Goal: Task Accomplishment & Management: Manage account settings

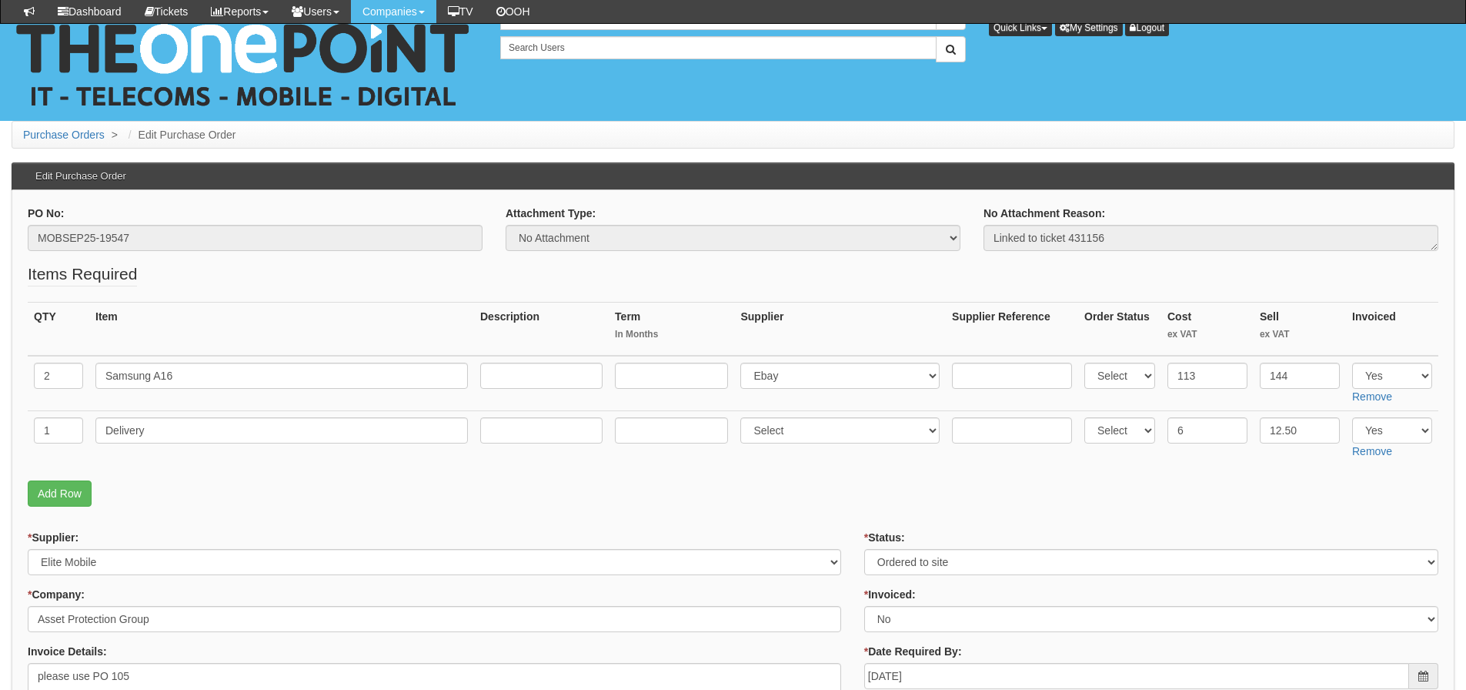
scroll to position [163, 0]
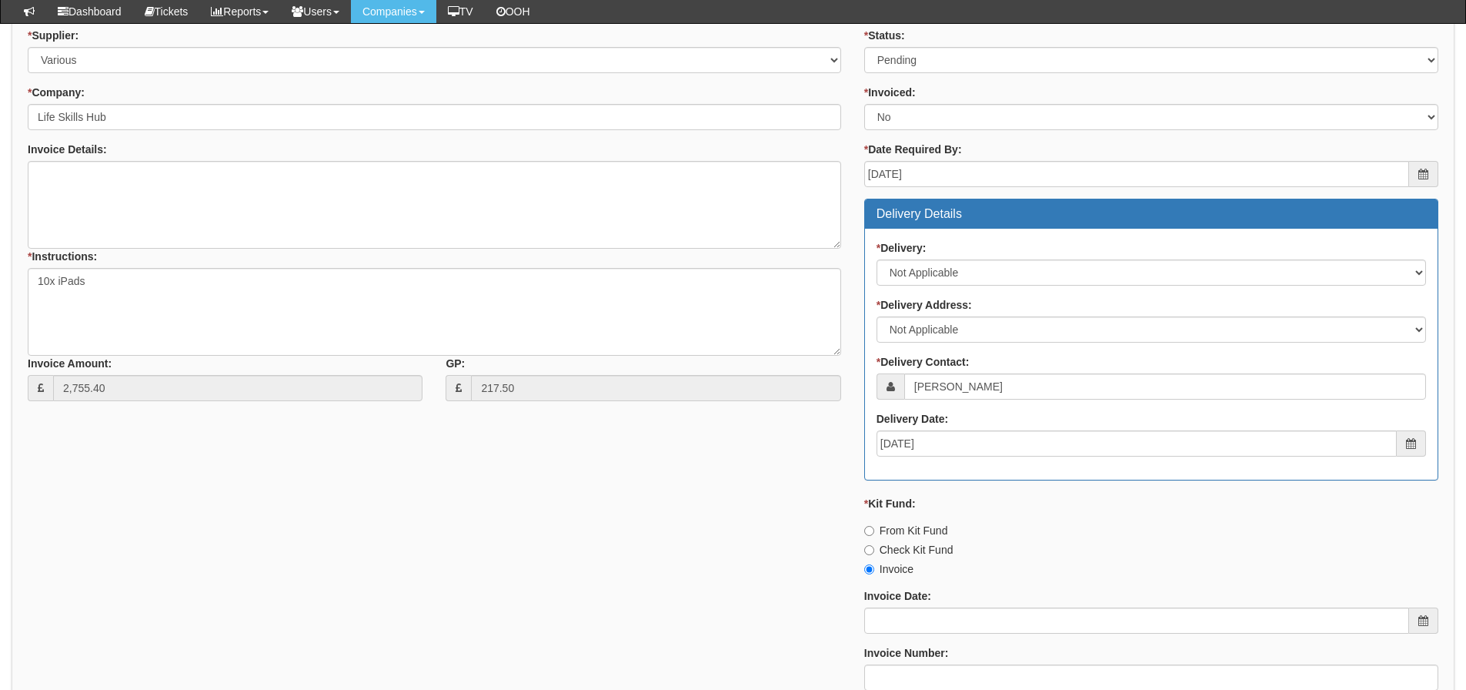
scroll to position [326, 0]
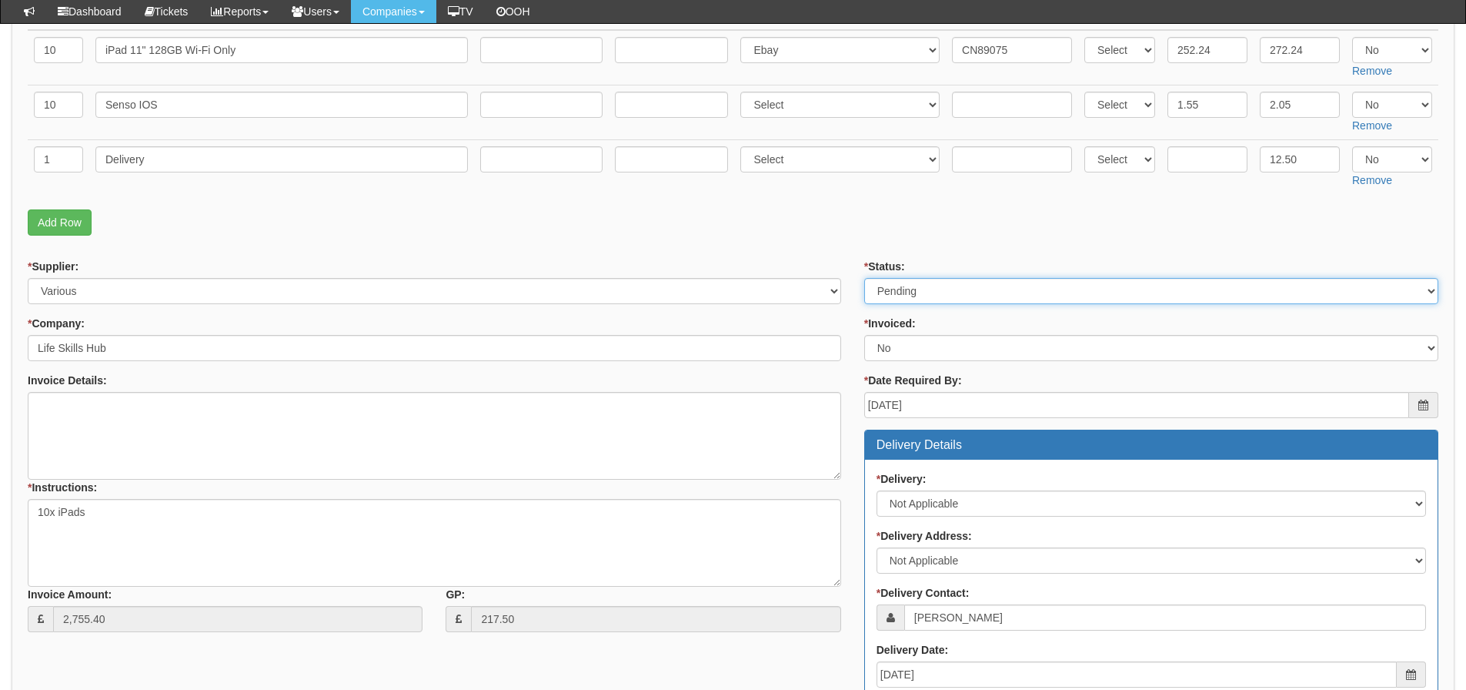
click at [947, 289] on select "Select Approved Completed Delivered Invoiced Ordered Ordered to site Part Order…" at bounding box center [1151, 291] width 574 height 26
select select "3"
click at [864, 278] on select "Select Approved Completed Delivered Invoiced Ordered Ordered to site Part Order…" at bounding box center [1151, 291] width 574 height 26
click at [769, 242] on form "PO No: ITAUG25-19254 Attachment Type: Select Signed Quote Auth email if quote u…" at bounding box center [733, 456] width 1411 height 1152
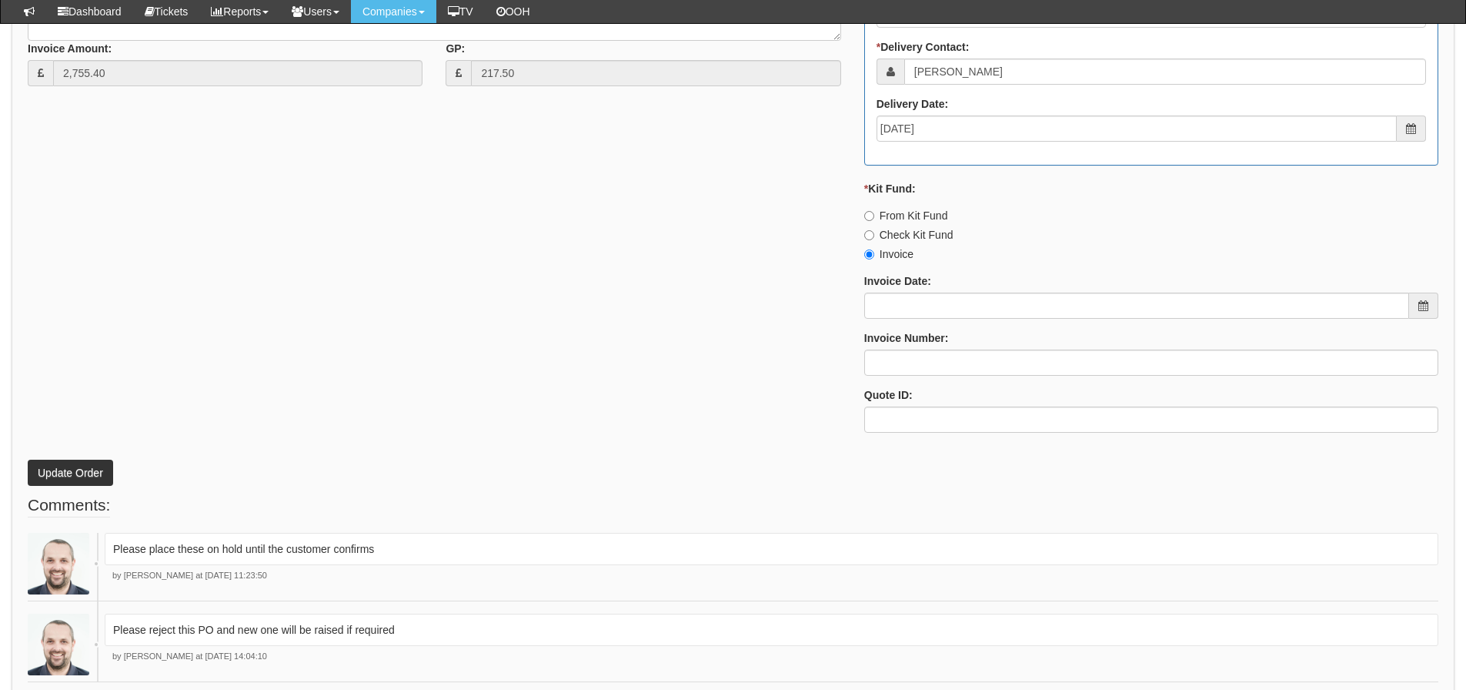
scroll to position [941, 0]
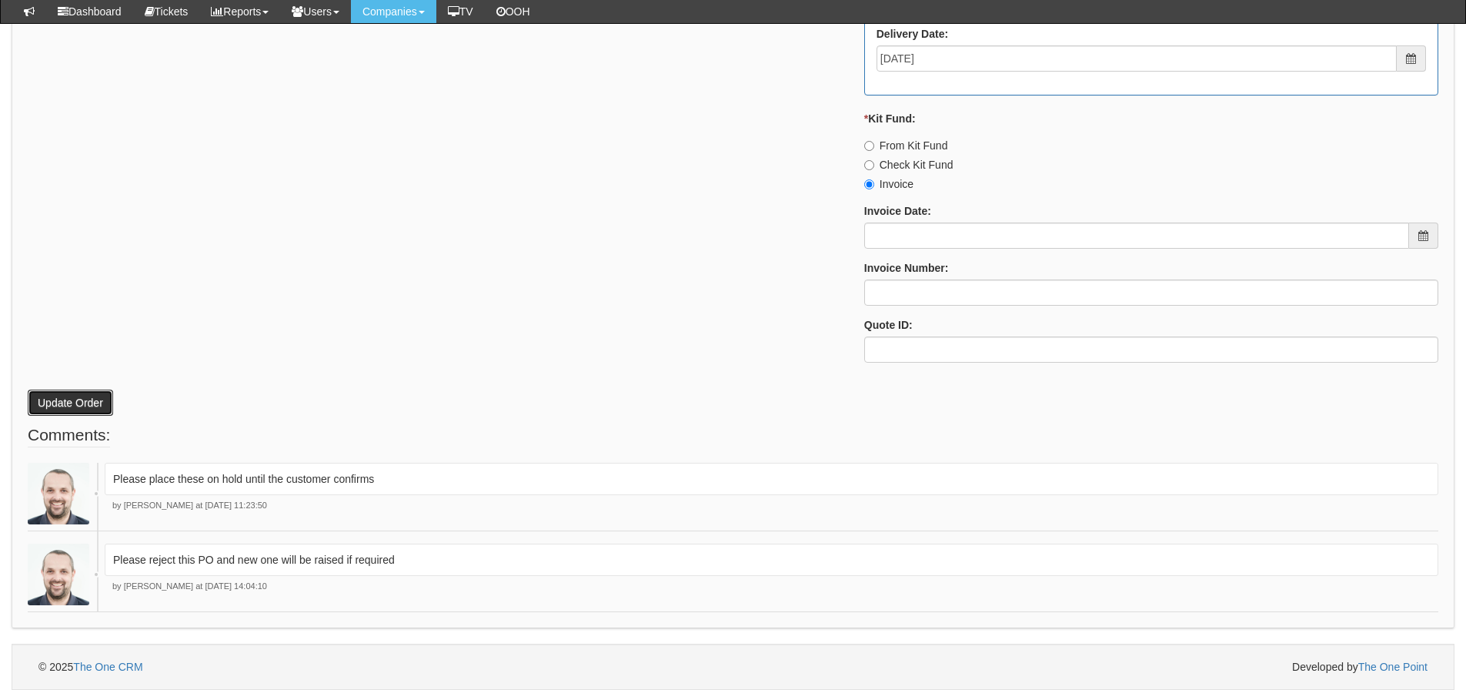
click at [82, 398] on button "Update Order" at bounding box center [70, 402] width 85 height 26
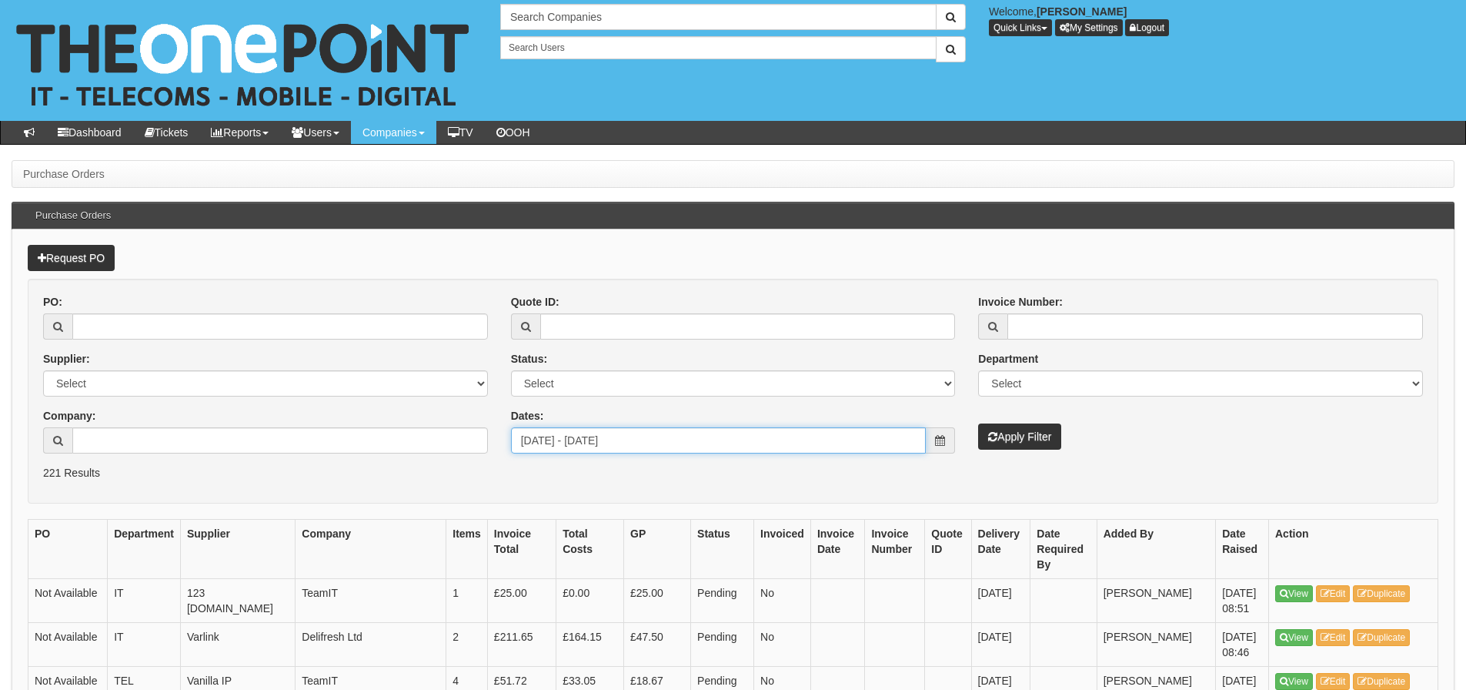
click at [792, 436] on input "2025-08-24 - 2025-09-22" at bounding box center [719, 440] width 416 height 26
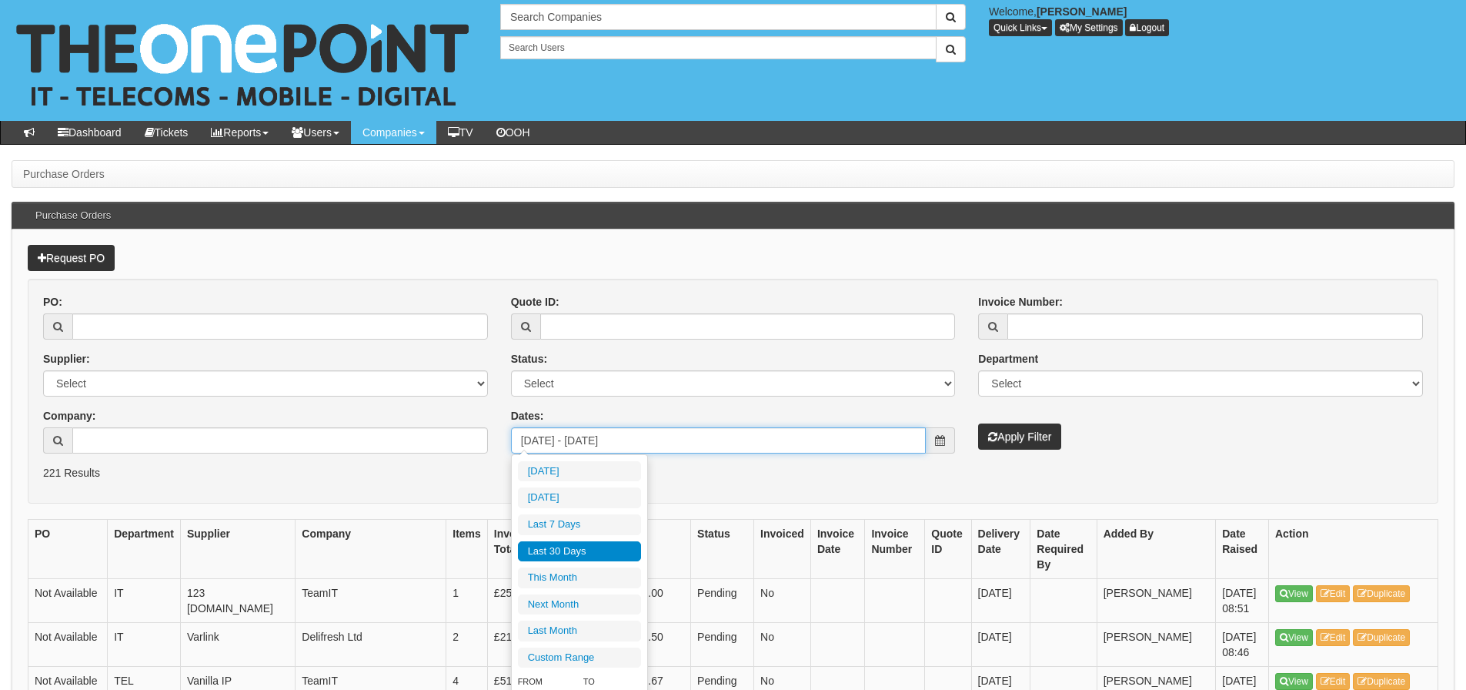
type input "2025-08-24"
click at [530, 546] on li "Last 30 Days" at bounding box center [579, 551] width 123 height 21
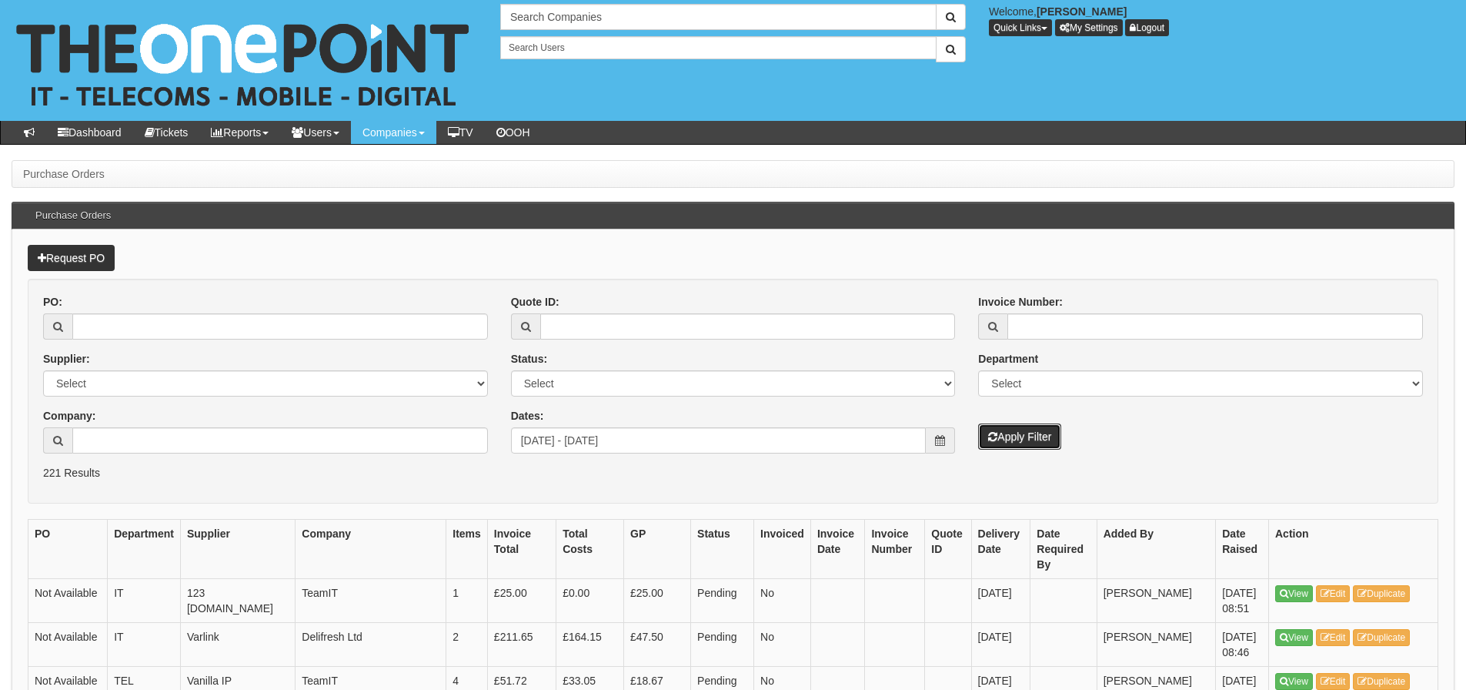
click at [1045, 434] on button "Apply Filter" at bounding box center [1019, 436] width 83 height 26
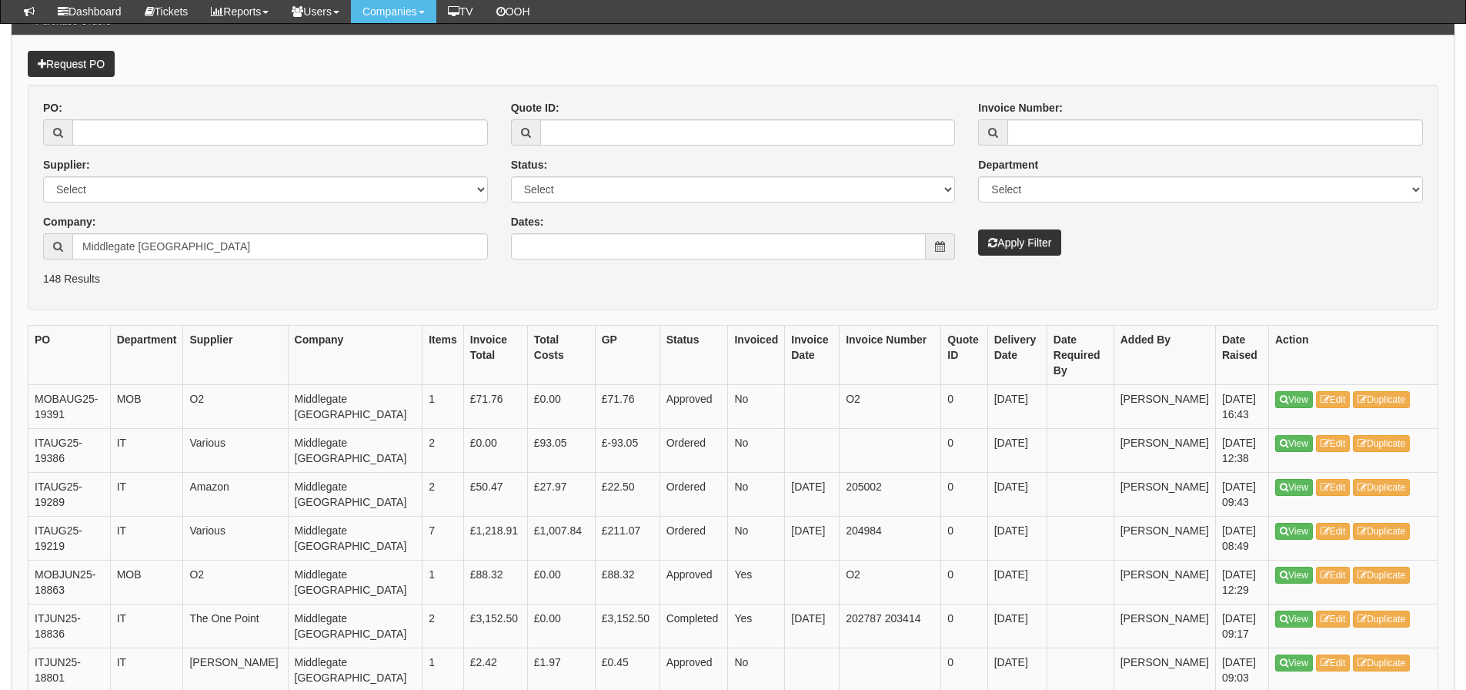
scroll to position [154, 0]
drag, startPoint x: 190, startPoint y: 249, endPoint x: 10, endPoint y: 280, distance: 182.8
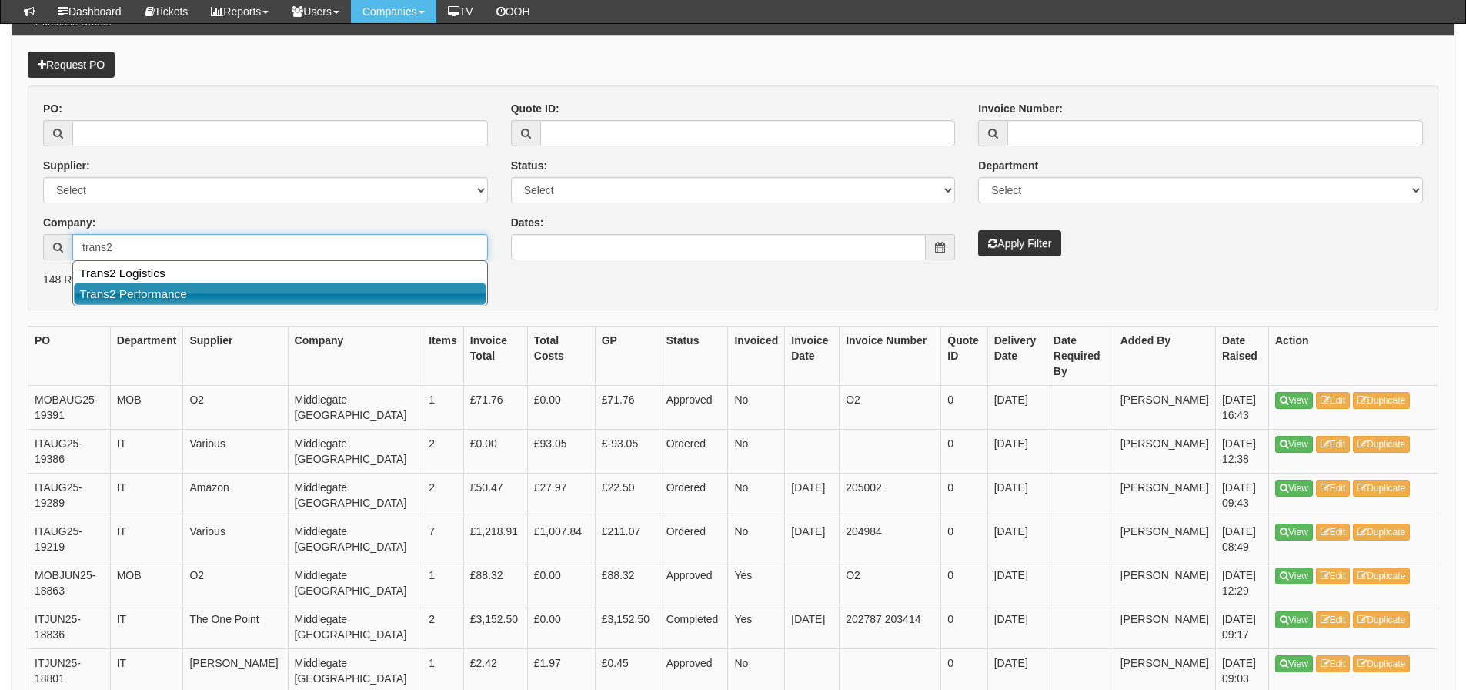
click at [94, 292] on link "Trans2 Performance" at bounding box center [280, 293] width 413 height 22
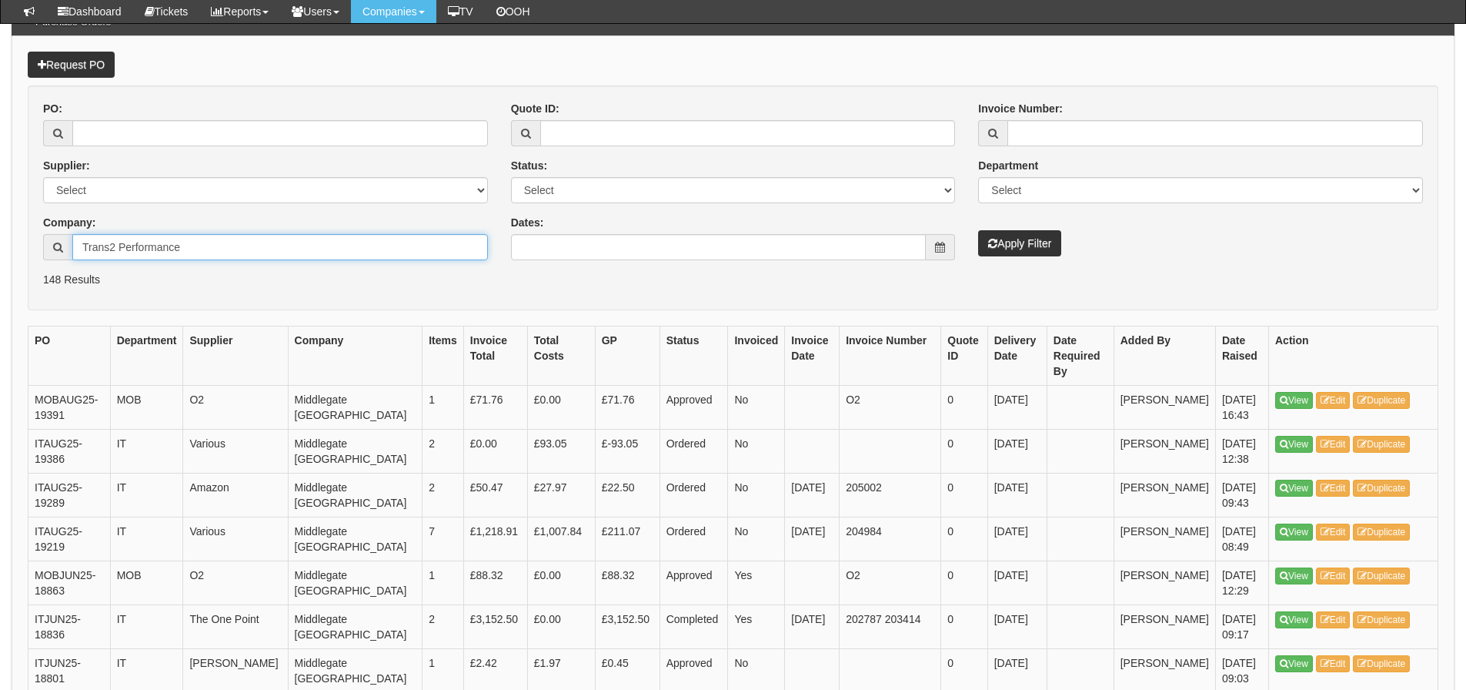
type input "Trans2 Performance"
click at [985, 251] on button "Apply Filter" at bounding box center [1019, 243] width 83 height 26
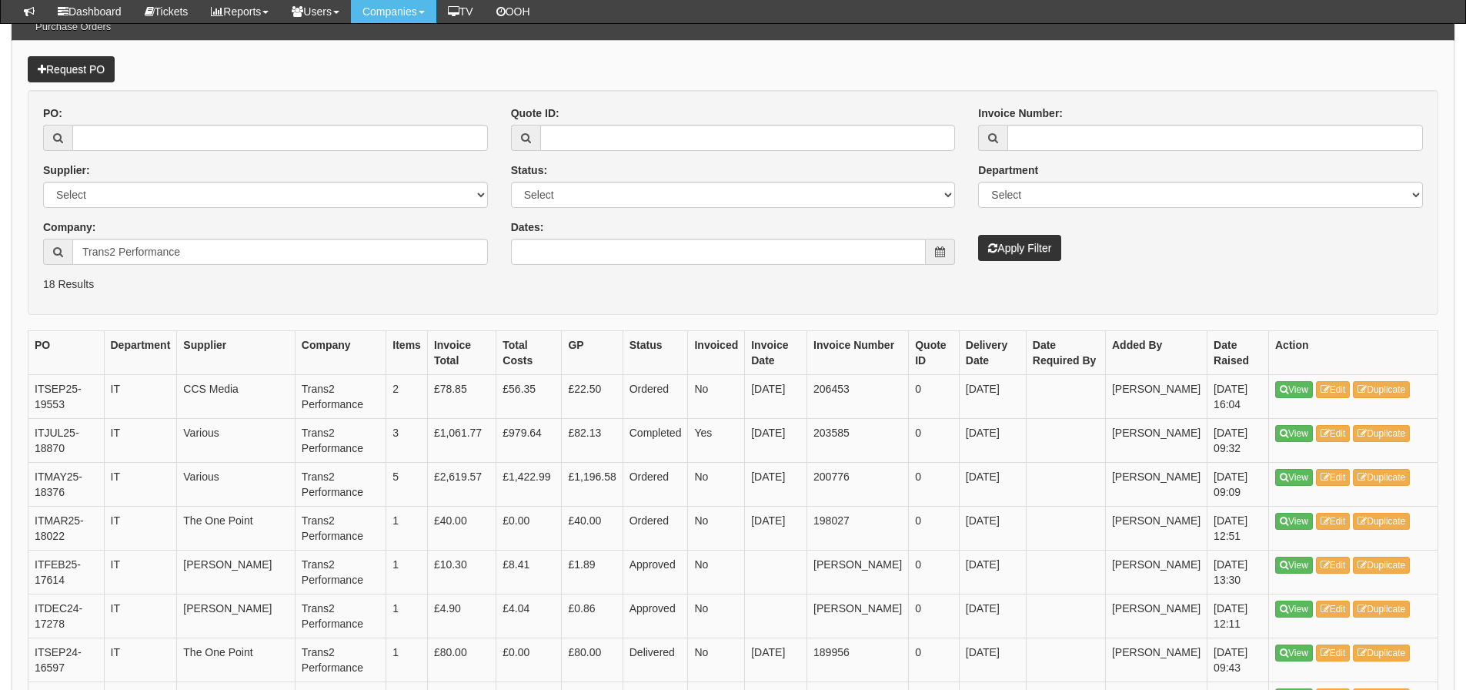
scroll to position [165, 0]
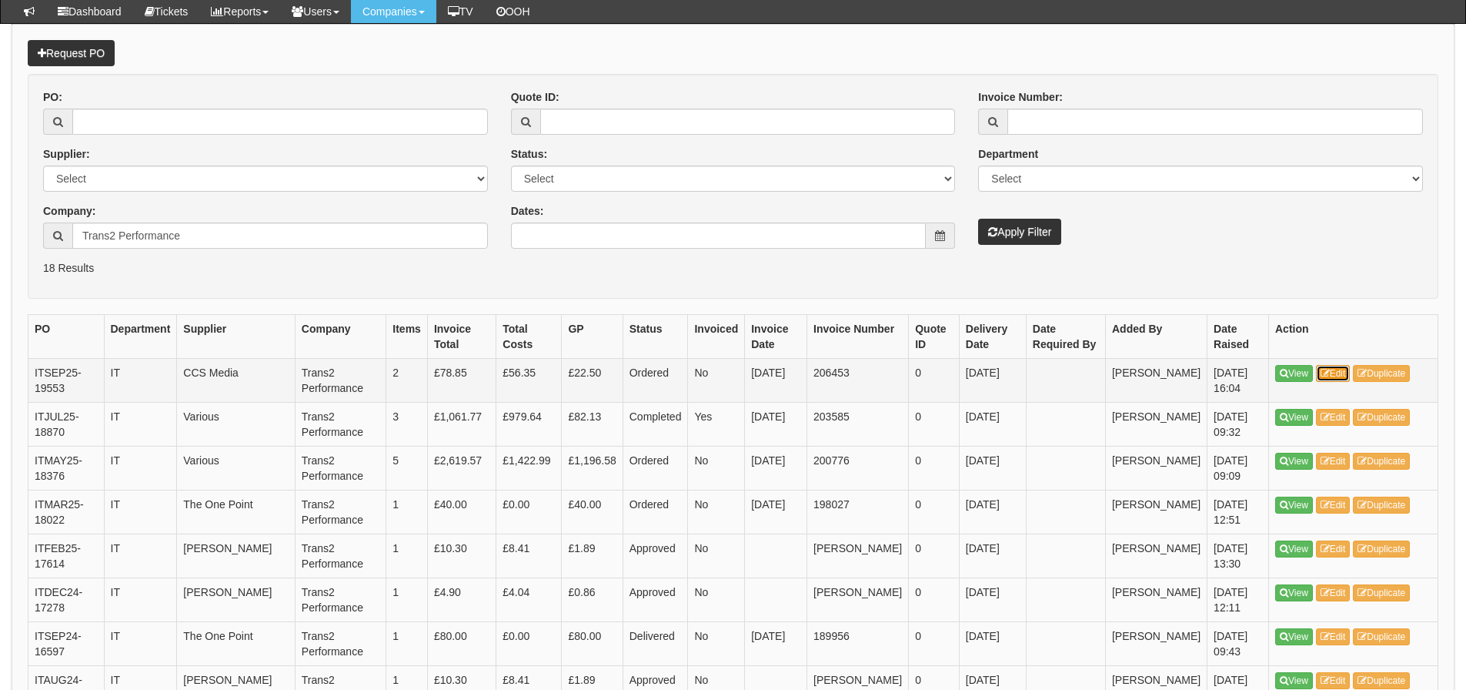
click at [1340, 379] on link "Edit" at bounding box center [1333, 373] width 35 height 17
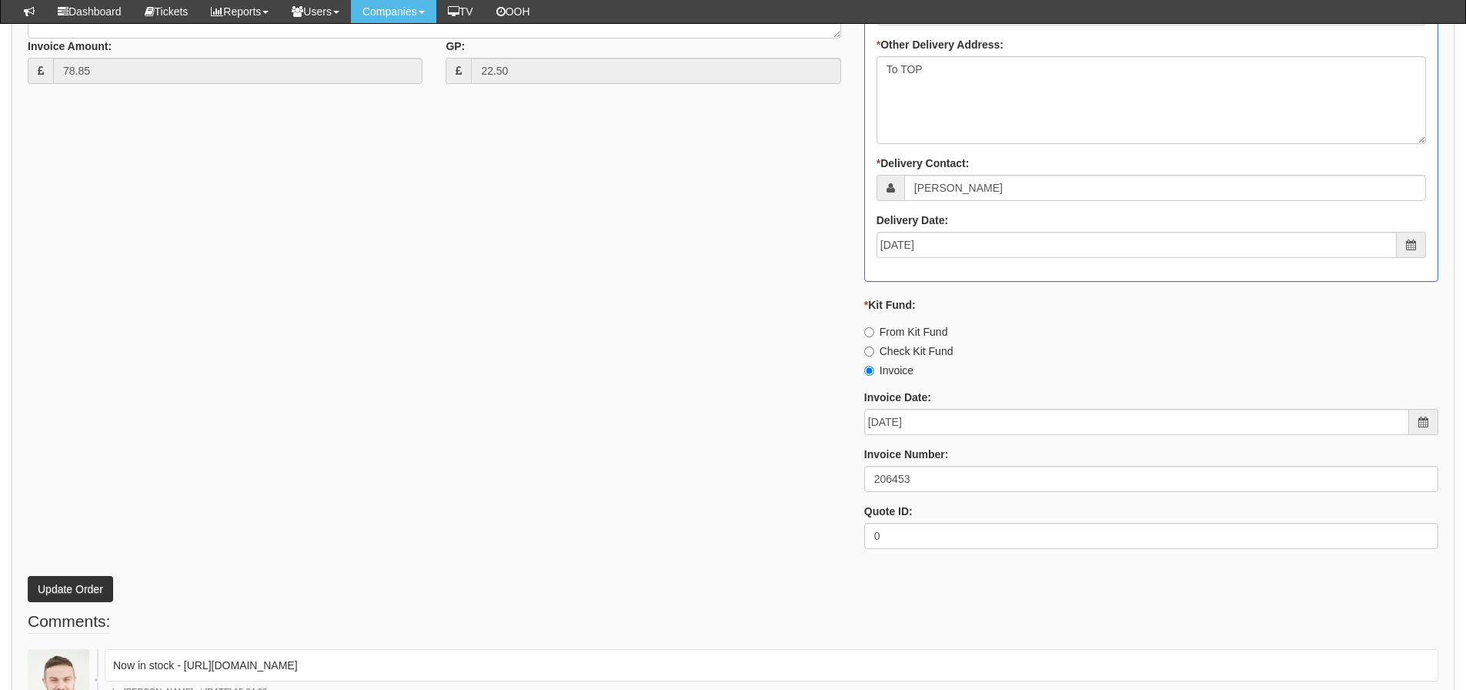
scroll to position [847, 0]
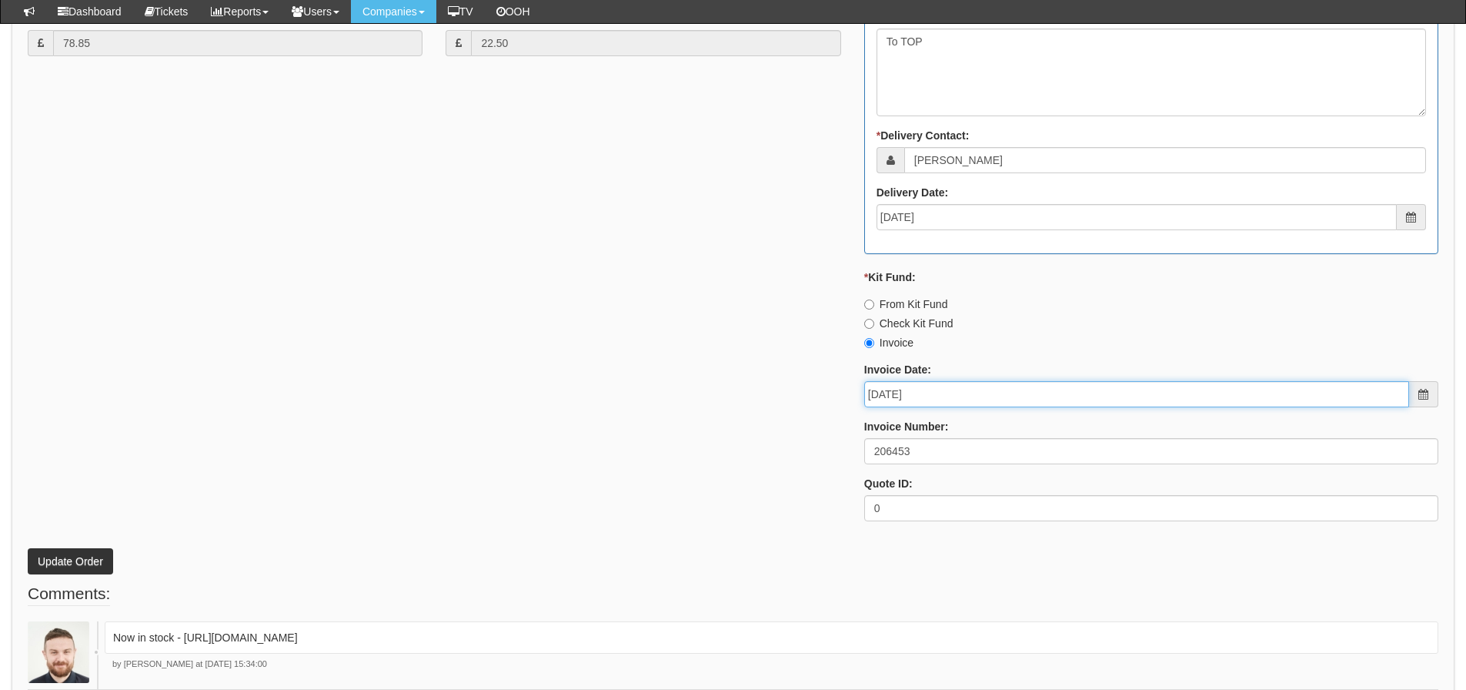
click at [944, 394] on input "[DATE]" at bounding box center [1136, 394] width 545 height 26
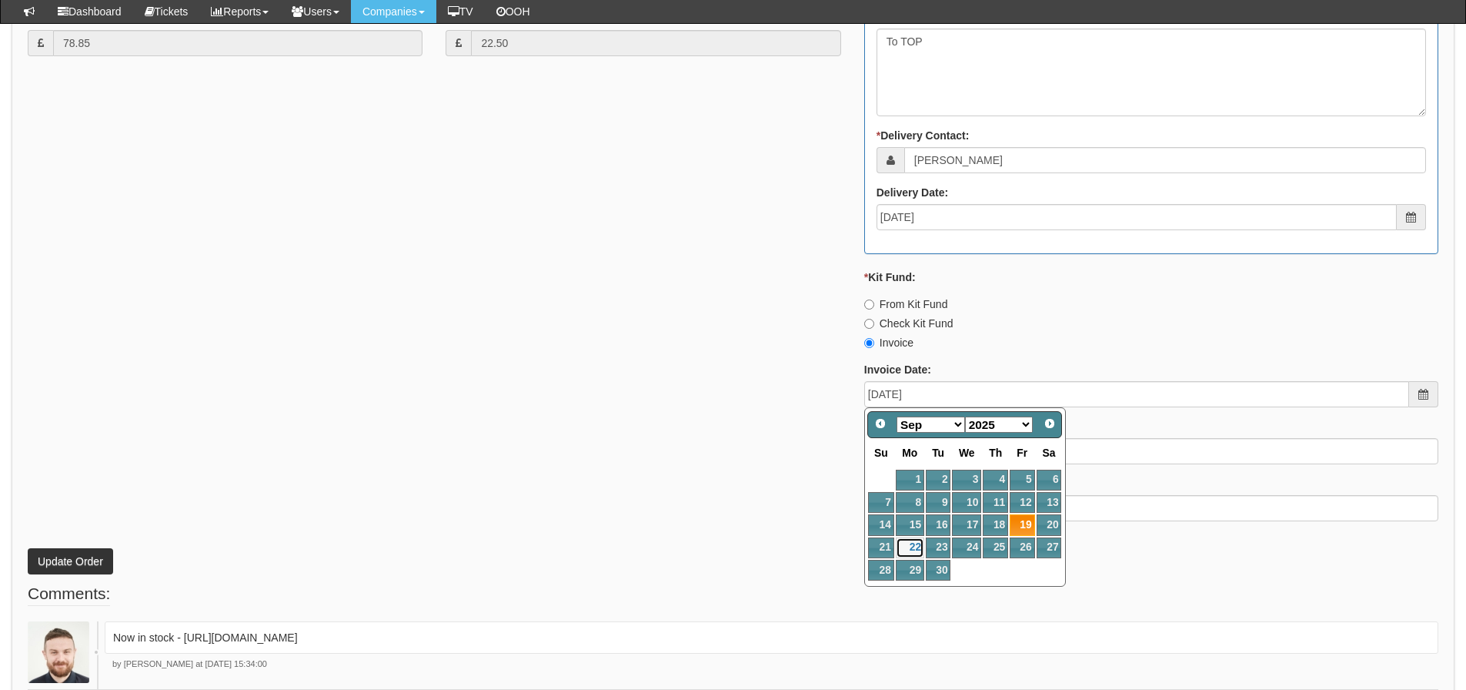
click at [921, 550] on link "22" at bounding box center [910, 547] width 28 height 21
type input "[DATE]"
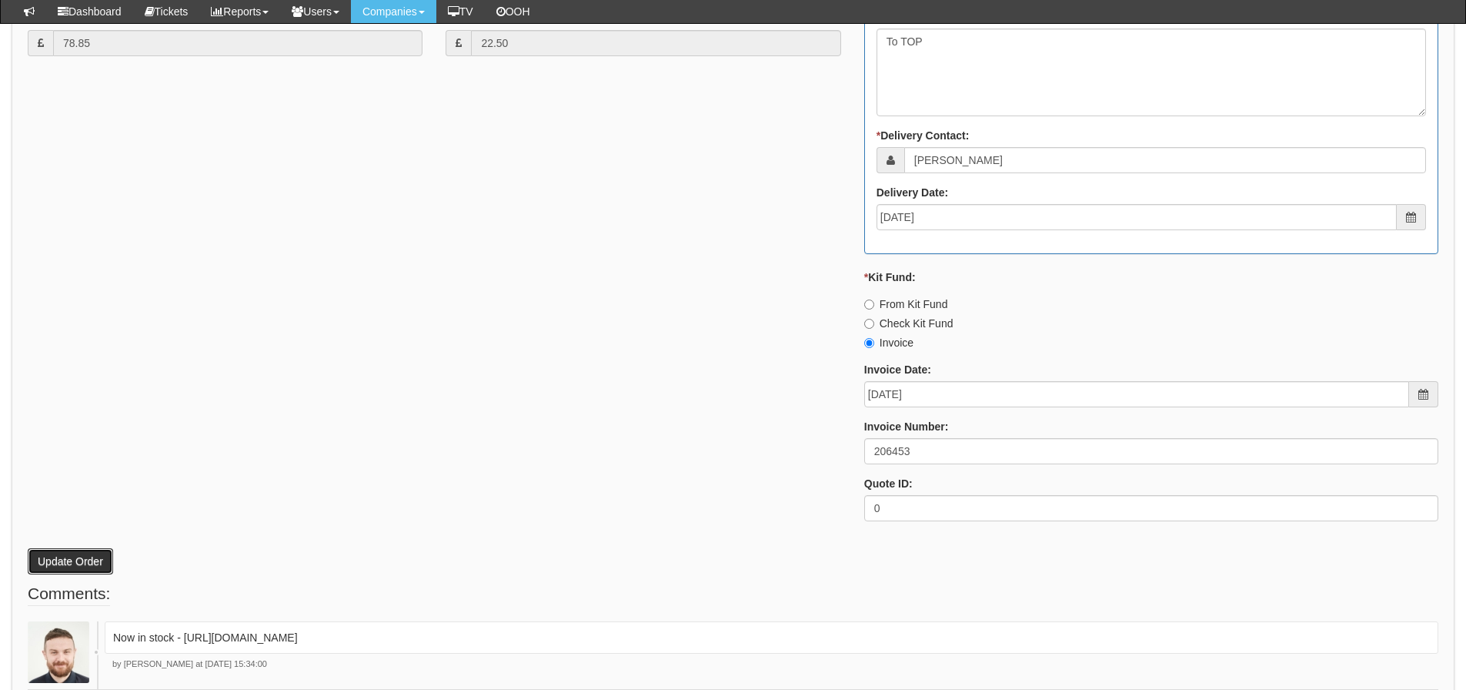
click at [85, 561] on button "Update Order" at bounding box center [70, 561] width 85 height 26
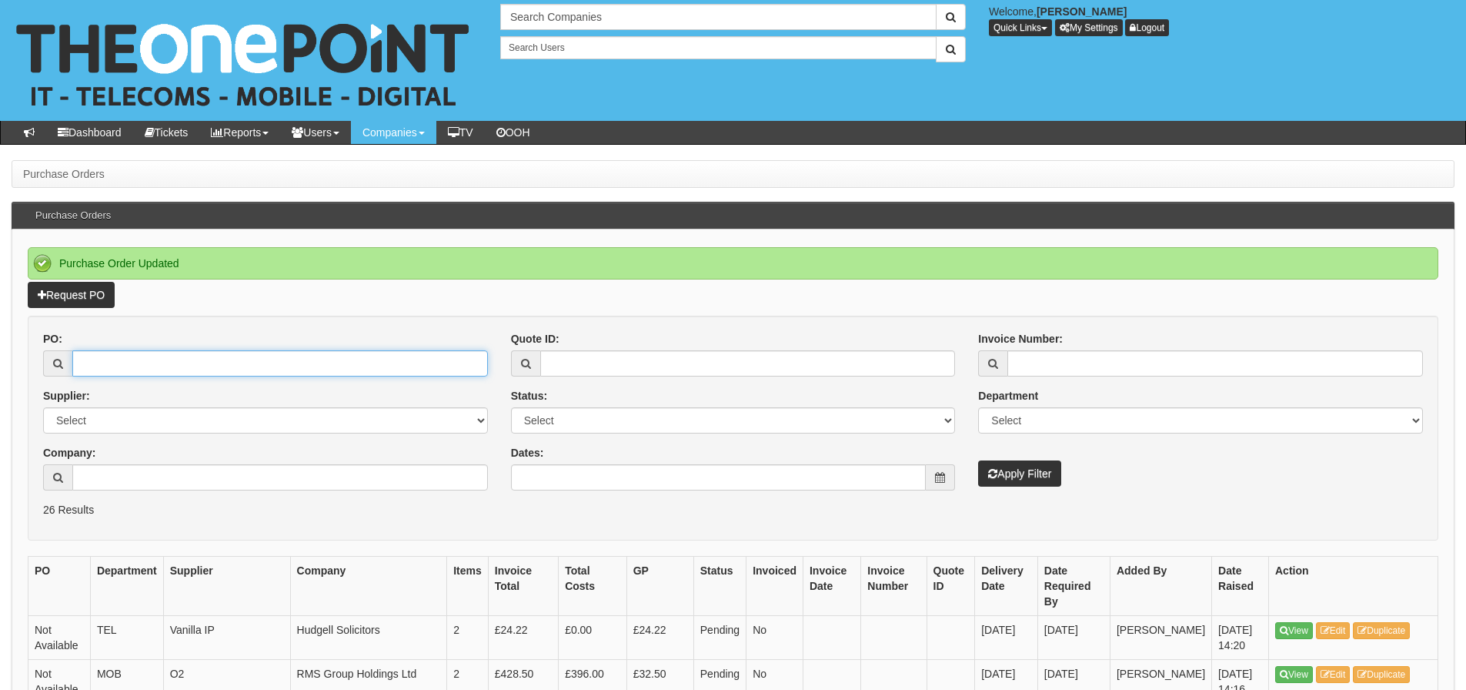
click at [132, 369] on input "PO:" at bounding box center [280, 363] width 416 height 26
type input "19554"
click at [978, 460] on button "Apply Filter" at bounding box center [1019, 473] width 83 height 26
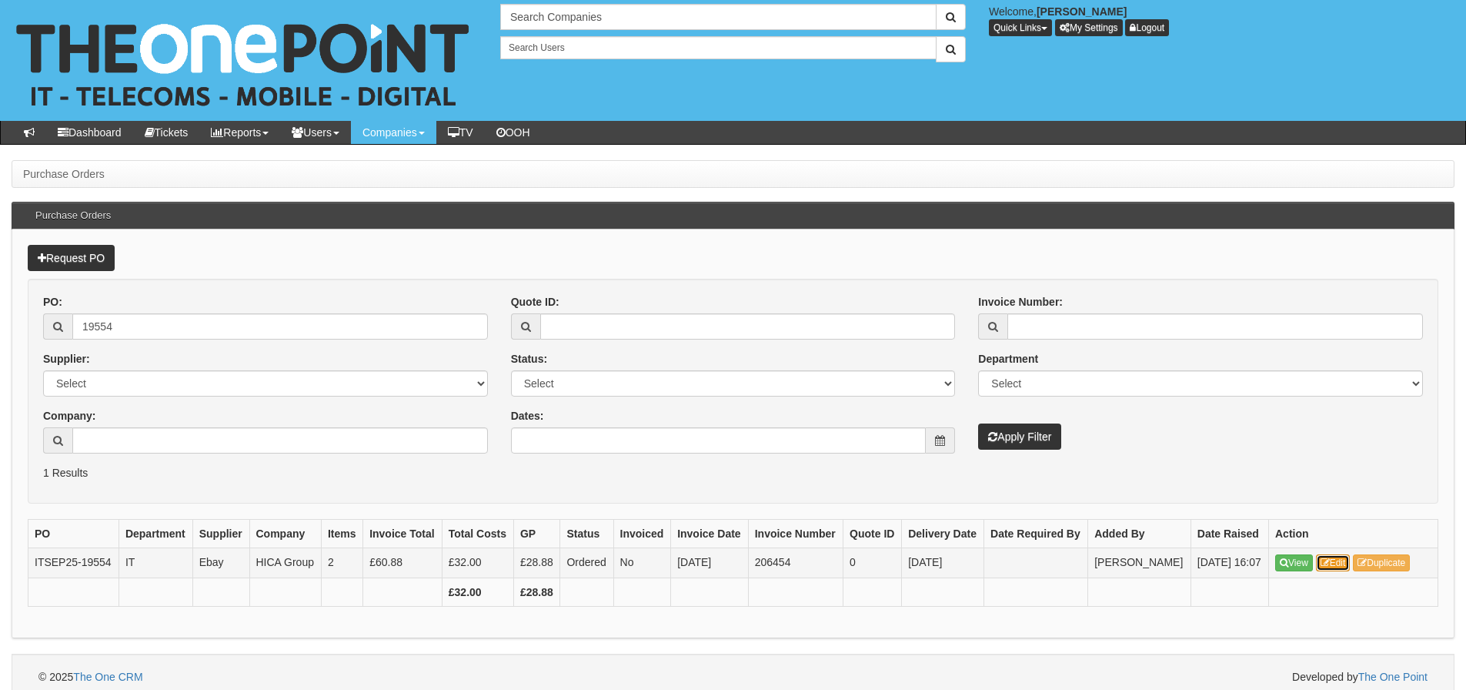
click at [1338, 571] on link "Edit" at bounding box center [1333, 562] width 35 height 17
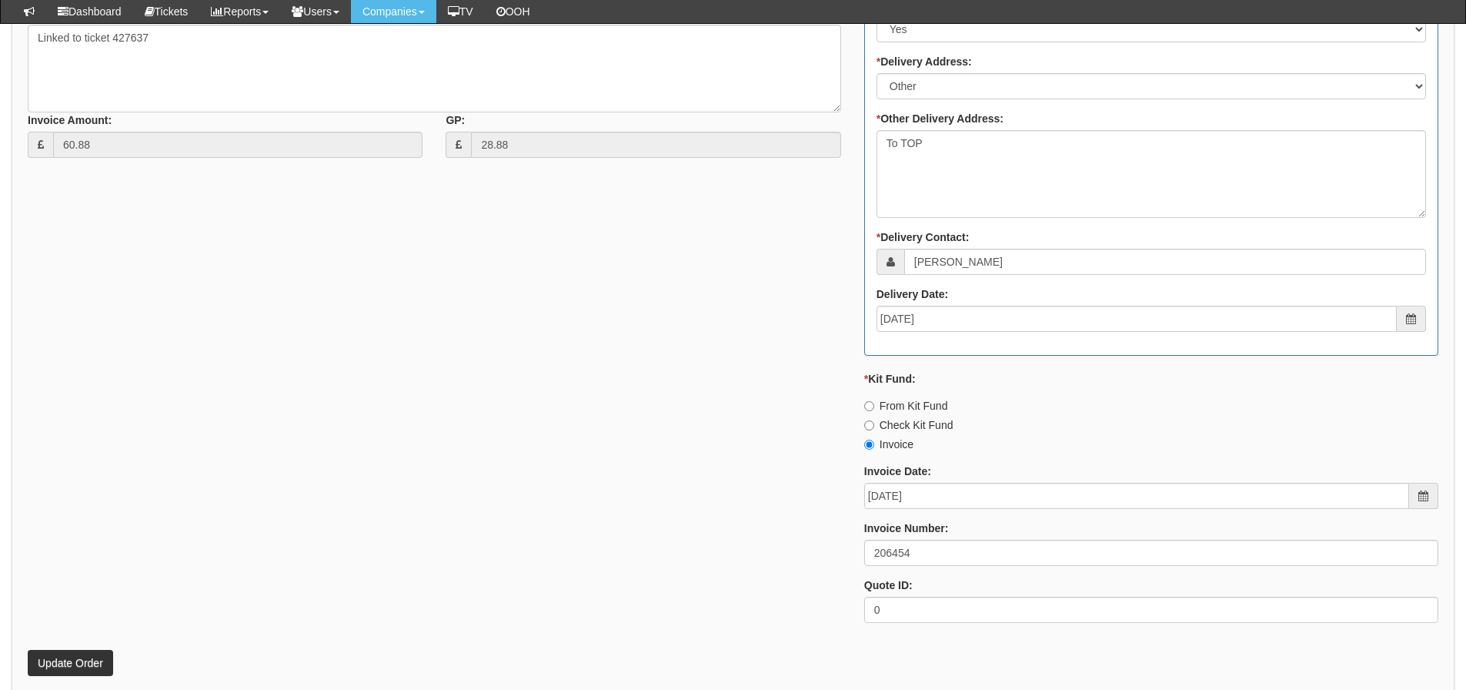
scroll to position [770, 0]
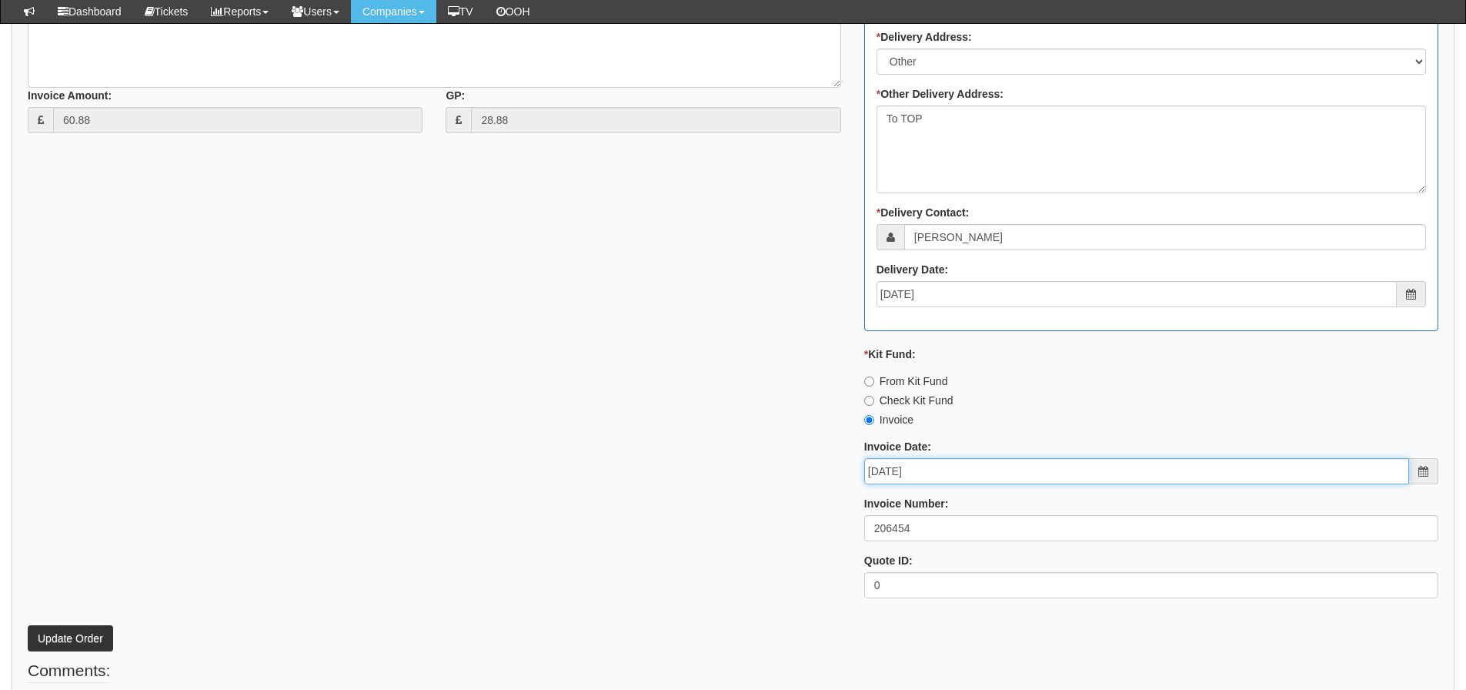
click at [1040, 462] on input "[DATE]" at bounding box center [1136, 471] width 545 height 26
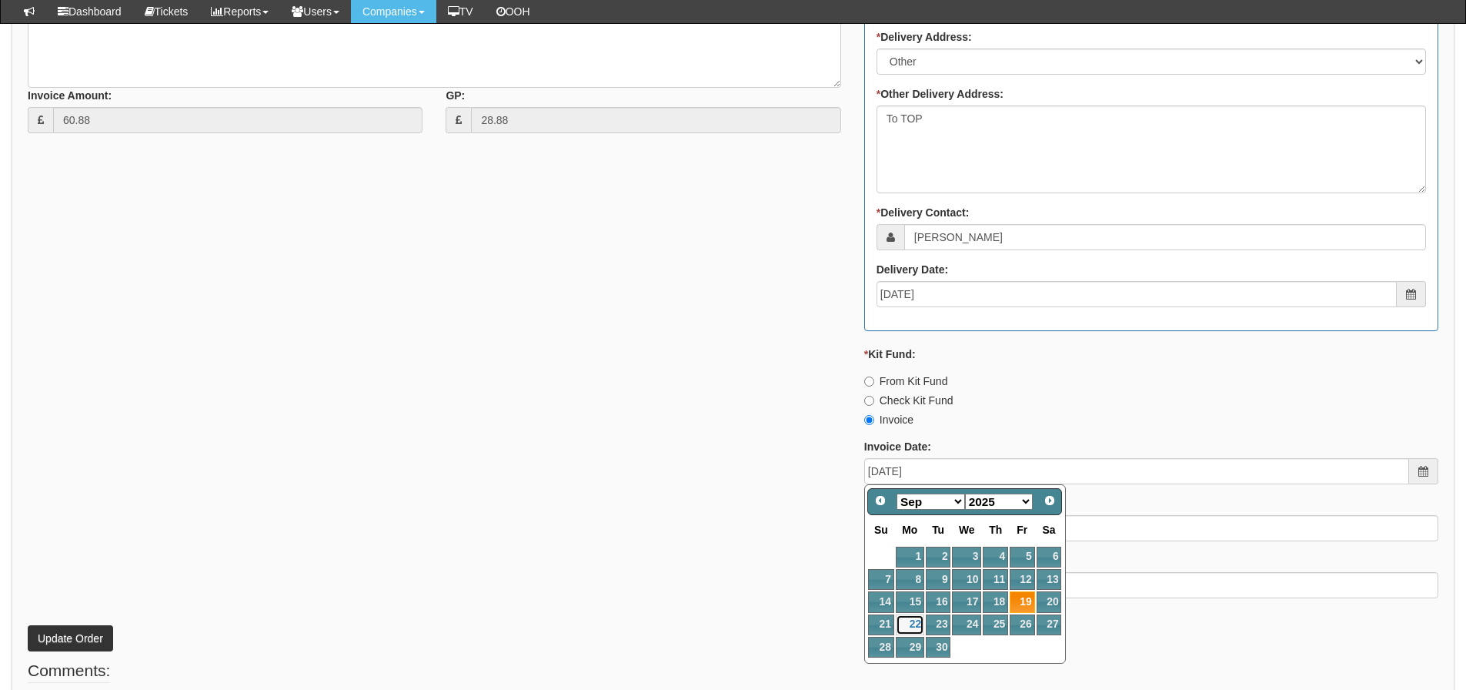
click at [916, 627] on link "22" at bounding box center [910, 624] width 28 height 21
type input "[DATE]"
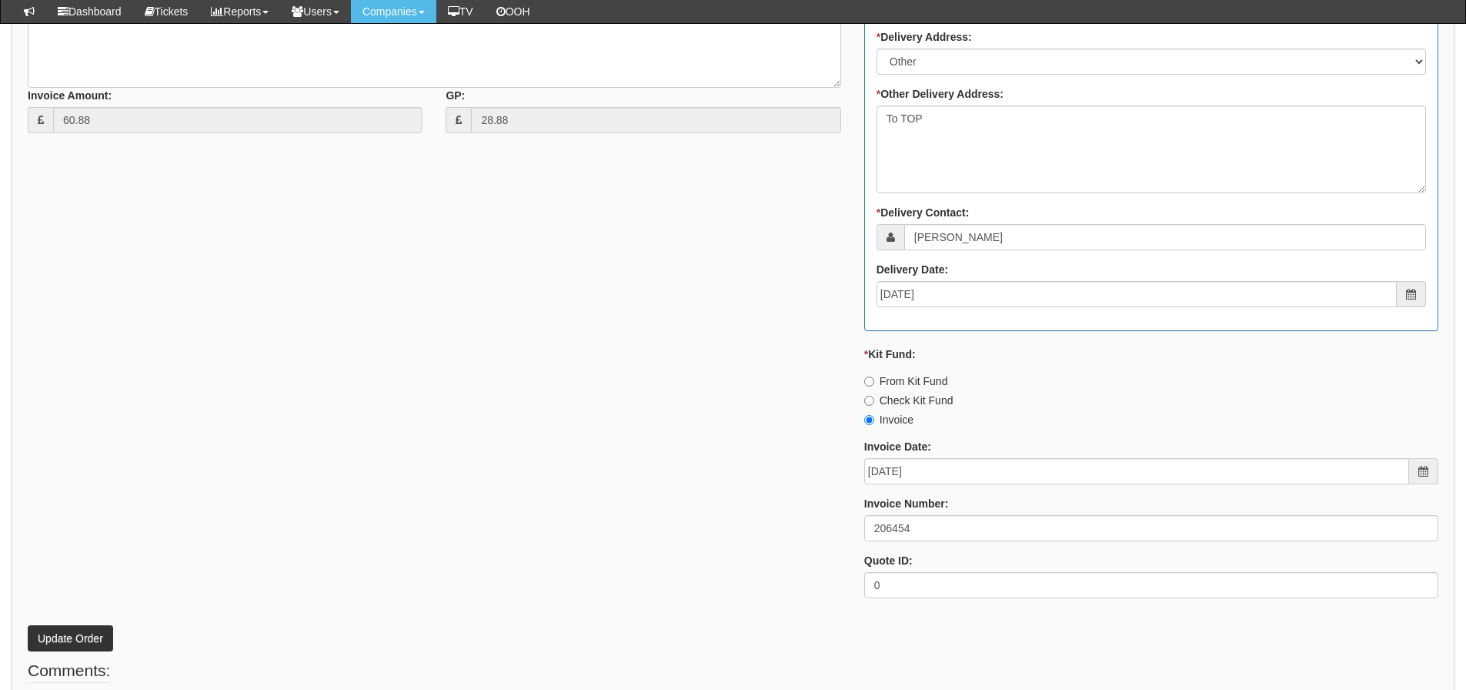
drag, startPoint x: 569, startPoint y: 559, endPoint x: 466, endPoint y: 559, distance: 102.4
click at [566, 559] on div "* Supplier: Select 123 [DOMAIN_NAME] 1Password 3 4Gon [PERSON_NAME] Electric Lt…" at bounding box center [733, 185] width 1434 height 850
click at [99, 630] on button "Update Order" at bounding box center [70, 638] width 85 height 26
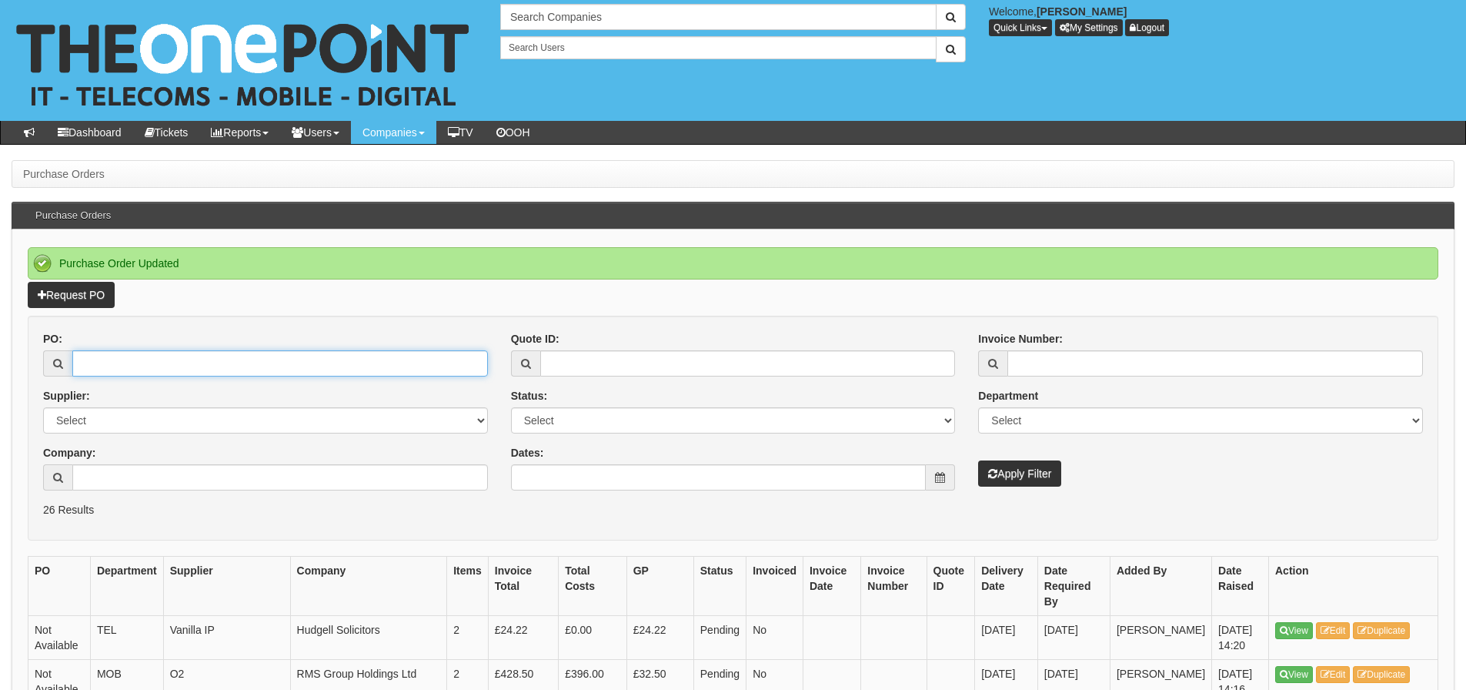
click at [105, 357] on input "PO:" at bounding box center [280, 363] width 416 height 26
type input "19561"
click at [978, 460] on button "Apply Filter" at bounding box center [1019, 473] width 83 height 26
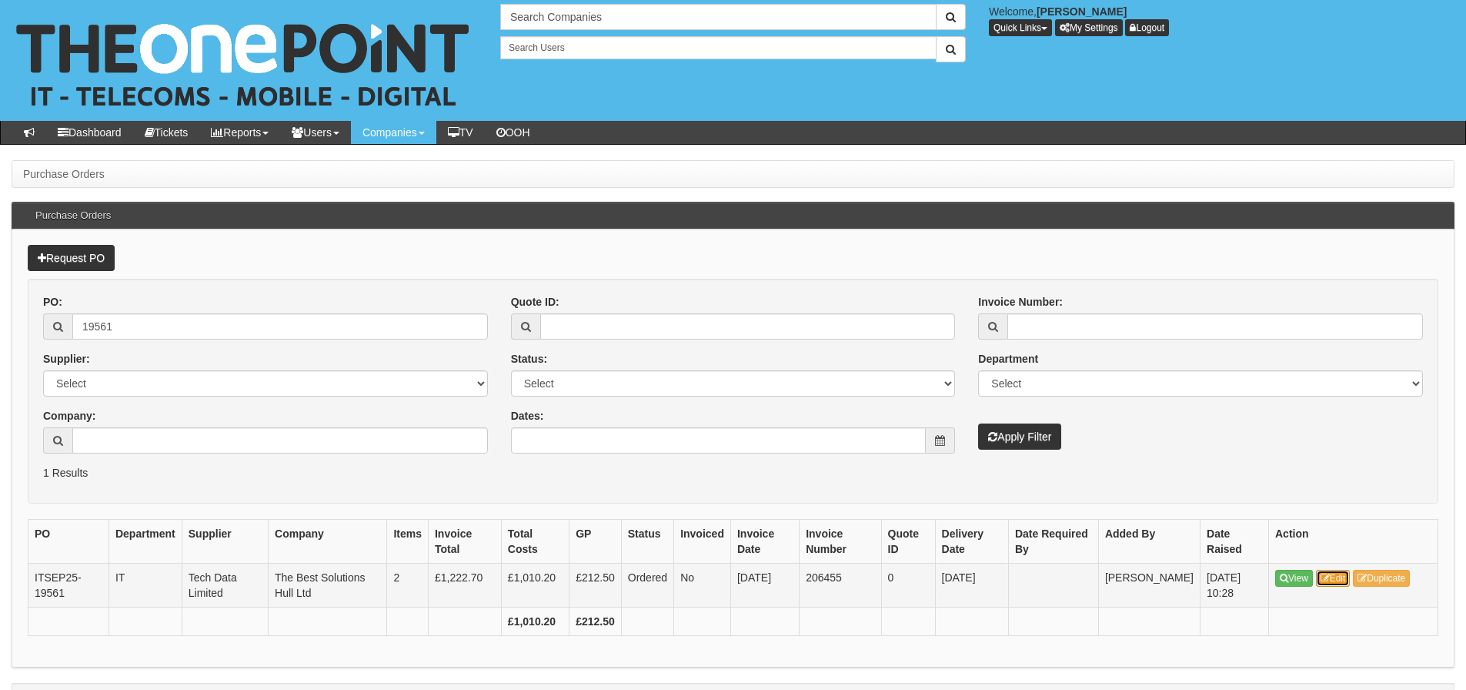
click at [1333, 571] on link "Edit" at bounding box center [1333, 578] width 35 height 17
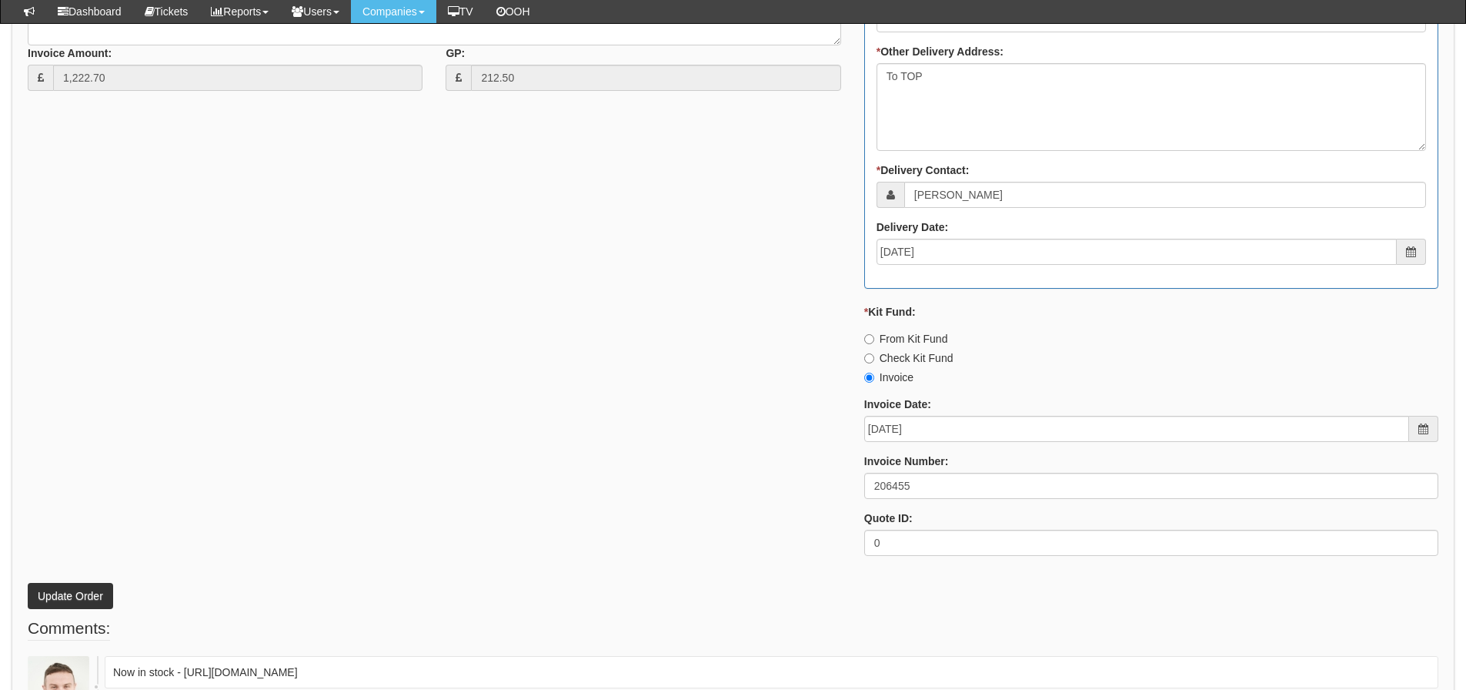
scroll to position [847, 0]
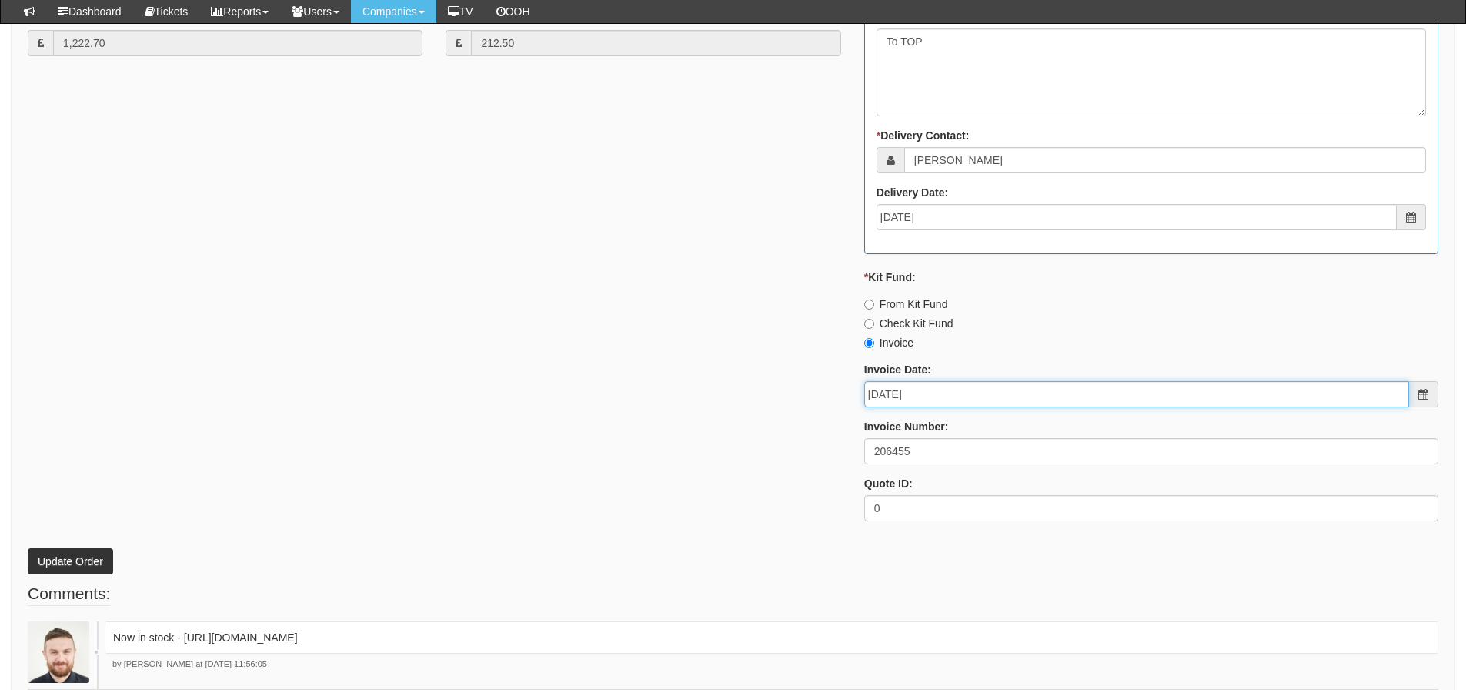
click at [991, 393] on input "[DATE]" at bounding box center [1136, 394] width 545 height 26
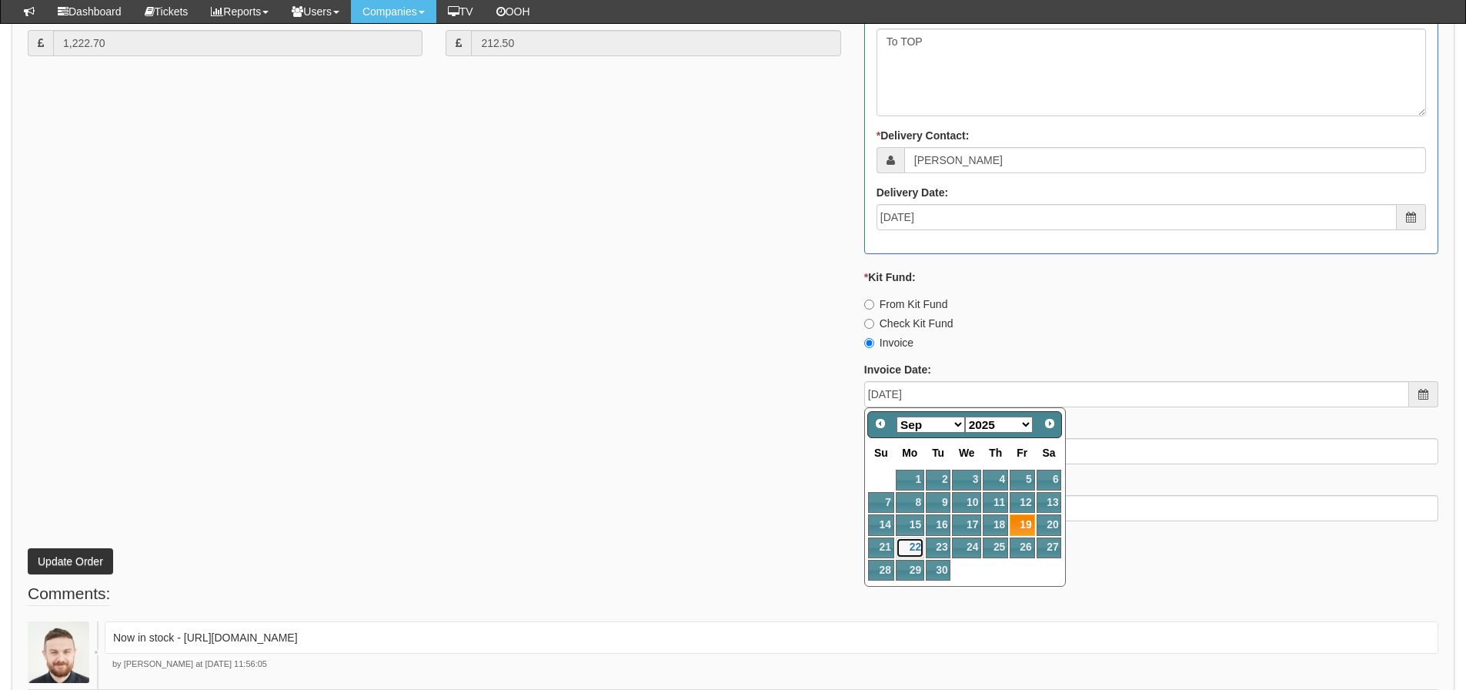
click at [912, 545] on link "22" at bounding box center [910, 547] width 28 height 21
type input "[DATE]"
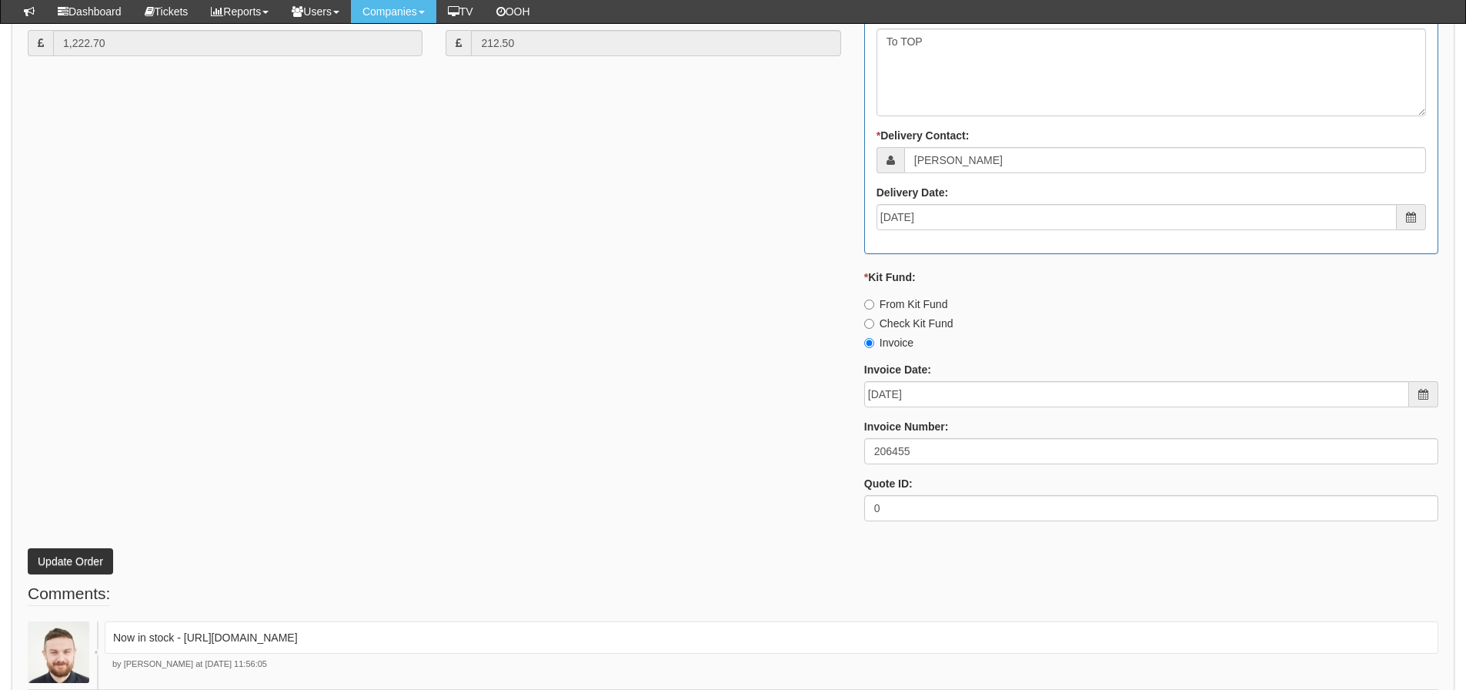
click at [490, 540] on p "Update Order" at bounding box center [733, 554] width 1411 height 42
drag, startPoint x: 55, startPoint y: 554, endPoint x: 41, endPoint y: 553, distance: 14.7
click at [55, 554] on button "Update Order" at bounding box center [70, 561] width 85 height 26
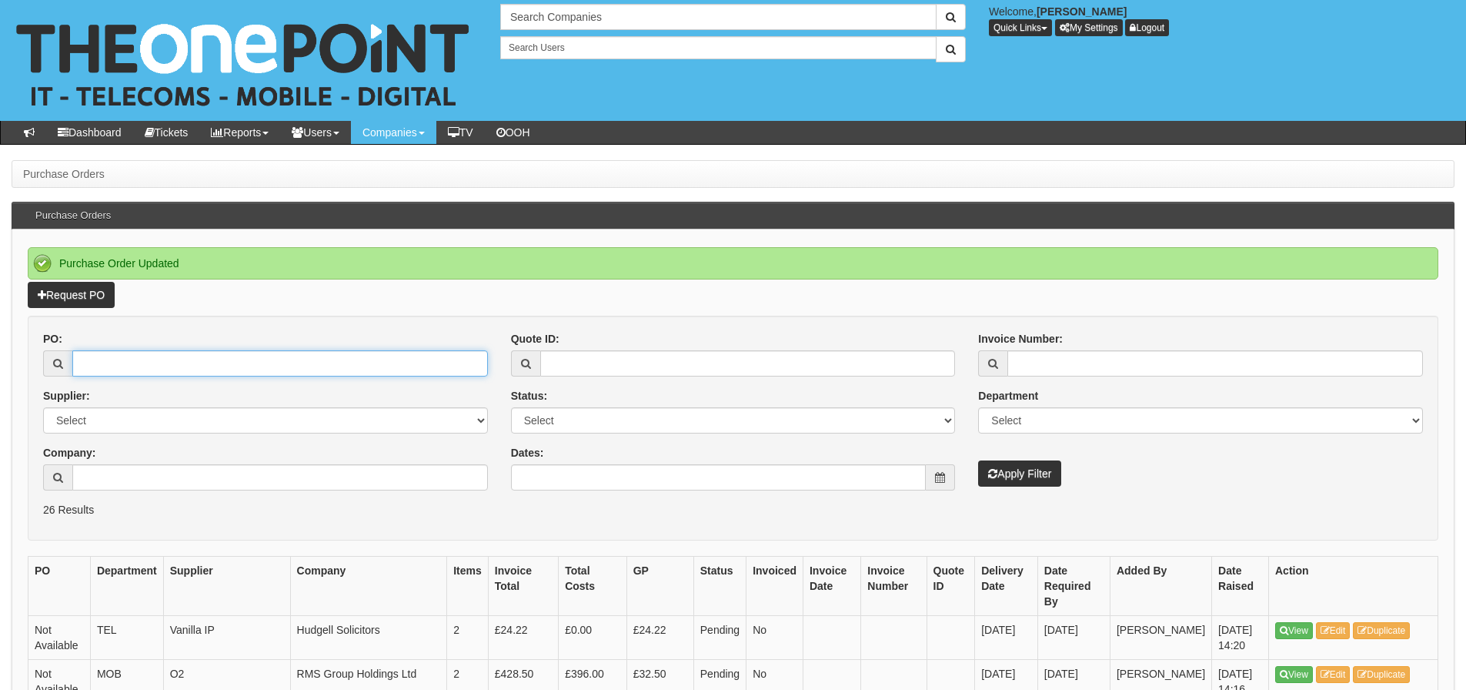
click at [221, 374] on input "PO:" at bounding box center [280, 363] width 416 height 26
type input "19564"
click at [978, 460] on button "Apply Filter" at bounding box center [1019, 473] width 83 height 26
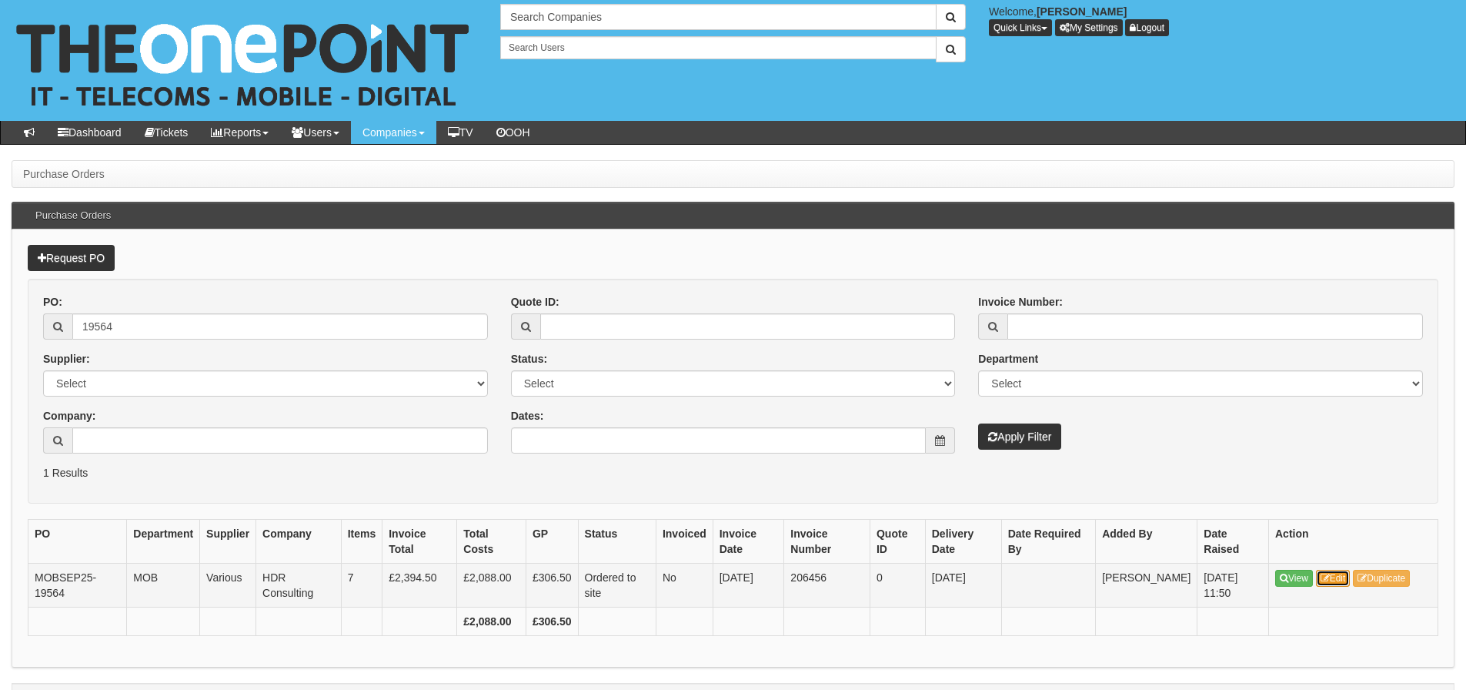
click at [1338, 578] on link "Edit" at bounding box center [1333, 578] width 35 height 17
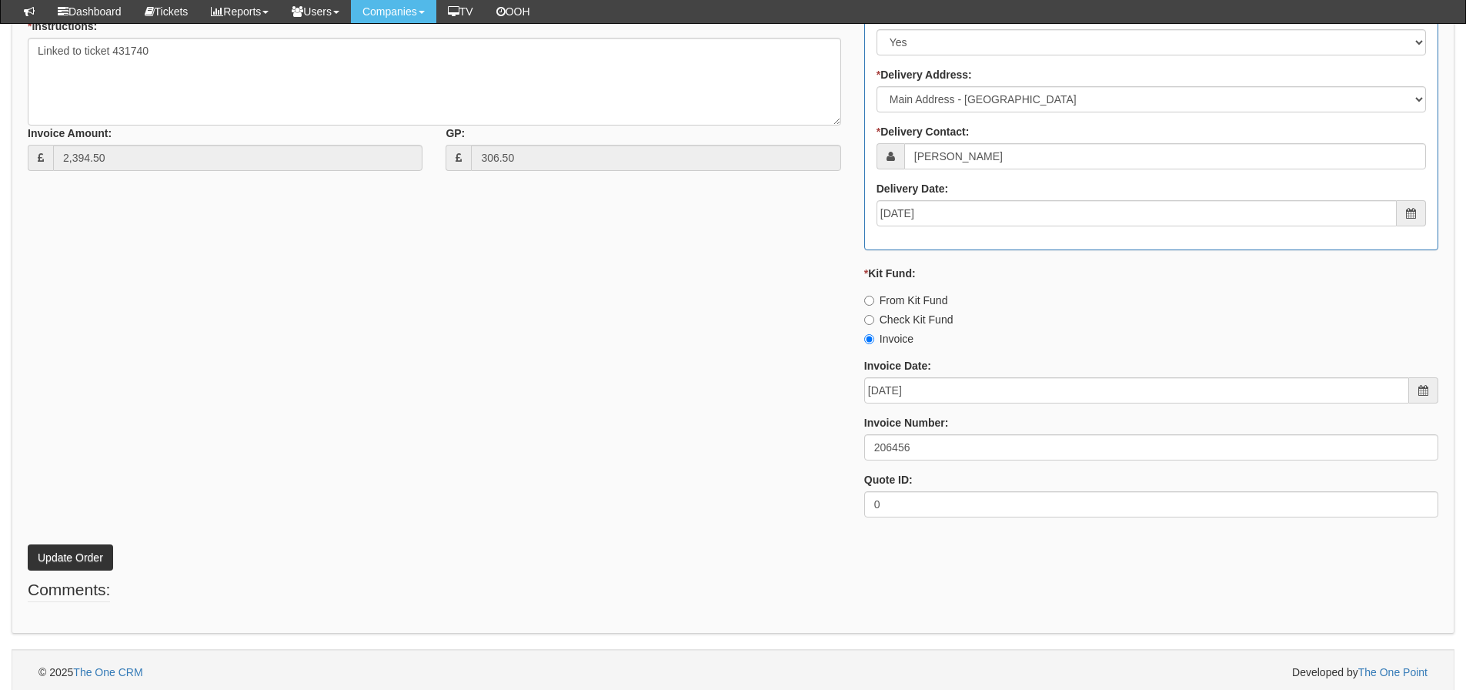
scroll to position [1011, 0]
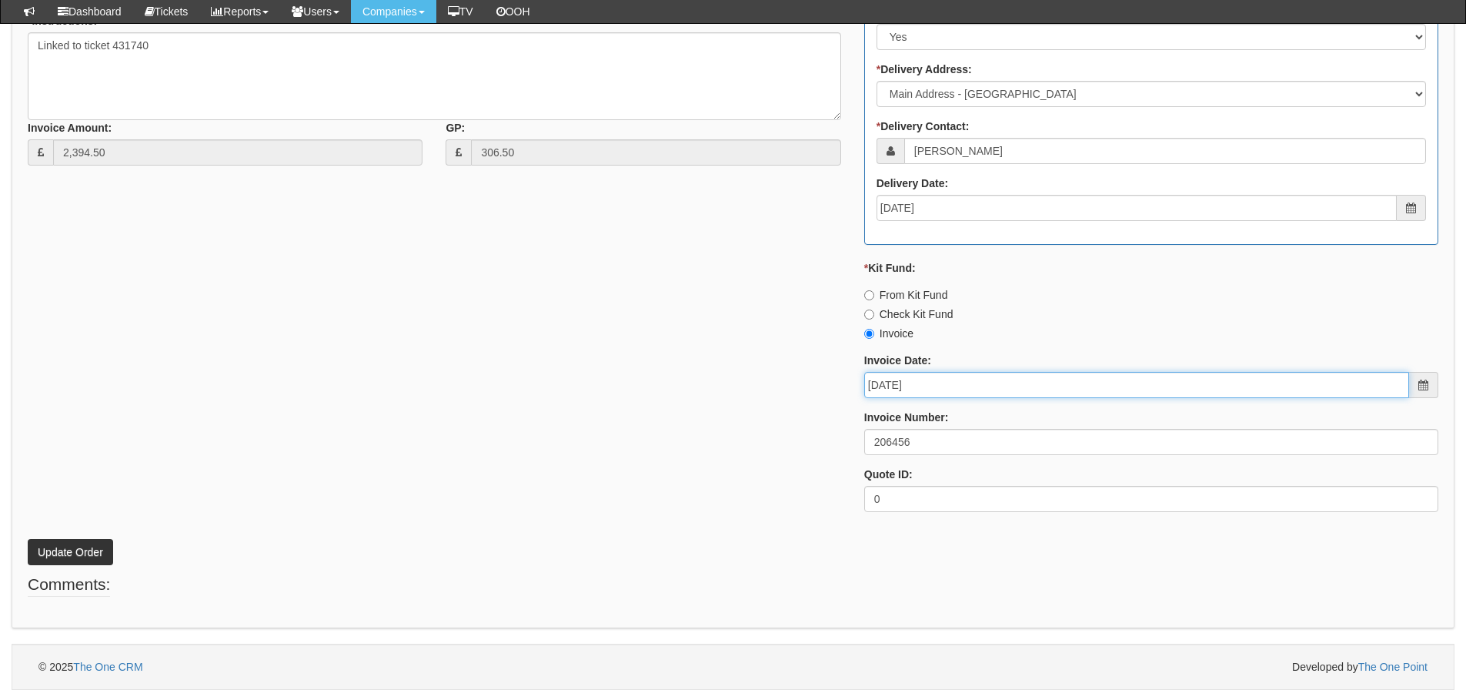
click at [925, 390] on input "2025-09-19" at bounding box center [1136, 385] width 545 height 26
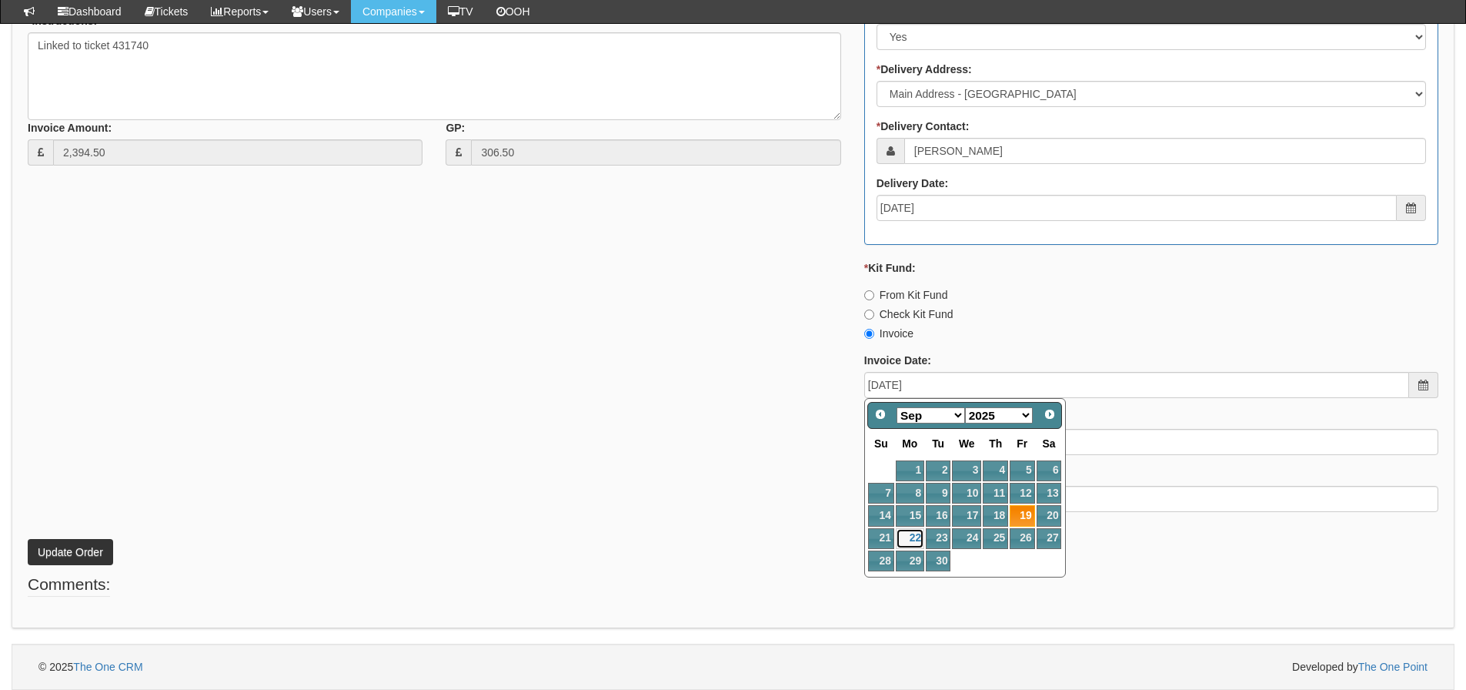
click at [919, 538] on link "22" at bounding box center [910, 538] width 28 height 21
type input "[DATE]"
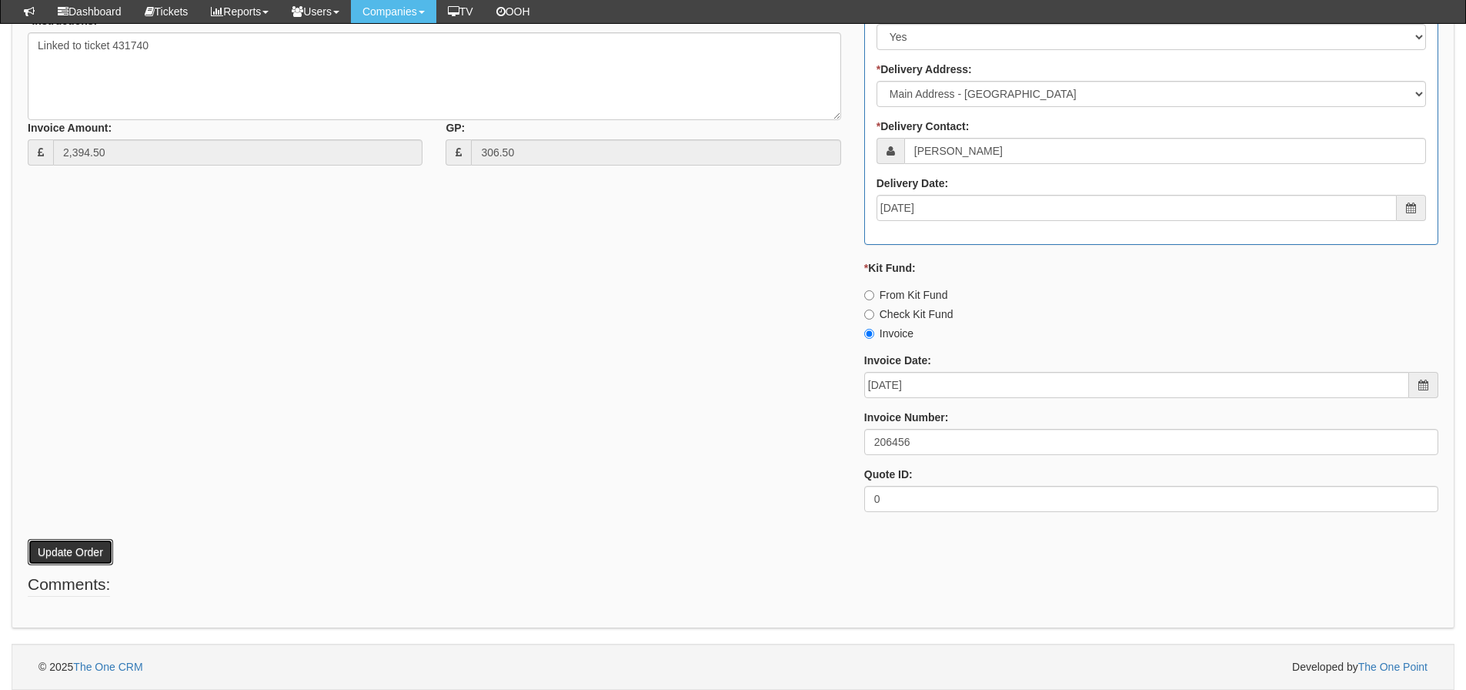
drag, startPoint x: 92, startPoint y: 555, endPoint x: 72, endPoint y: 553, distance: 20.9
click at [92, 555] on button "Update Order" at bounding box center [70, 552] width 85 height 26
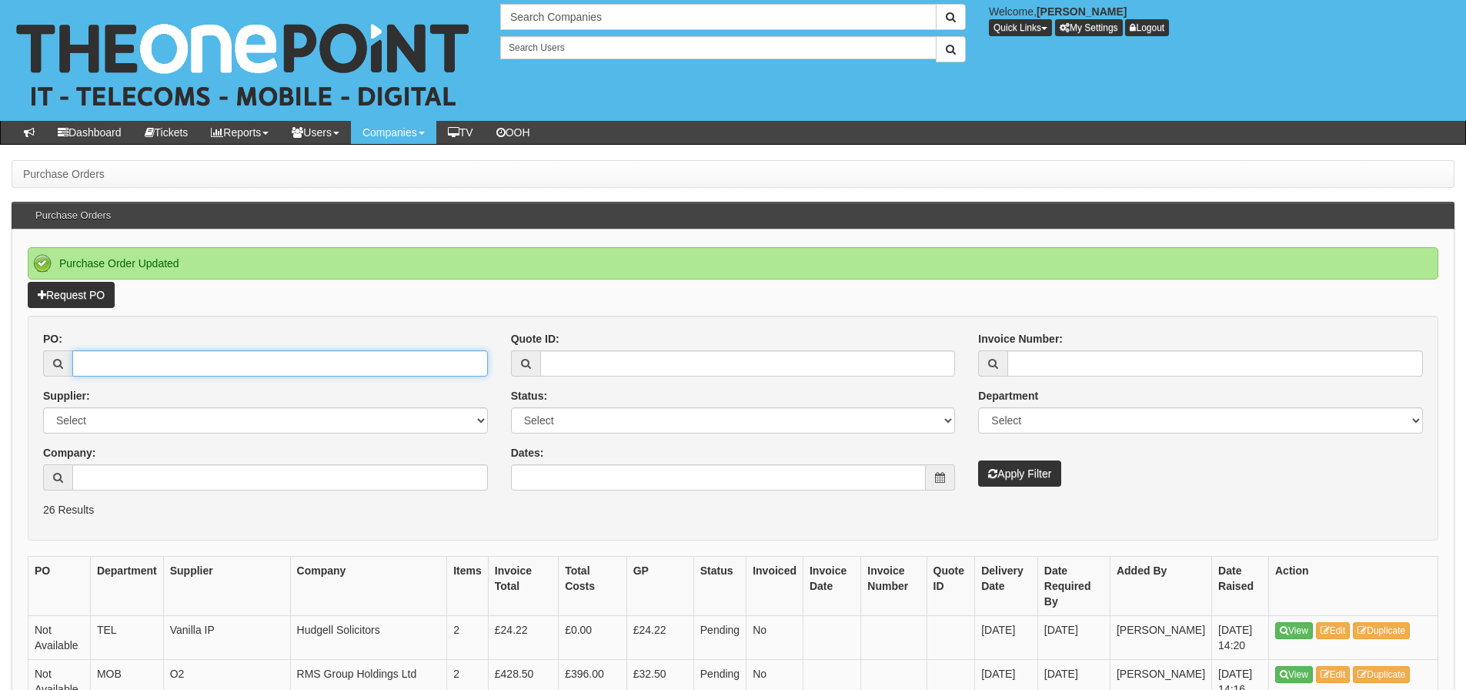
click at [282, 370] on input "PO:" at bounding box center [280, 363] width 416 height 26
type input "19574"
click at [978, 460] on button "Apply Filter" at bounding box center [1019, 473] width 83 height 26
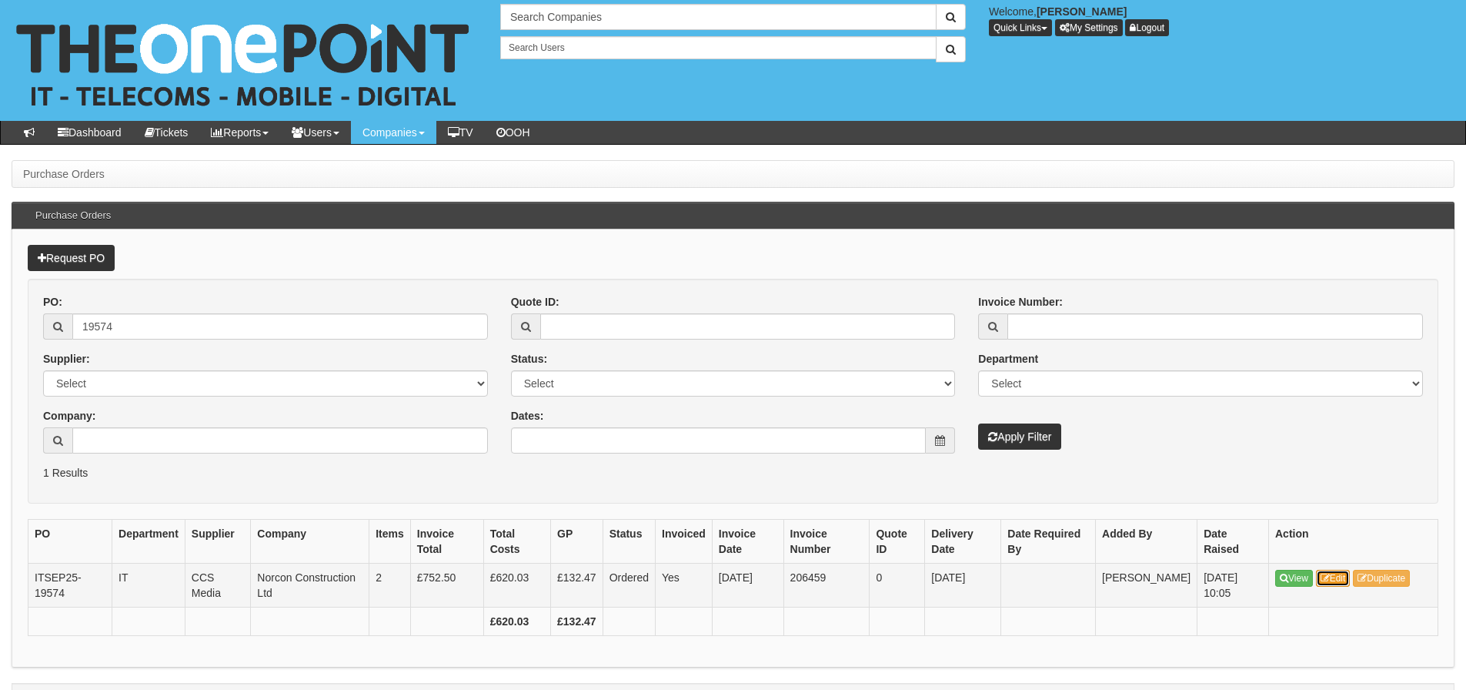
click at [1332, 577] on link "Edit" at bounding box center [1333, 578] width 35 height 17
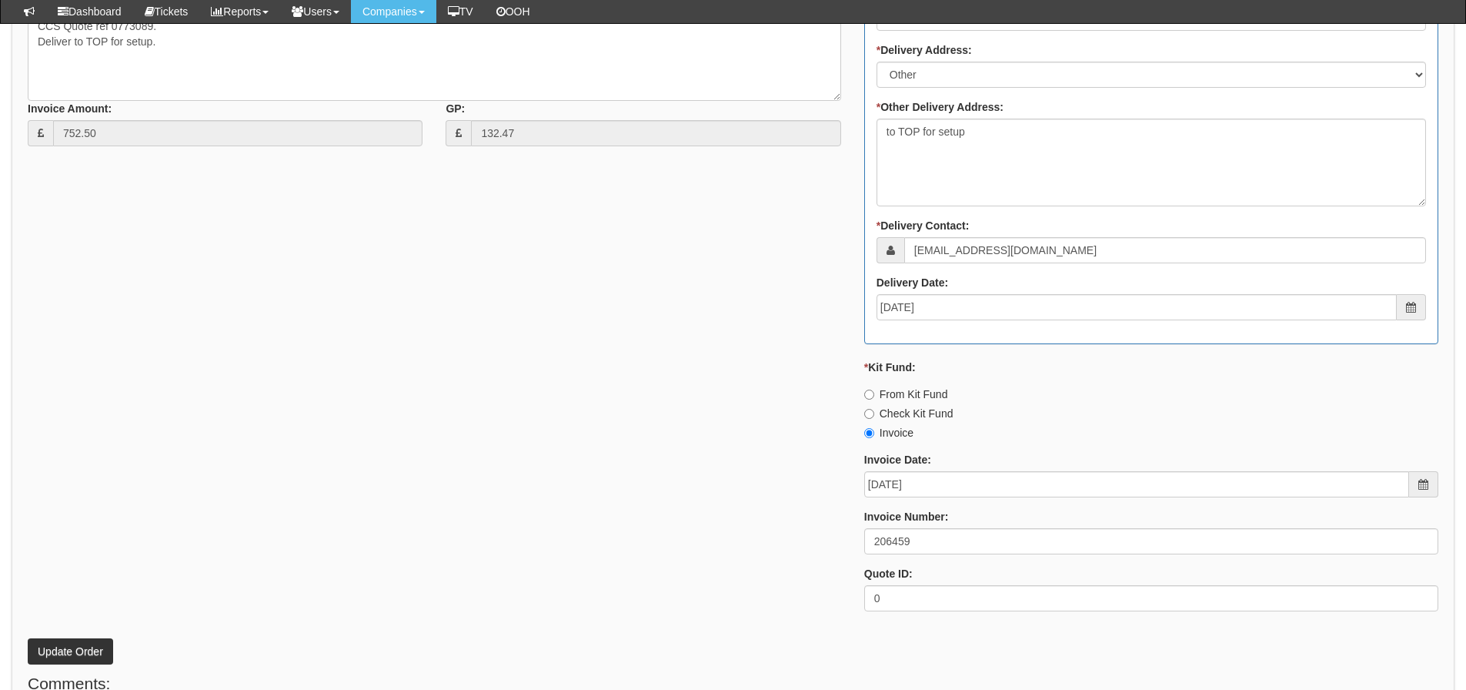
scroll to position [770, 0]
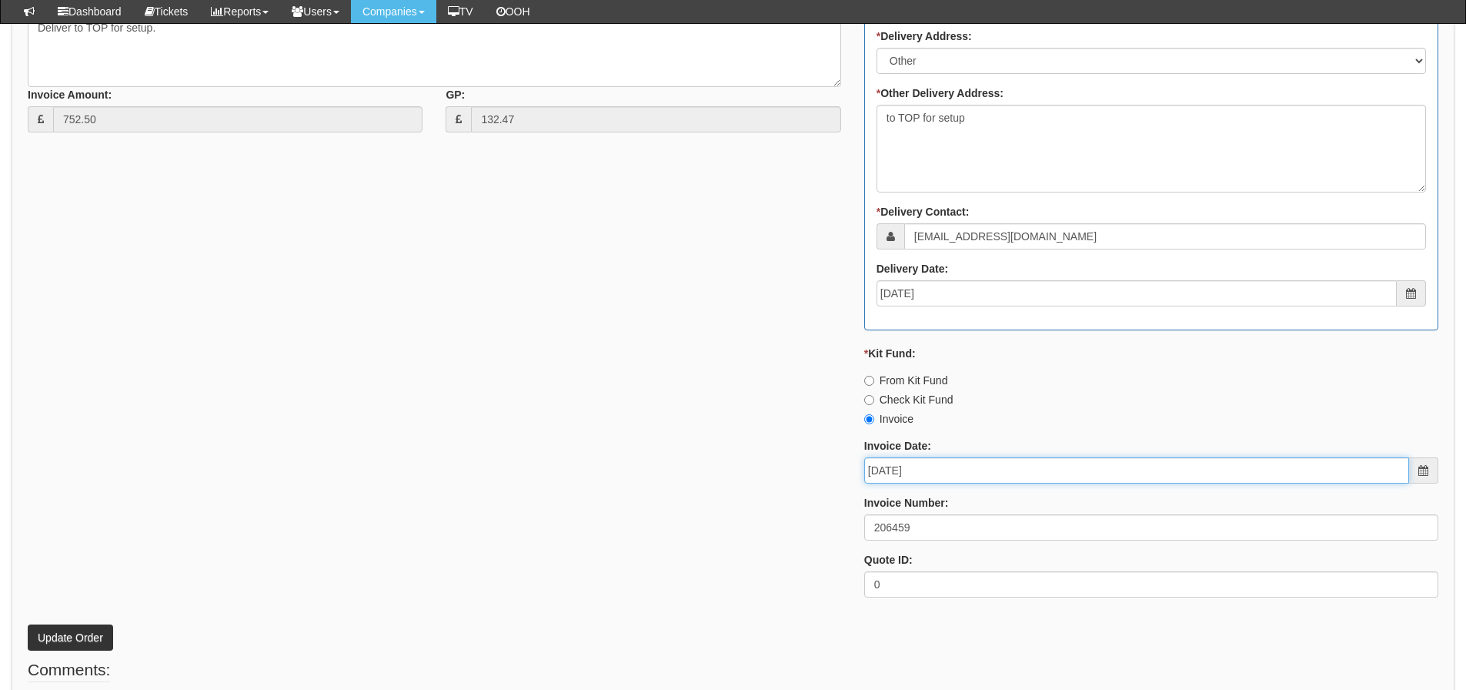
click at [938, 470] on input "2025-09-19" at bounding box center [1136, 470] width 545 height 26
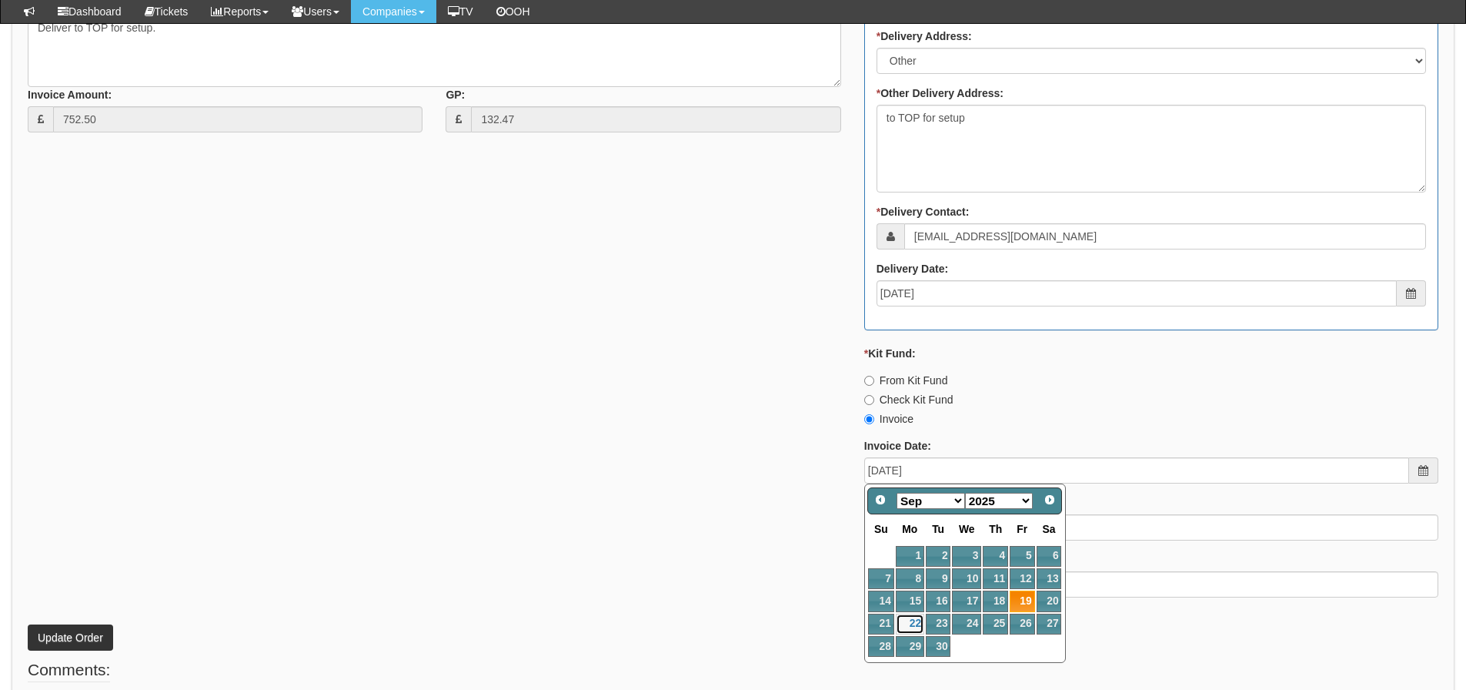
click at [906, 620] on link "22" at bounding box center [910, 623] width 28 height 21
type input "[DATE]"
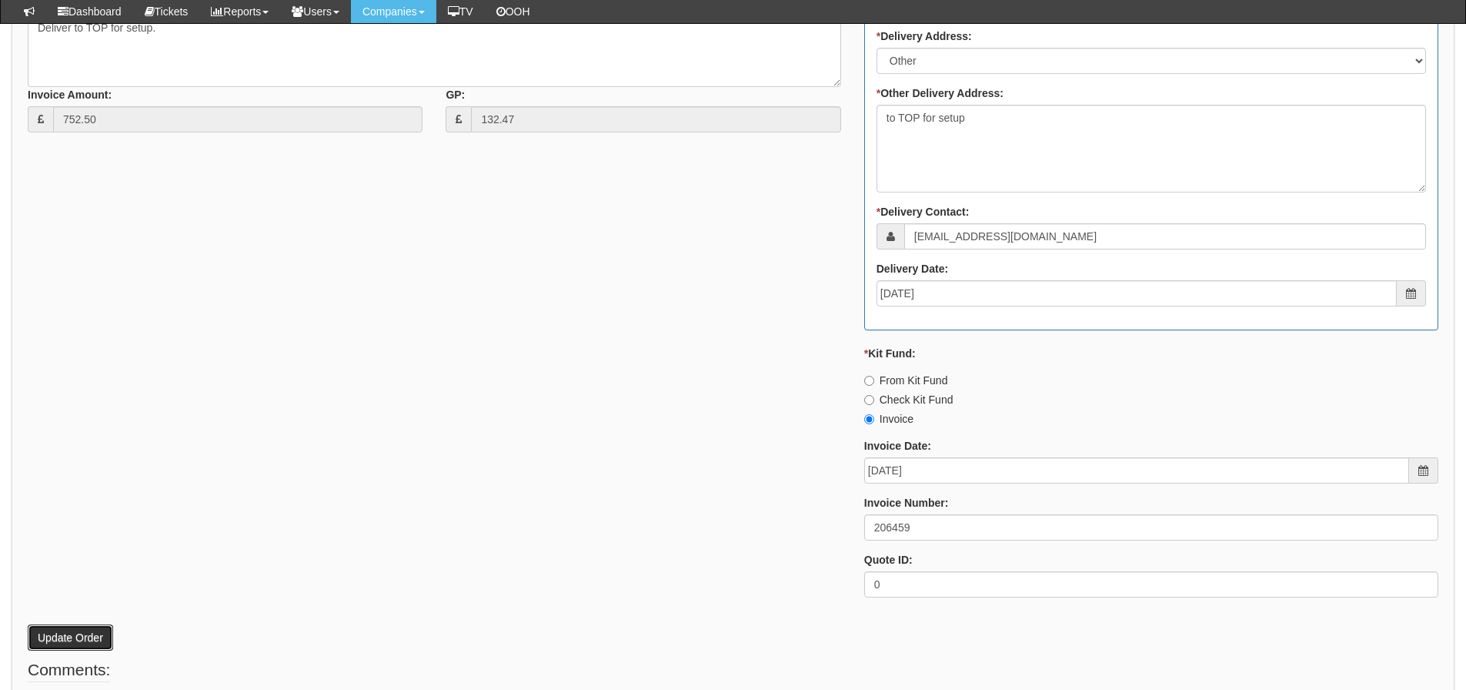
click at [45, 642] on button "Update Order" at bounding box center [70, 637] width 85 height 26
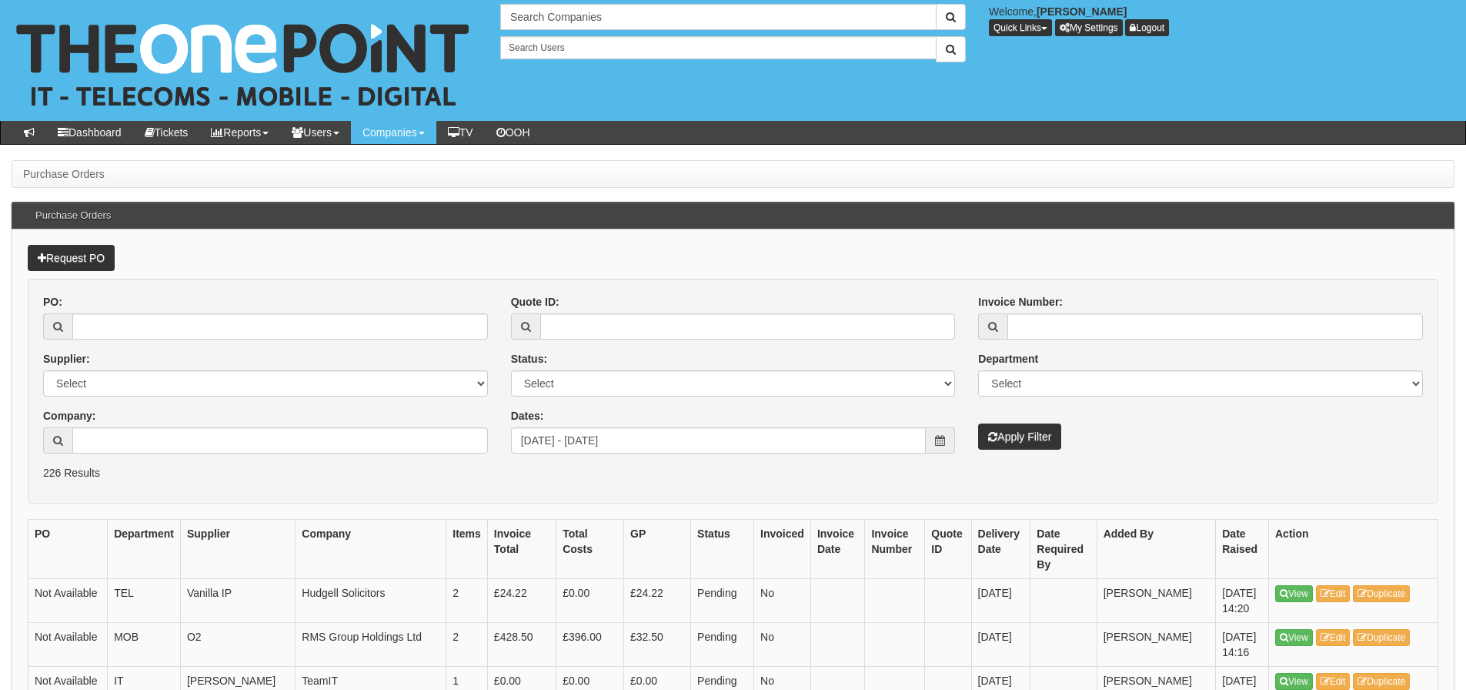
click at [643, 485] on form "PO: Supplier: Select 123 REG.co.uk 1Password 3 4Gon AA Jones Electric Ltd Abzor…" at bounding box center [733, 391] width 1411 height 225
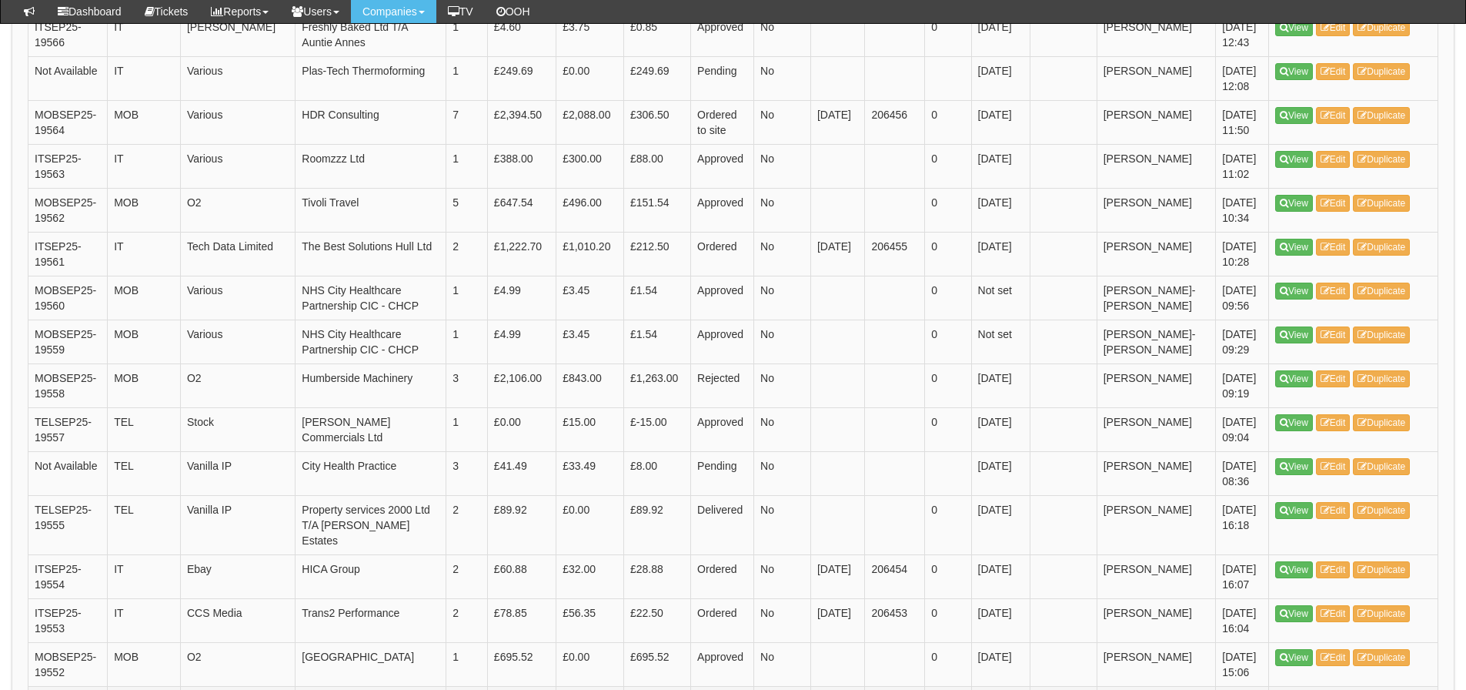
scroll to position [2319, 0]
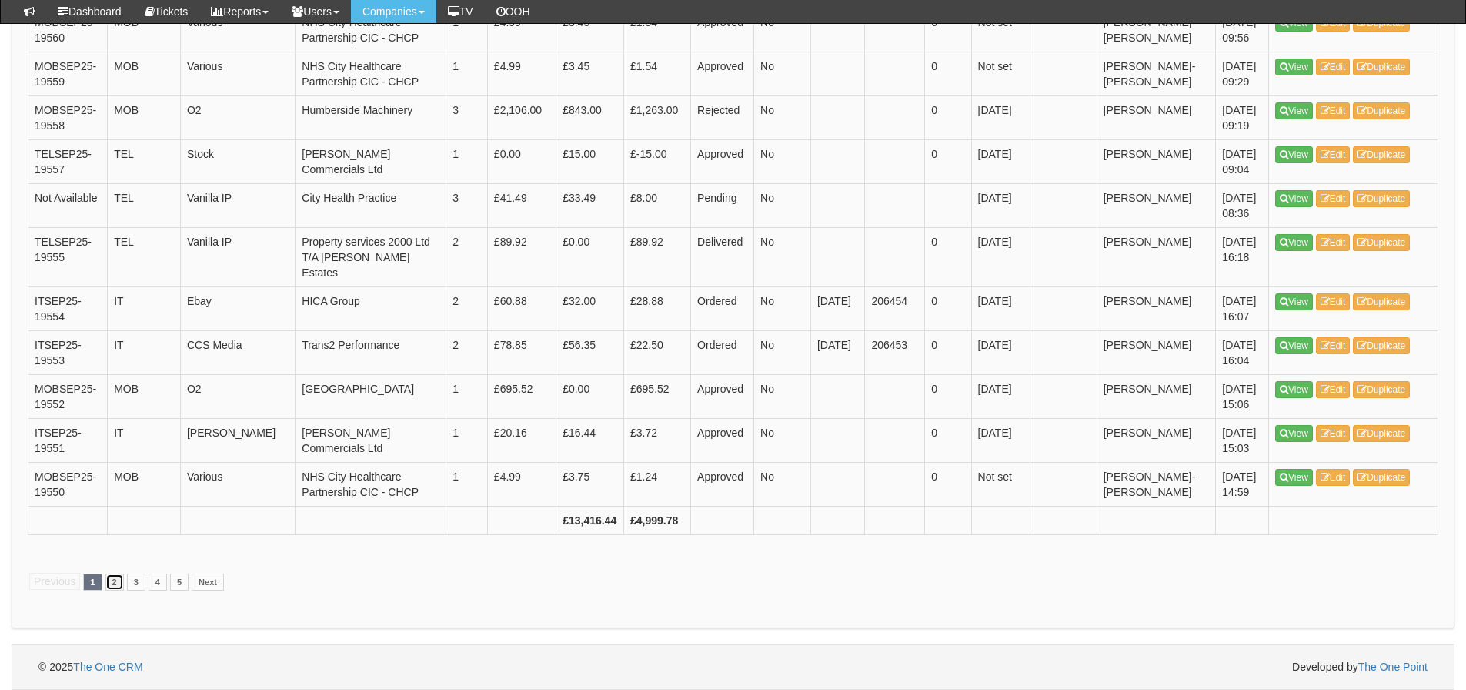
click at [121, 583] on link "2" at bounding box center [114, 581] width 18 height 17
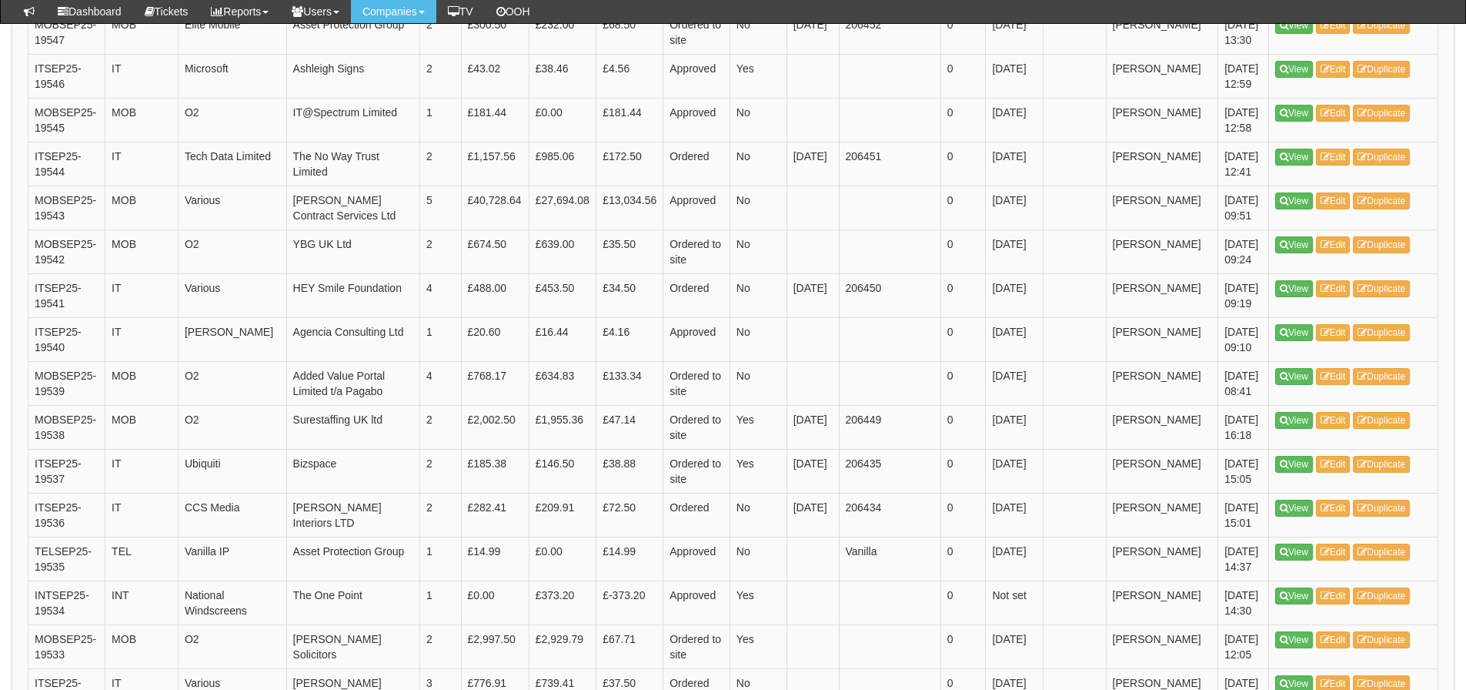
scroll to position [616, 0]
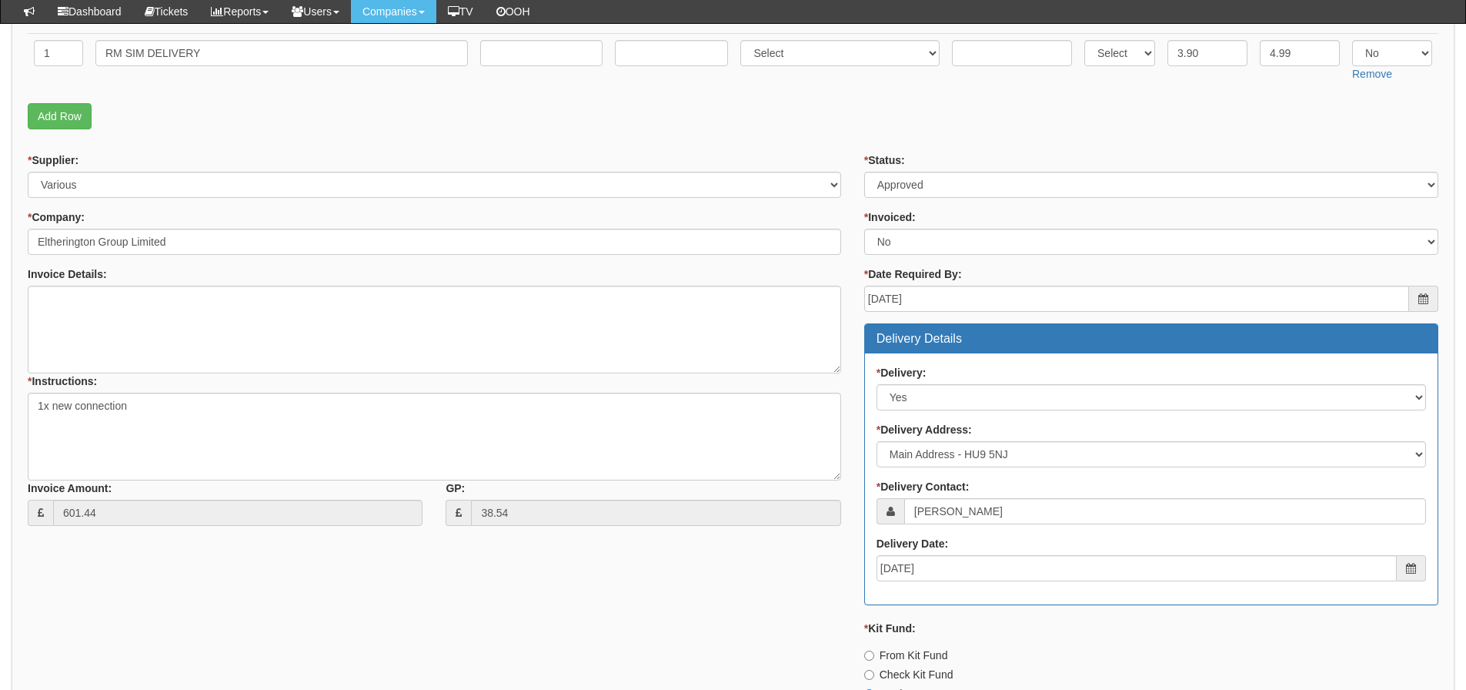
scroll to position [462, 0]
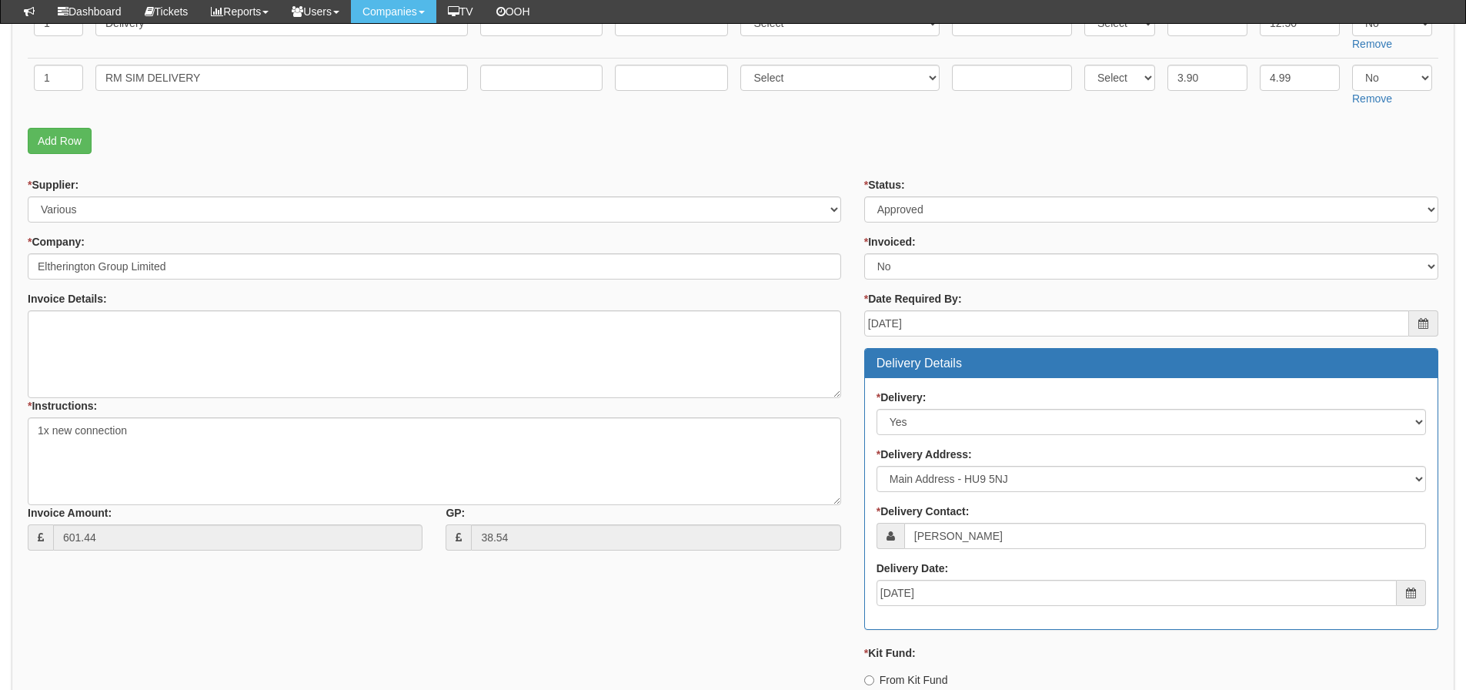
drag, startPoint x: 424, startPoint y: 160, endPoint x: 491, endPoint y: 161, distance: 67.0
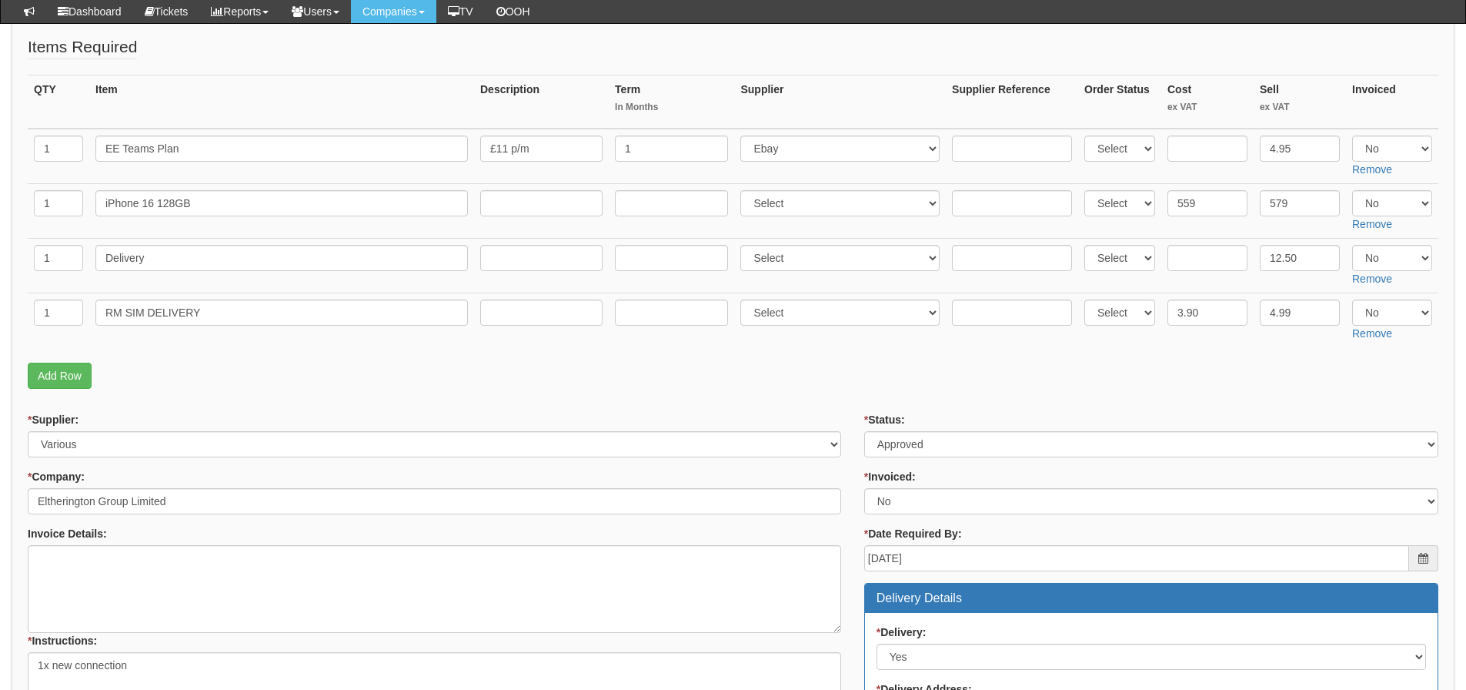
scroll to position [154, 0]
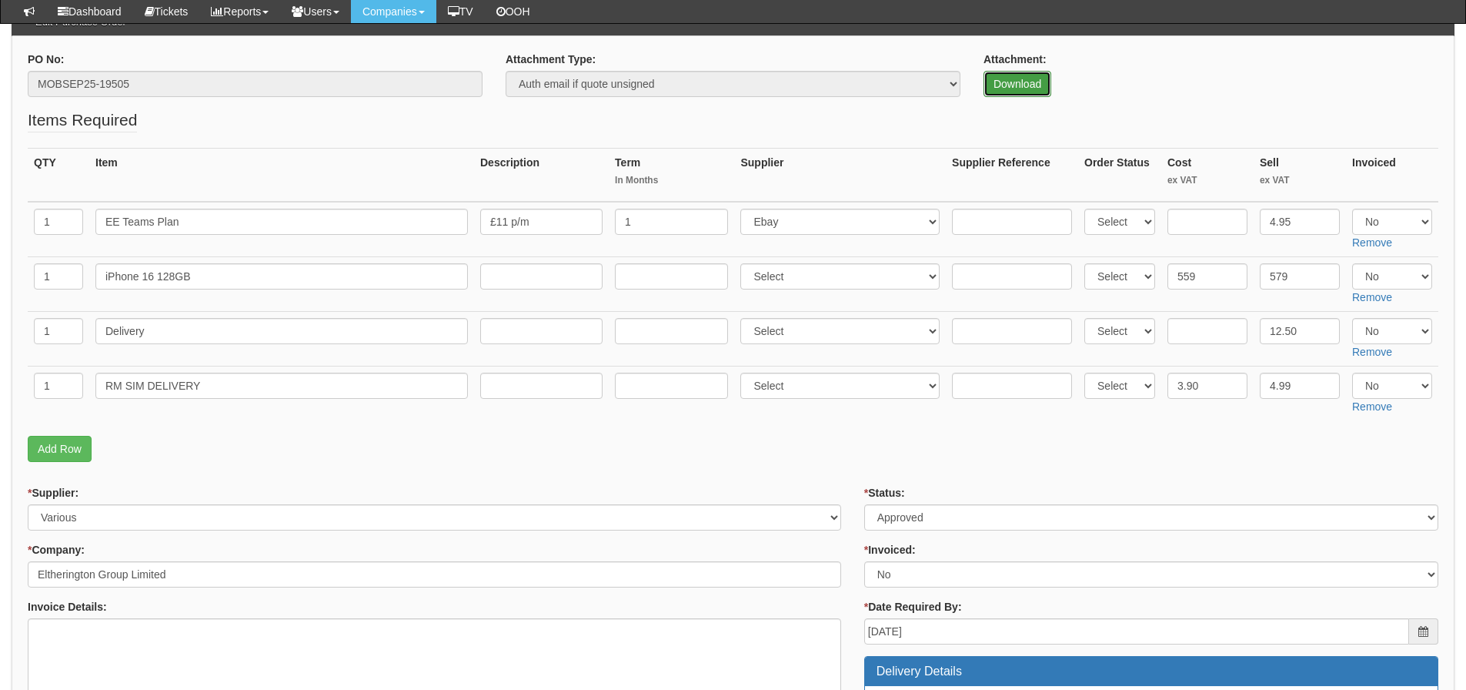
click at [1006, 95] on link "Download" at bounding box center [1018, 84] width 68 height 26
click at [123, 446] on p "Add Row" at bounding box center [733, 449] width 1411 height 26
drag, startPoint x: 240, startPoint y: 288, endPoint x: 85, endPoint y: 285, distance: 155.5
click at [85, 285] on tr "1 iPhone 16 128GB Select 123 REG.co.uk 1Password 3 4Gon AA Jones Electric Ltd A…" at bounding box center [733, 283] width 1411 height 55
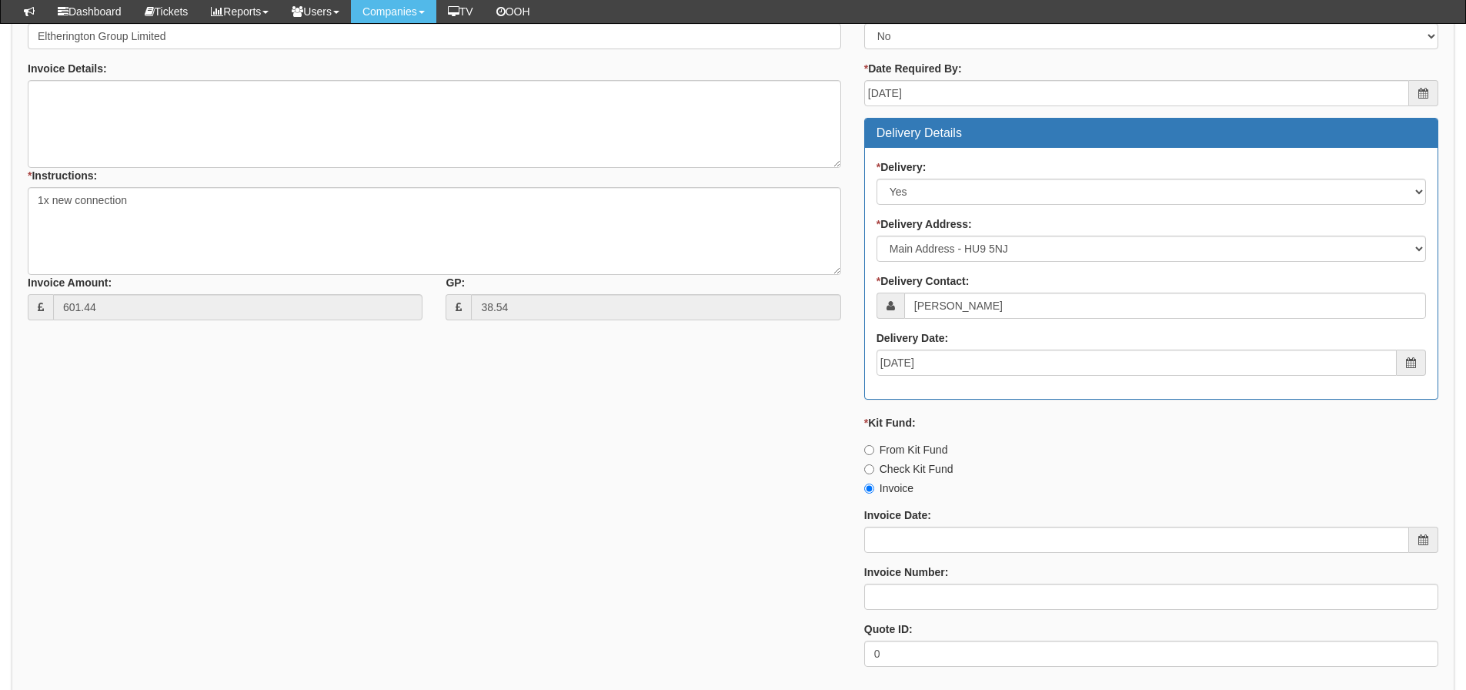
scroll to position [770, 0]
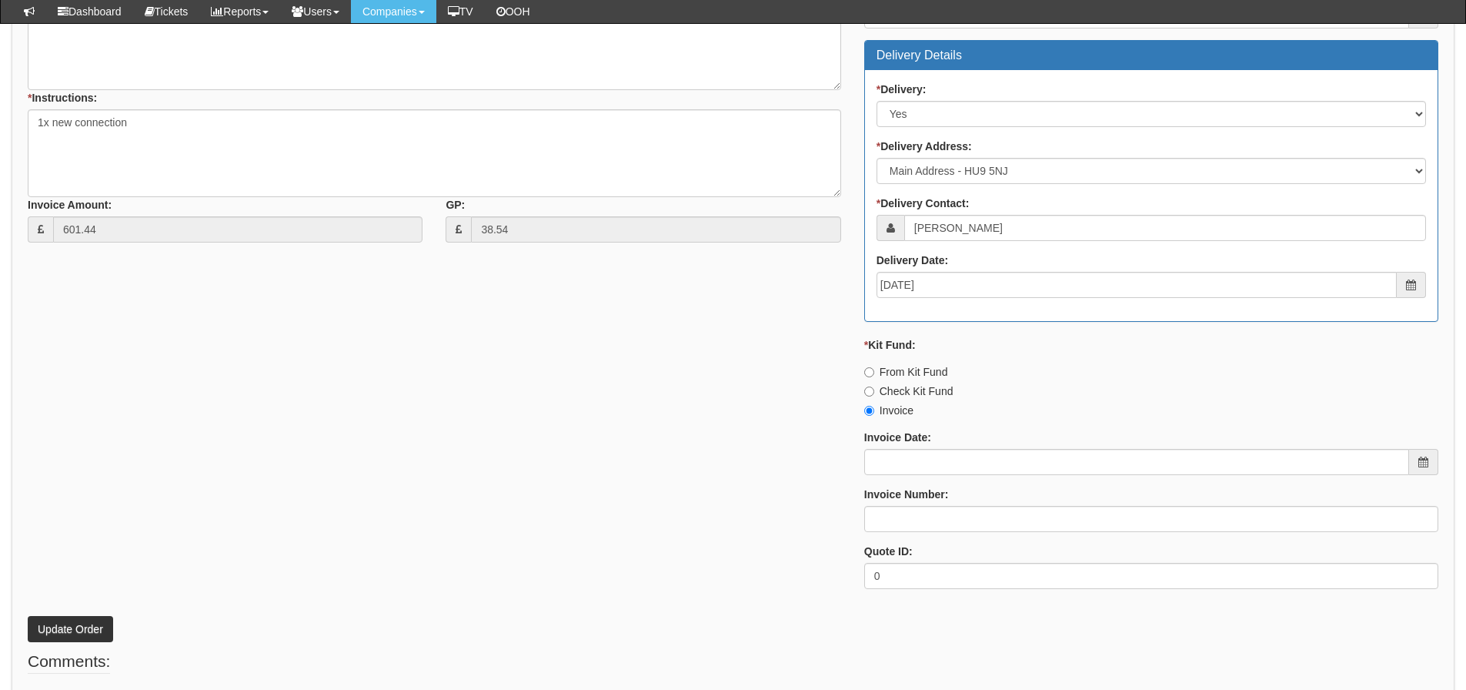
click at [443, 582] on div "* Supplier: Select 123 REG.co.uk 1Password 3 4Gon AA Jones Electric Ltd Abzorb …" at bounding box center [733, 235] width 1434 height 732
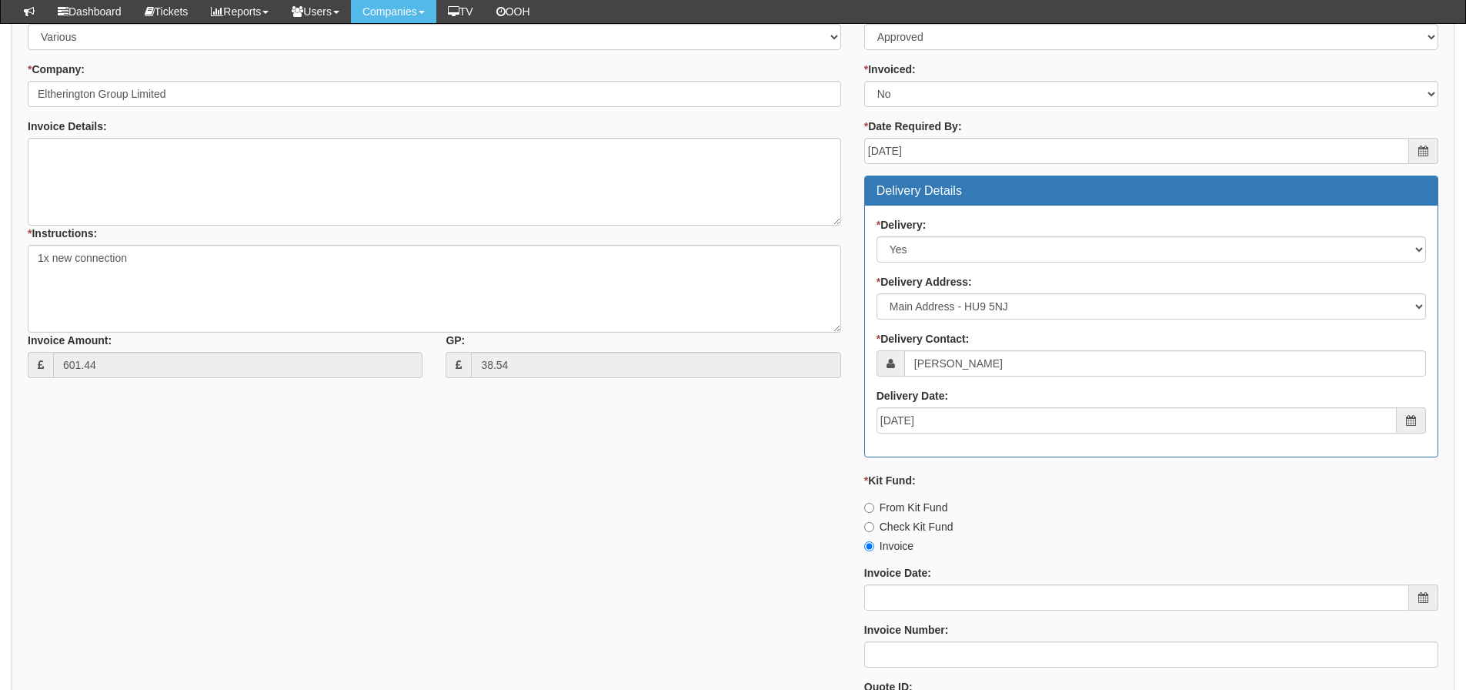
scroll to position [847, 0]
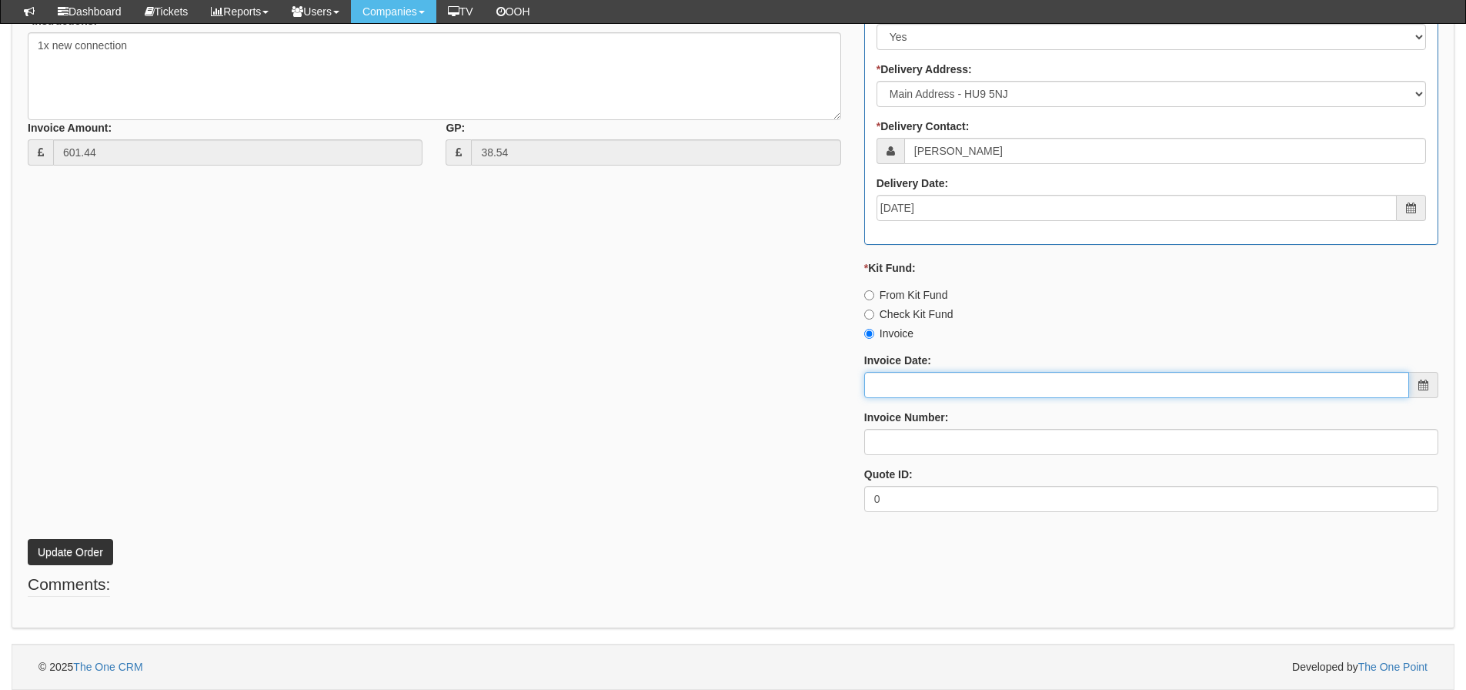
click at [976, 373] on input "Invoice Date:" at bounding box center [1136, 385] width 545 height 26
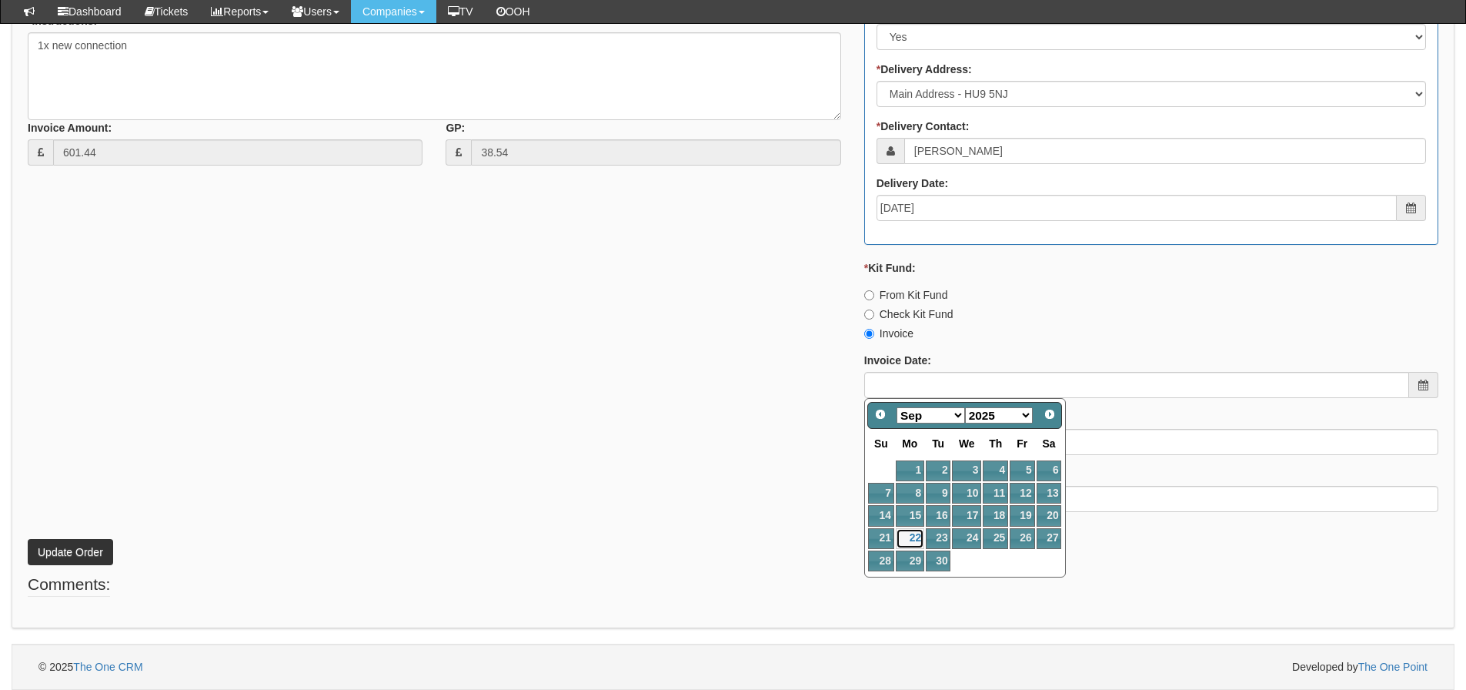
click at [918, 543] on link "22" at bounding box center [910, 538] width 28 height 21
type input "2025-09-22"
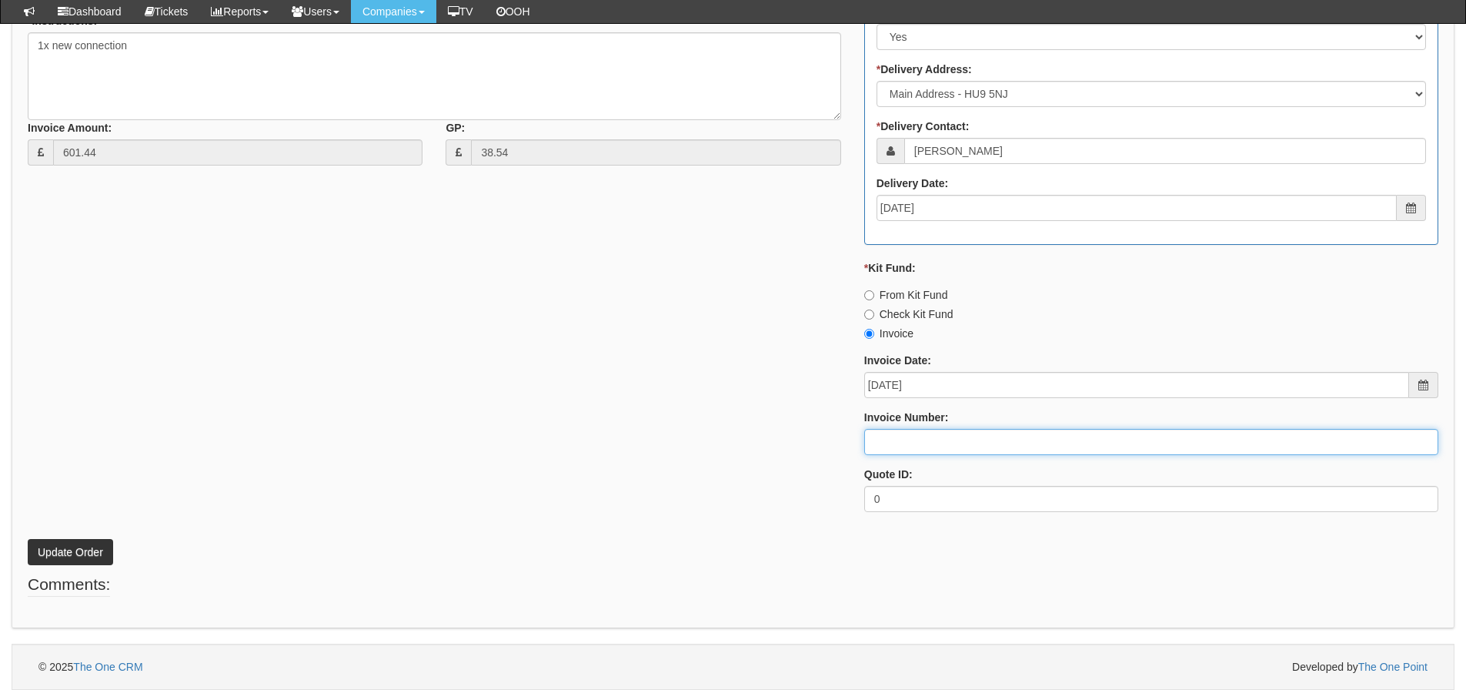
click at [915, 446] on input "Invoice Number:" at bounding box center [1151, 442] width 574 height 26
type input "206484"
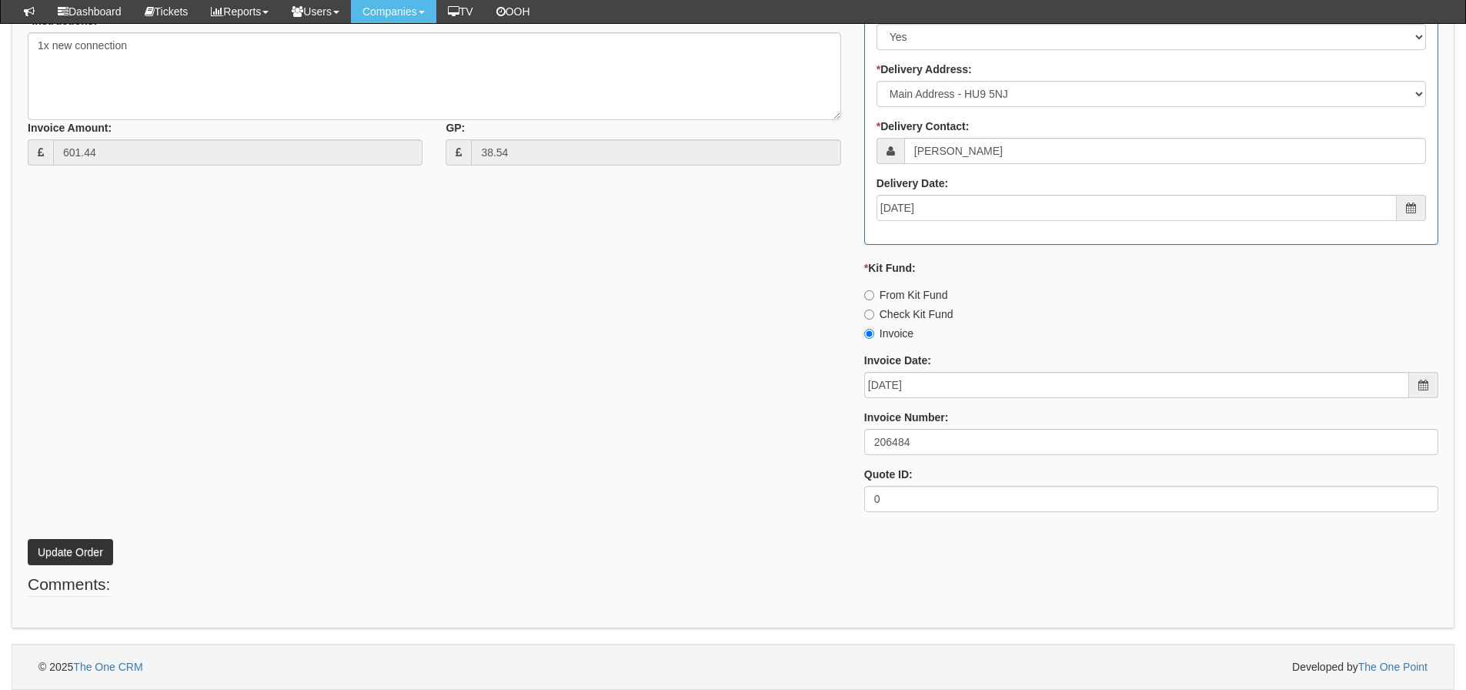
click at [671, 309] on div "* Supplier: Select 123 REG.co.uk 1Password 3 4Gon AA Jones Electric Ltd Abzorb …" at bounding box center [733, 158] width 1434 height 732
click at [62, 546] on button "Update Order" at bounding box center [70, 552] width 85 height 26
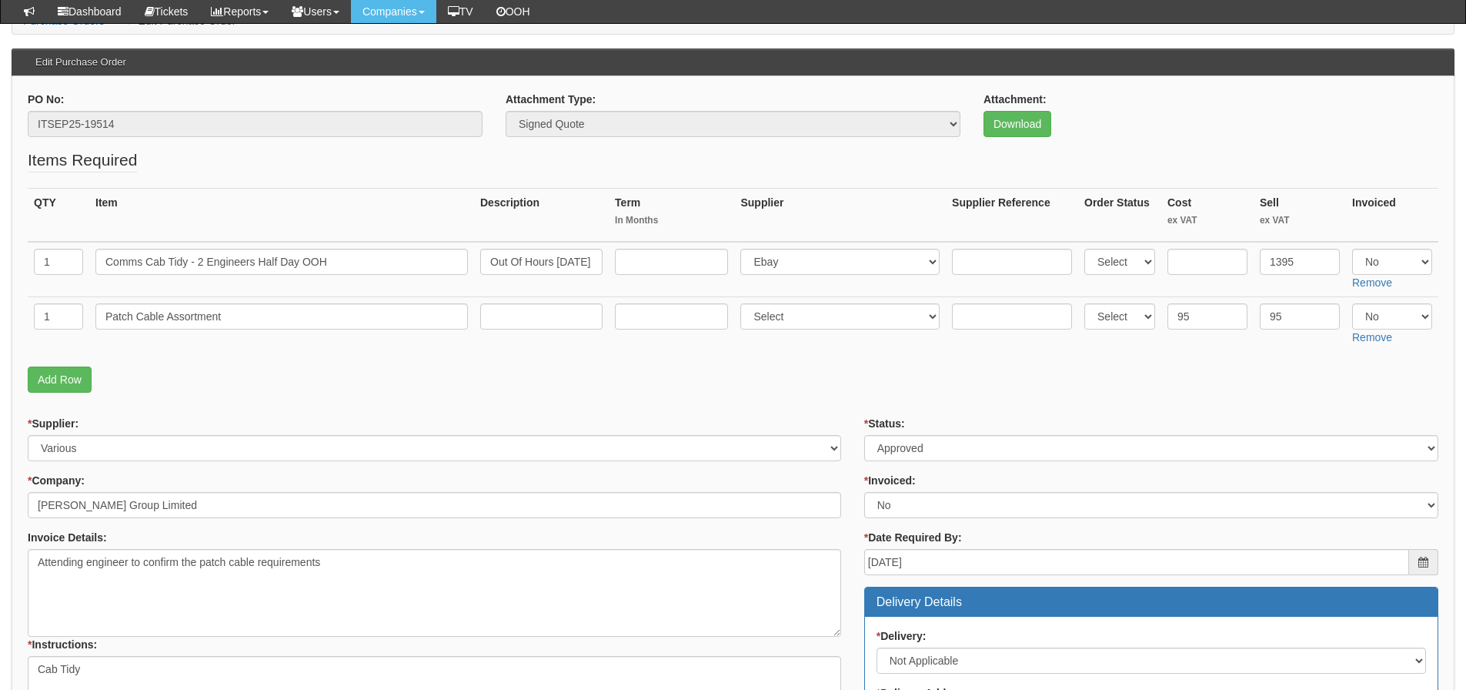
scroll to position [45, 0]
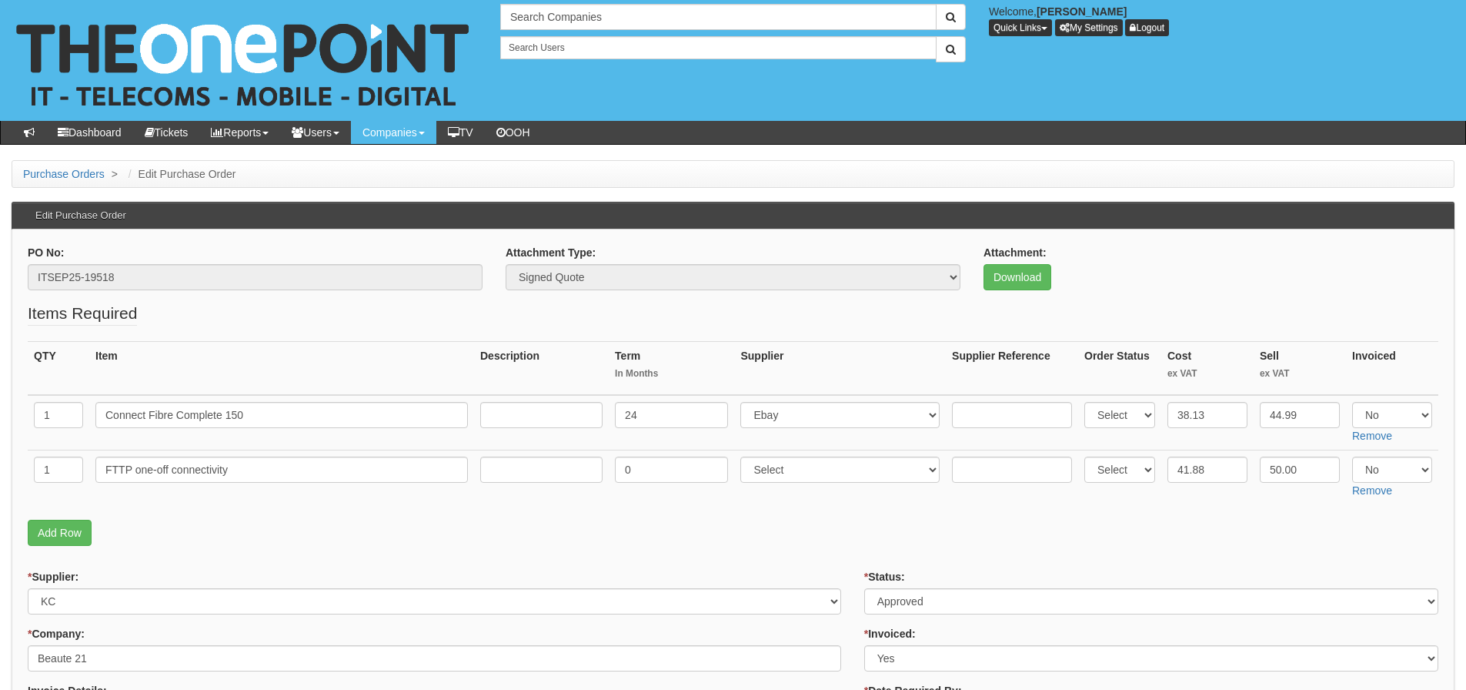
scroll to position [77, 0]
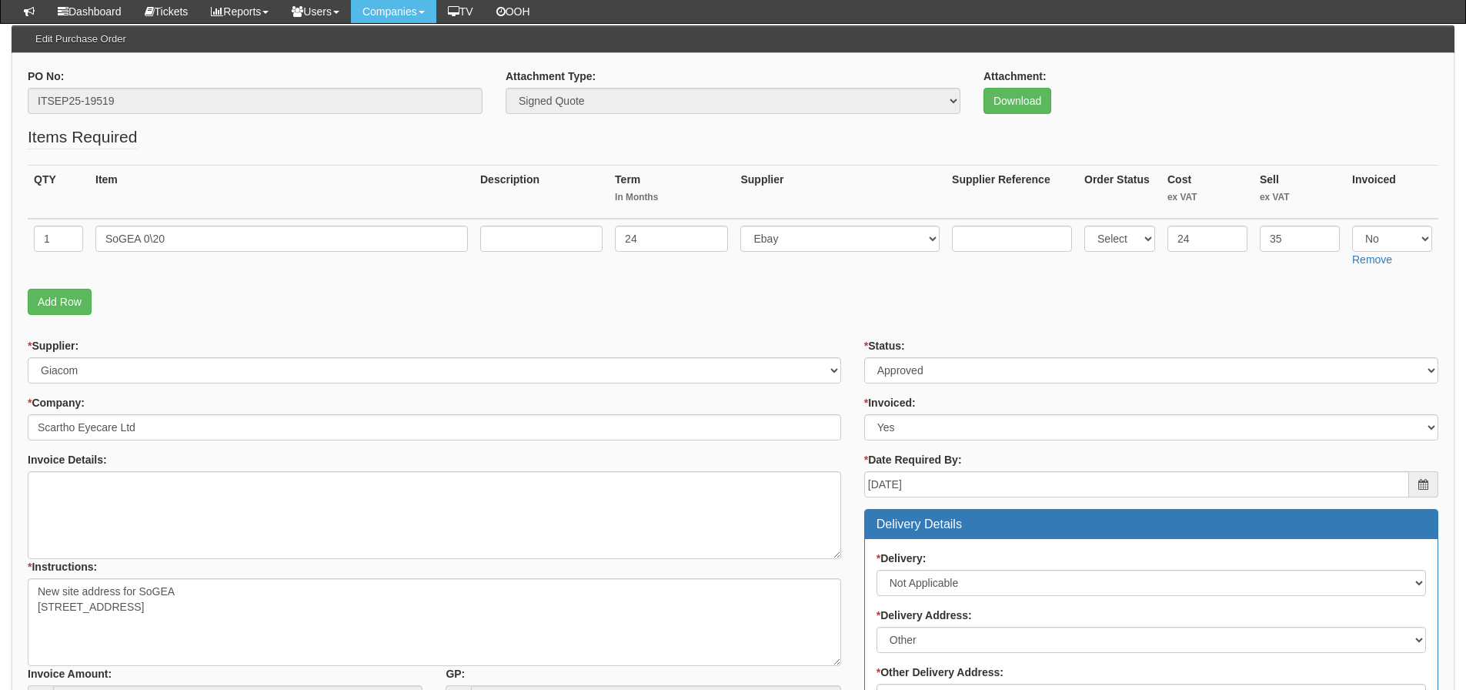
scroll to position [231, 0]
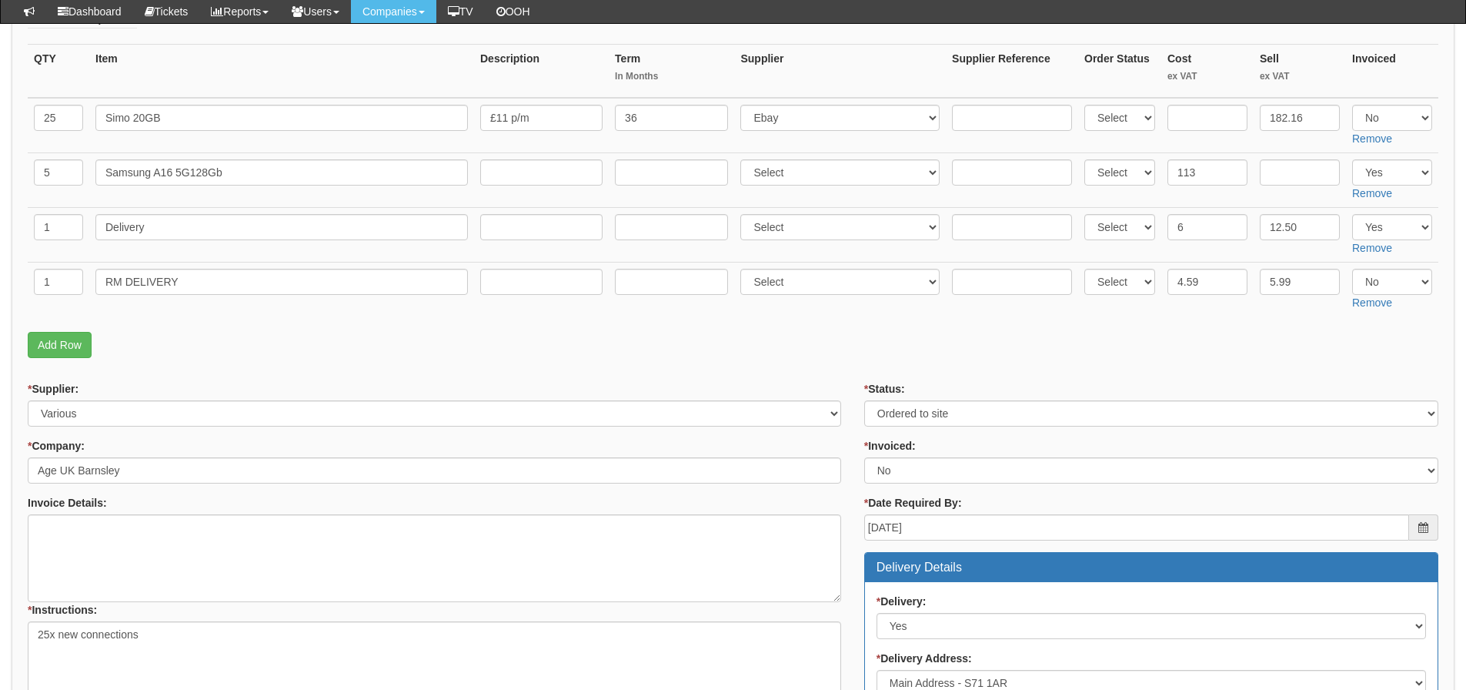
scroll to position [231, 0]
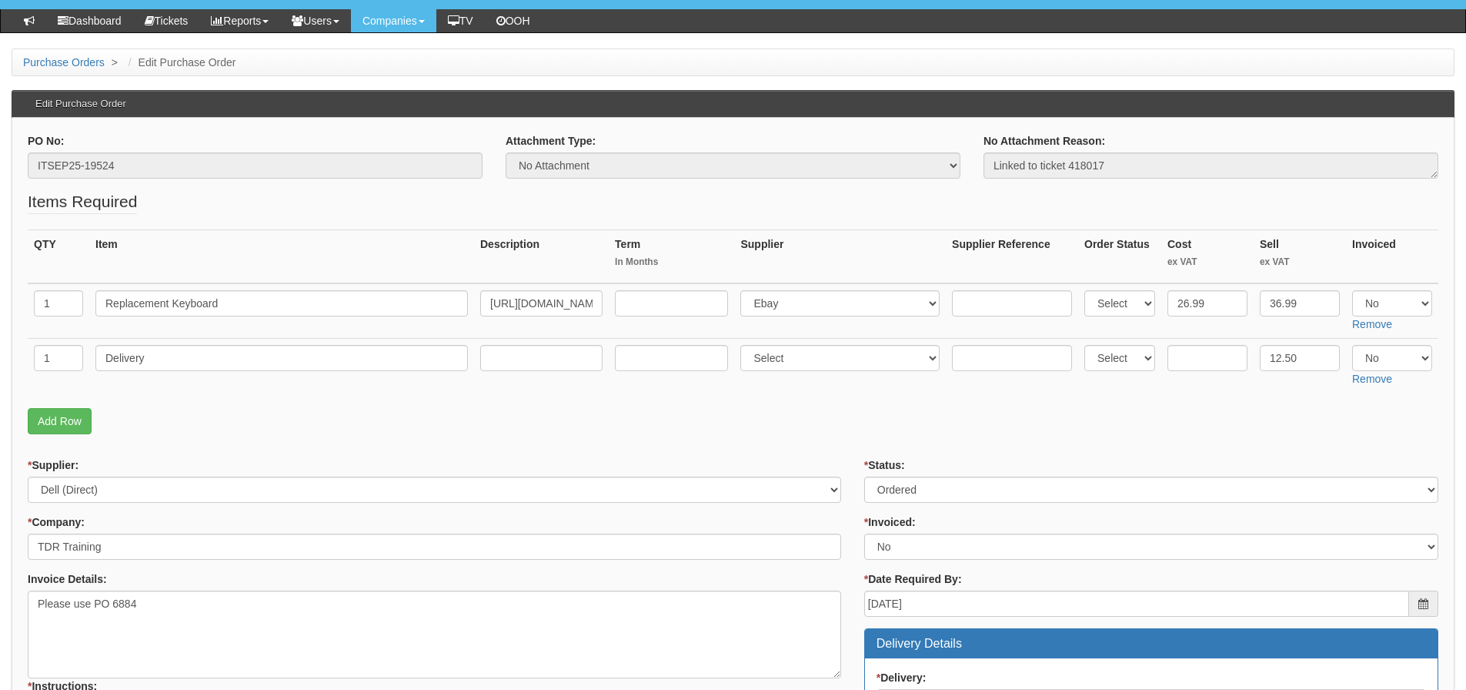
scroll to position [154, 0]
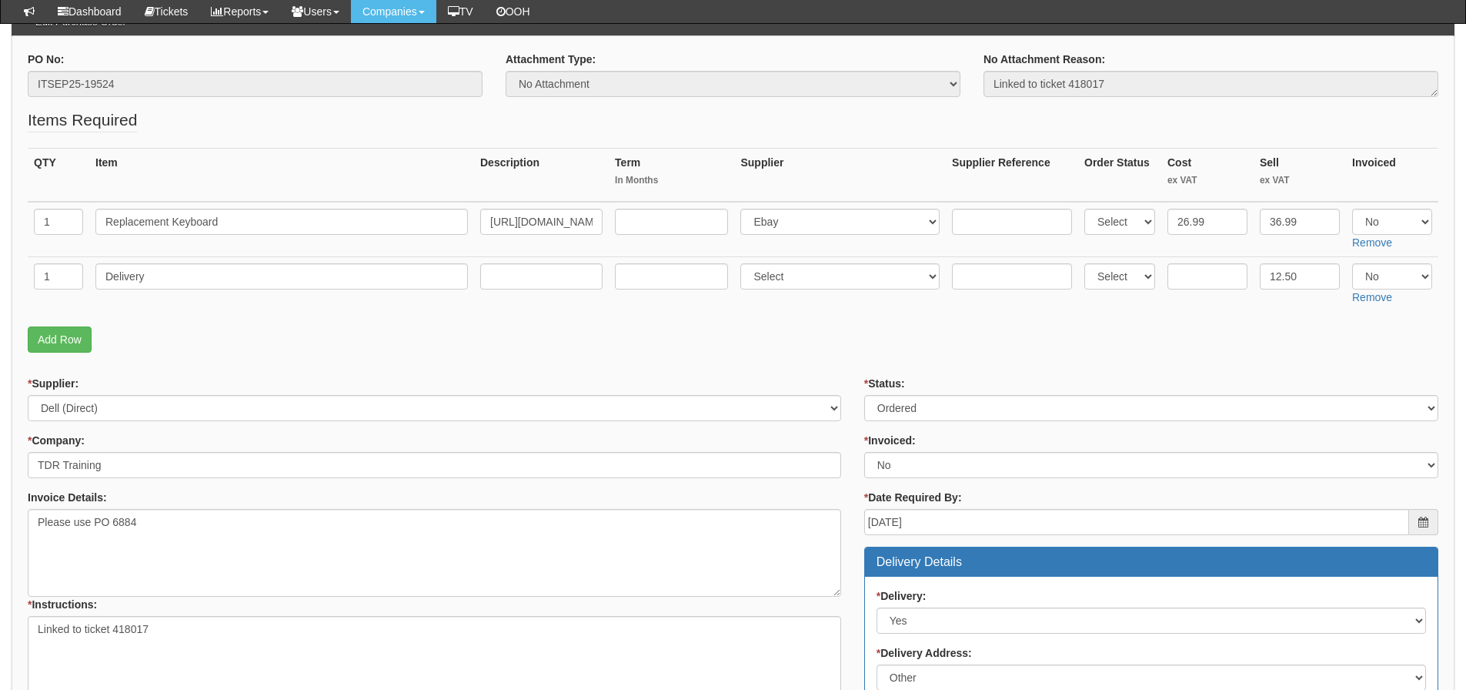
click at [953, 314] on fieldset "Items Required QTY Item Description Term In Months Supplier Supplier Reference …" at bounding box center [733, 235] width 1411 height 252
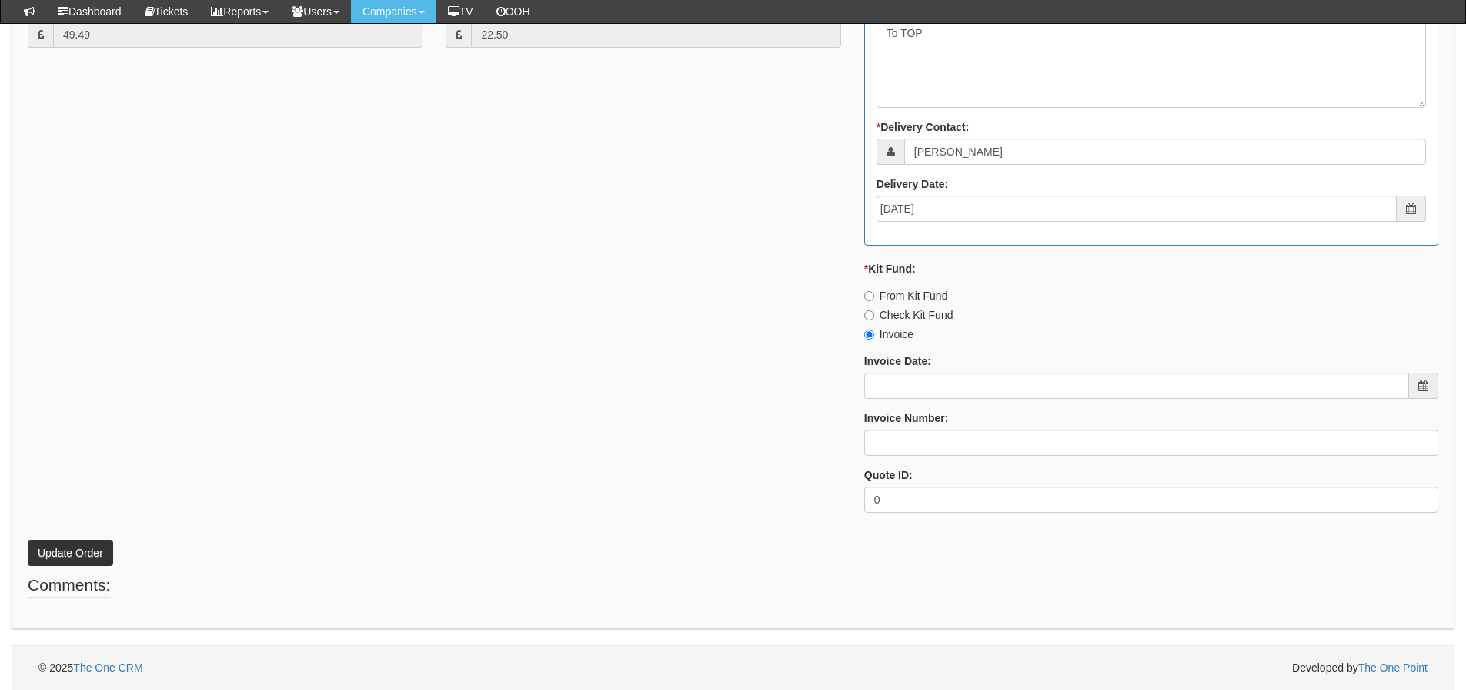
scroll to position [856, 0]
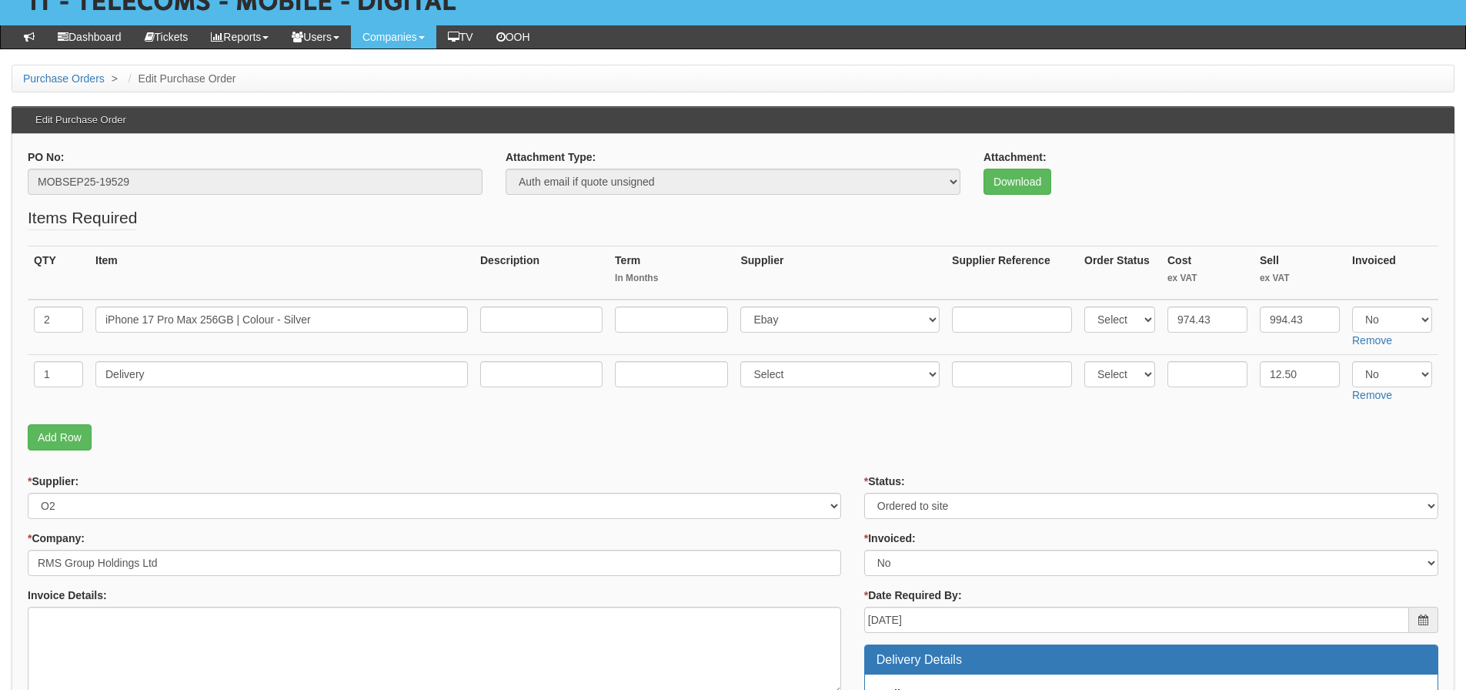
scroll to position [86, 0]
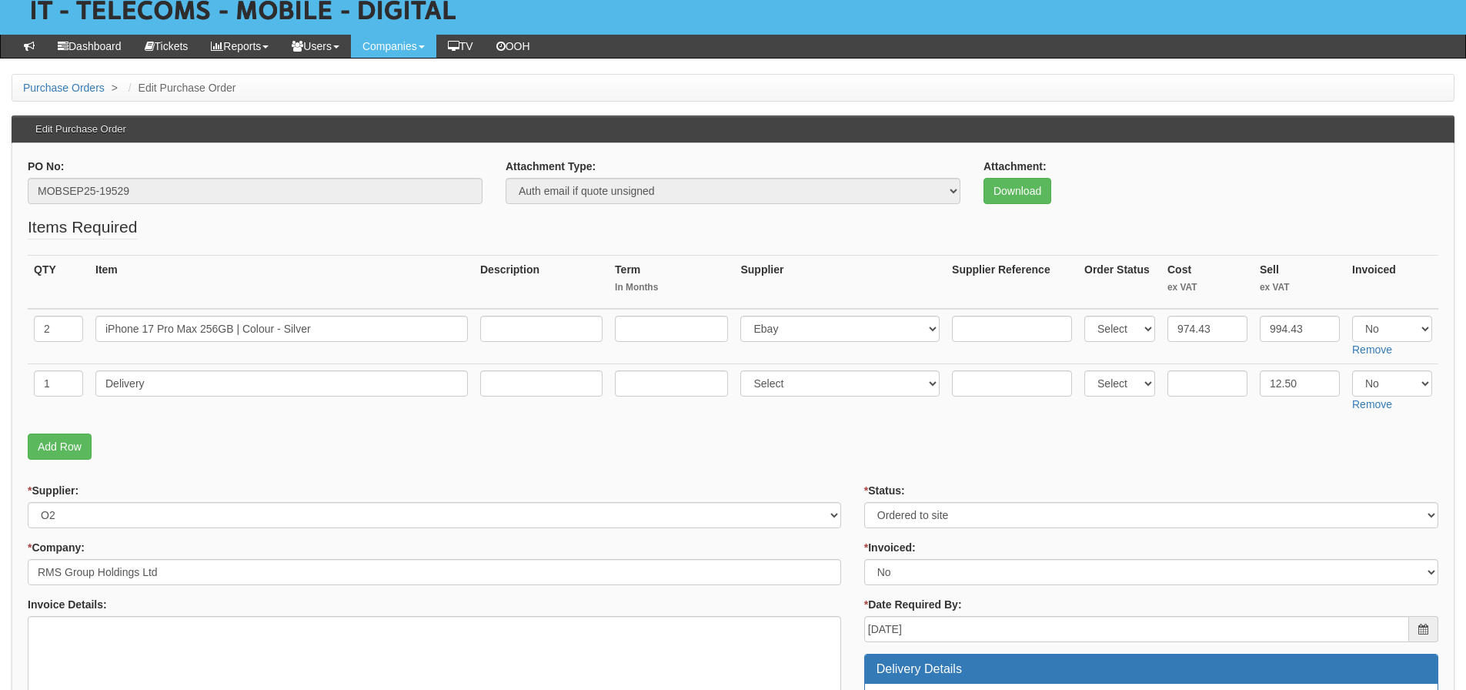
click at [1360, 449] on p "Add Row" at bounding box center [733, 446] width 1411 height 26
drag, startPoint x: 197, startPoint y: 325, endPoint x: 93, endPoint y: 336, distance: 104.5
click at [93, 336] on td "iPhone 17 Pro Max 256GB | Colour - Silver" at bounding box center [281, 336] width 385 height 55
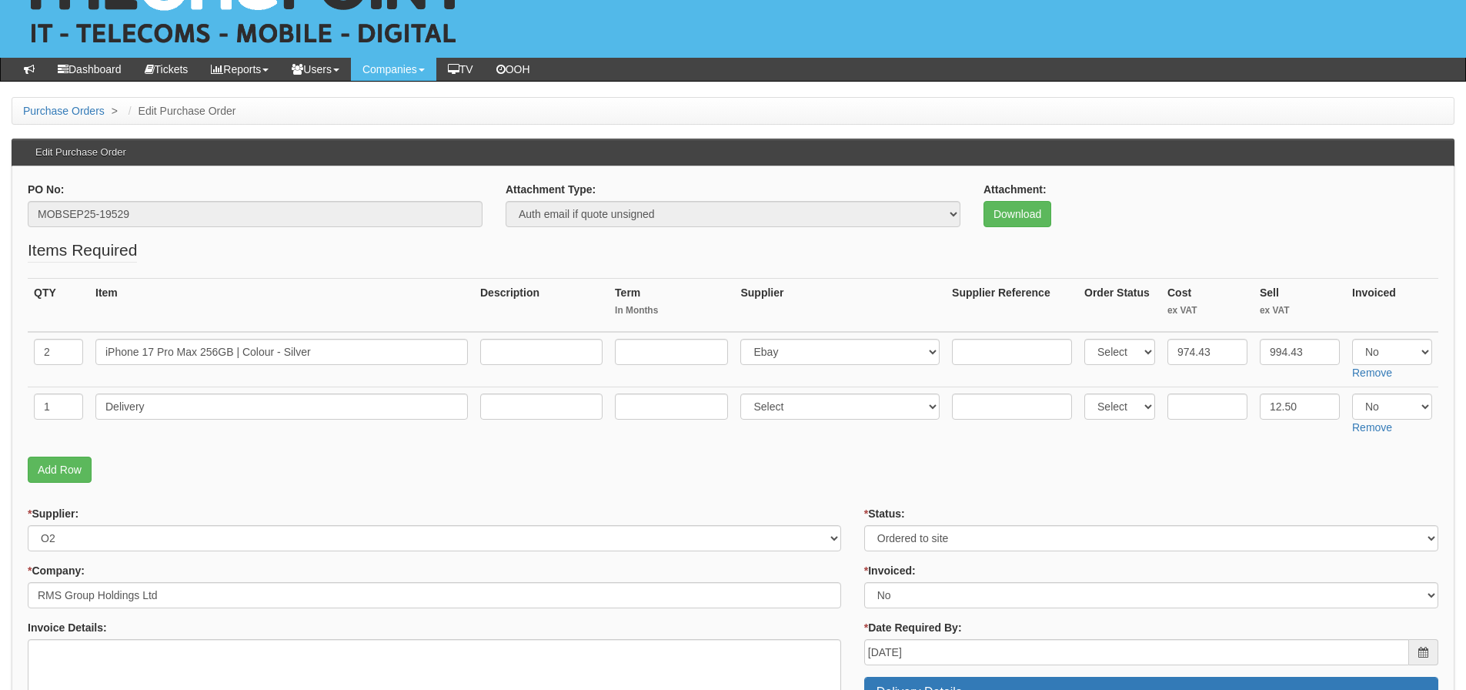
scroll to position [0, 0]
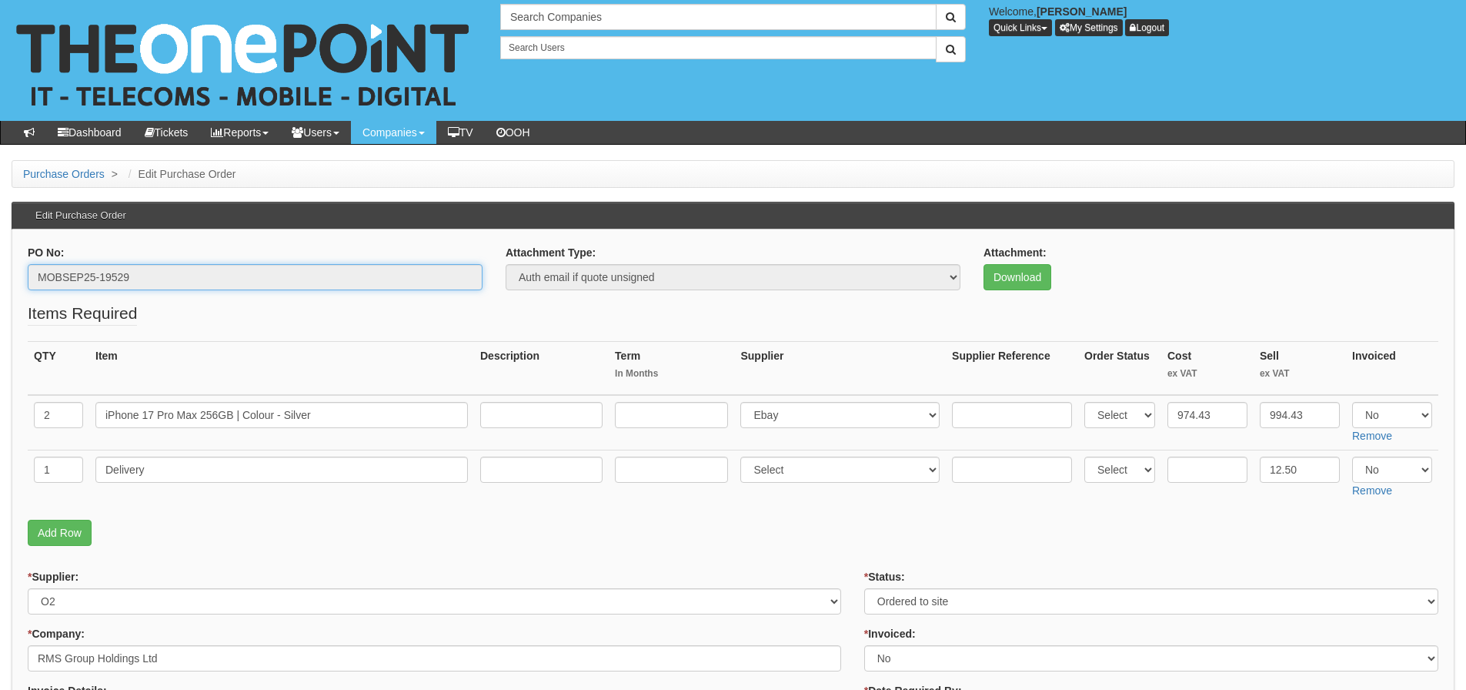
click at [168, 266] on input "MOBSEP25-19529" at bounding box center [255, 277] width 455 height 26
click at [163, 269] on input "MOBSEP25-19529" at bounding box center [255, 277] width 455 height 26
drag, startPoint x: 149, startPoint y: 280, endPoint x: 12, endPoint y: 292, distance: 138.3
drag, startPoint x: 347, startPoint y: 416, endPoint x: -25, endPoint y: 416, distance: 372.5
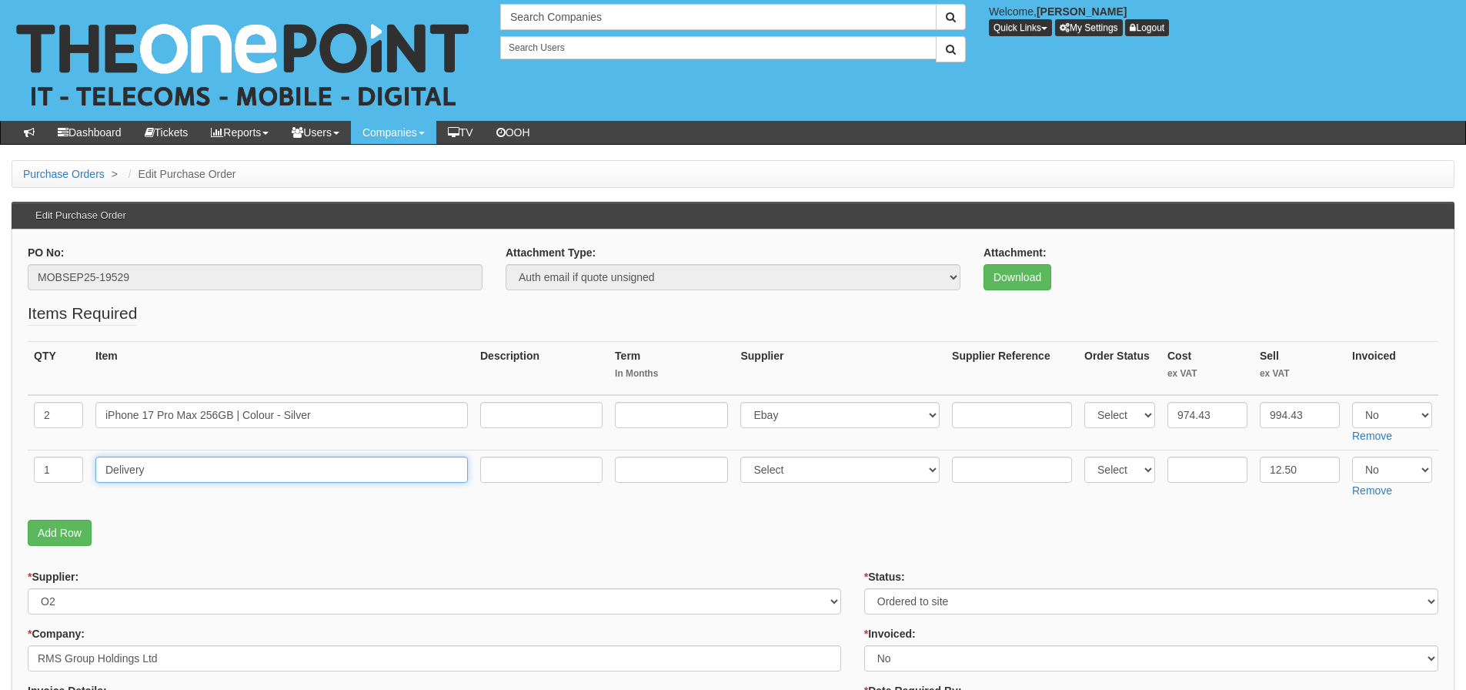
click at [142, 476] on input "Delivery" at bounding box center [281, 469] width 373 height 26
drag, startPoint x: 166, startPoint y: 473, endPoint x: 7, endPoint y: 462, distance: 159.7
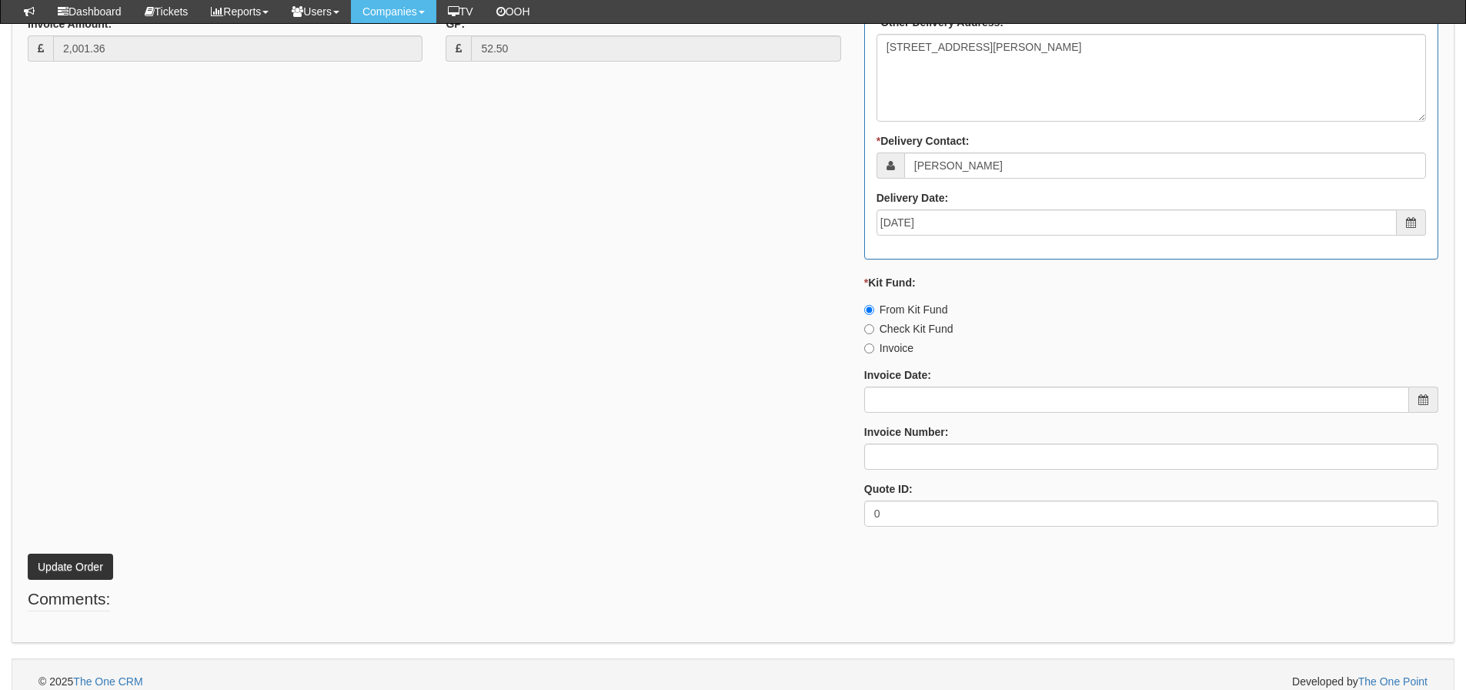
scroll to position [856, 0]
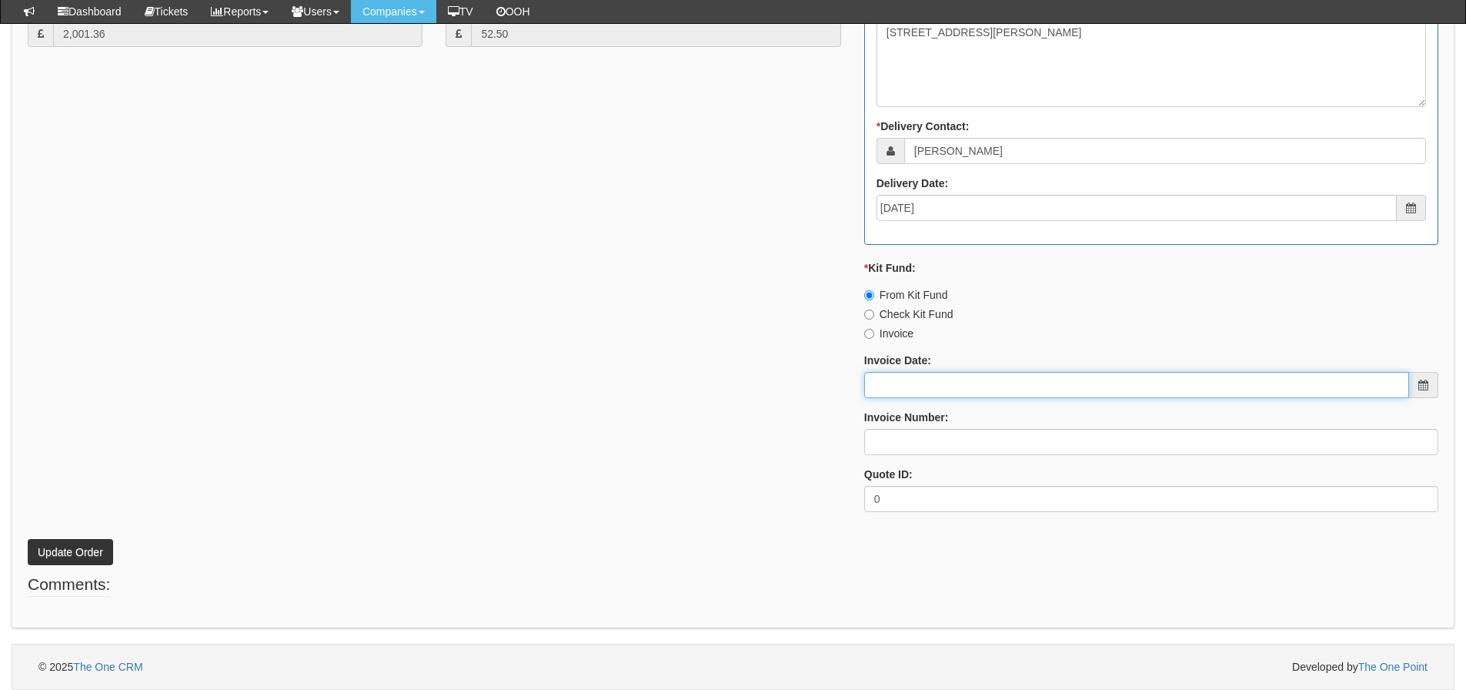
click at [920, 398] on input "Invoice Date:" at bounding box center [1136, 385] width 545 height 26
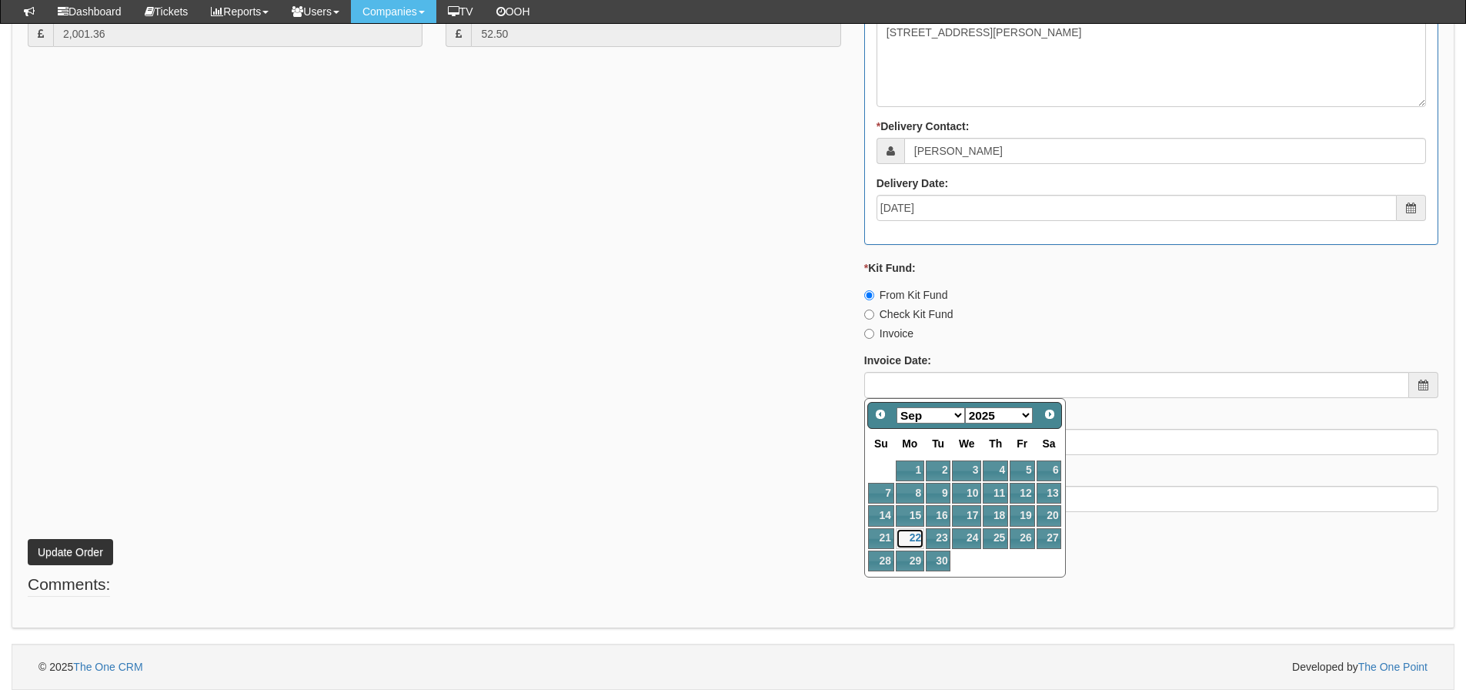
click at [908, 533] on link "22" at bounding box center [910, 538] width 28 height 21
type input "2025-09-22"
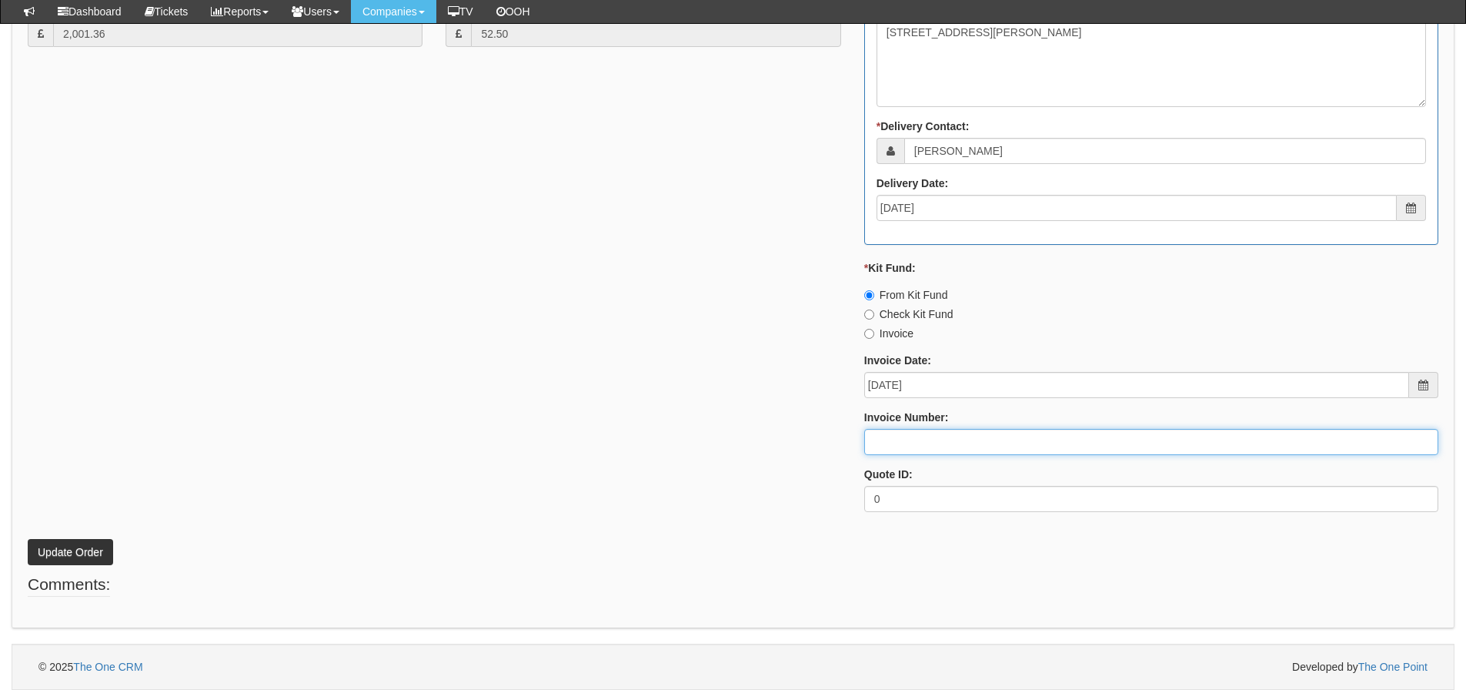
drag, startPoint x: 912, startPoint y: 443, endPoint x: 922, endPoint y: 443, distance: 10.0
click at [924, 443] on input "Invoice Number:" at bounding box center [1151, 442] width 574 height 26
type input "206485 Kit Fund"
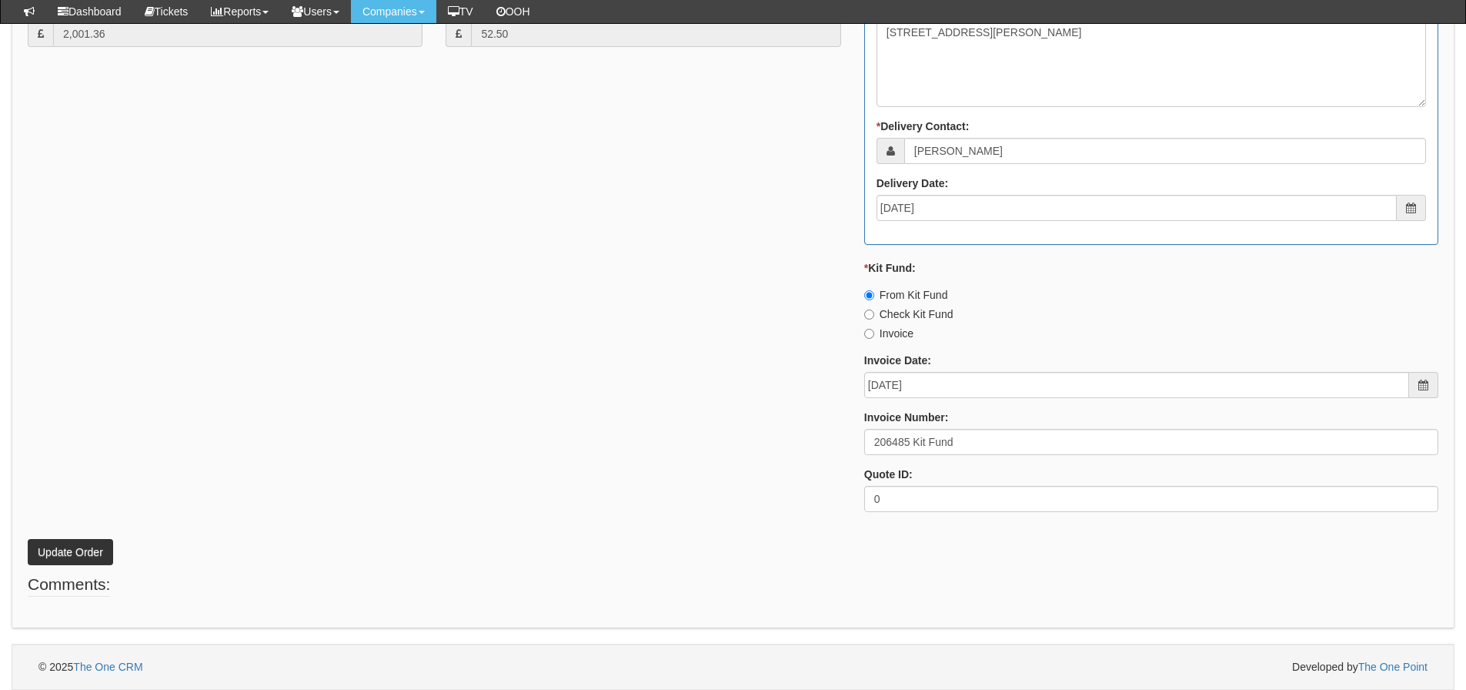
click at [105, 546] on button "Update Order" at bounding box center [70, 552] width 85 height 26
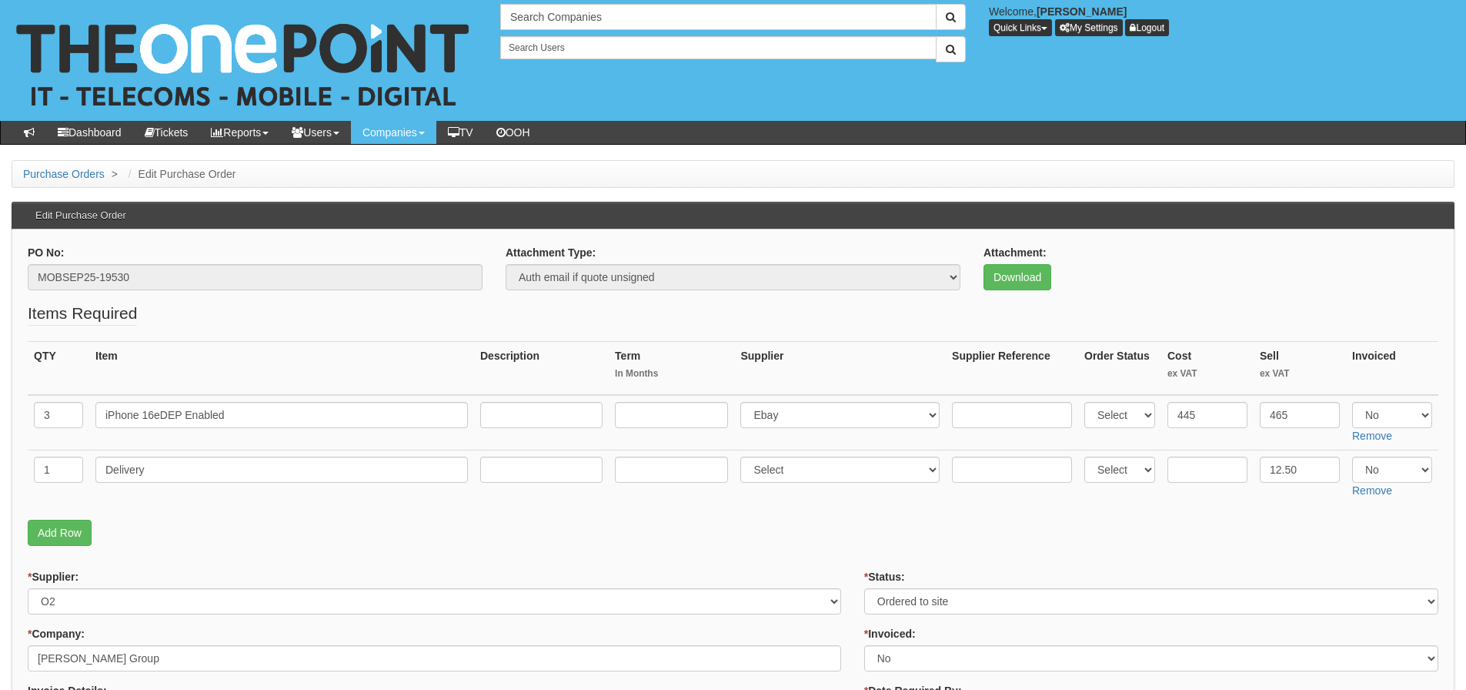
scroll to position [77, 0]
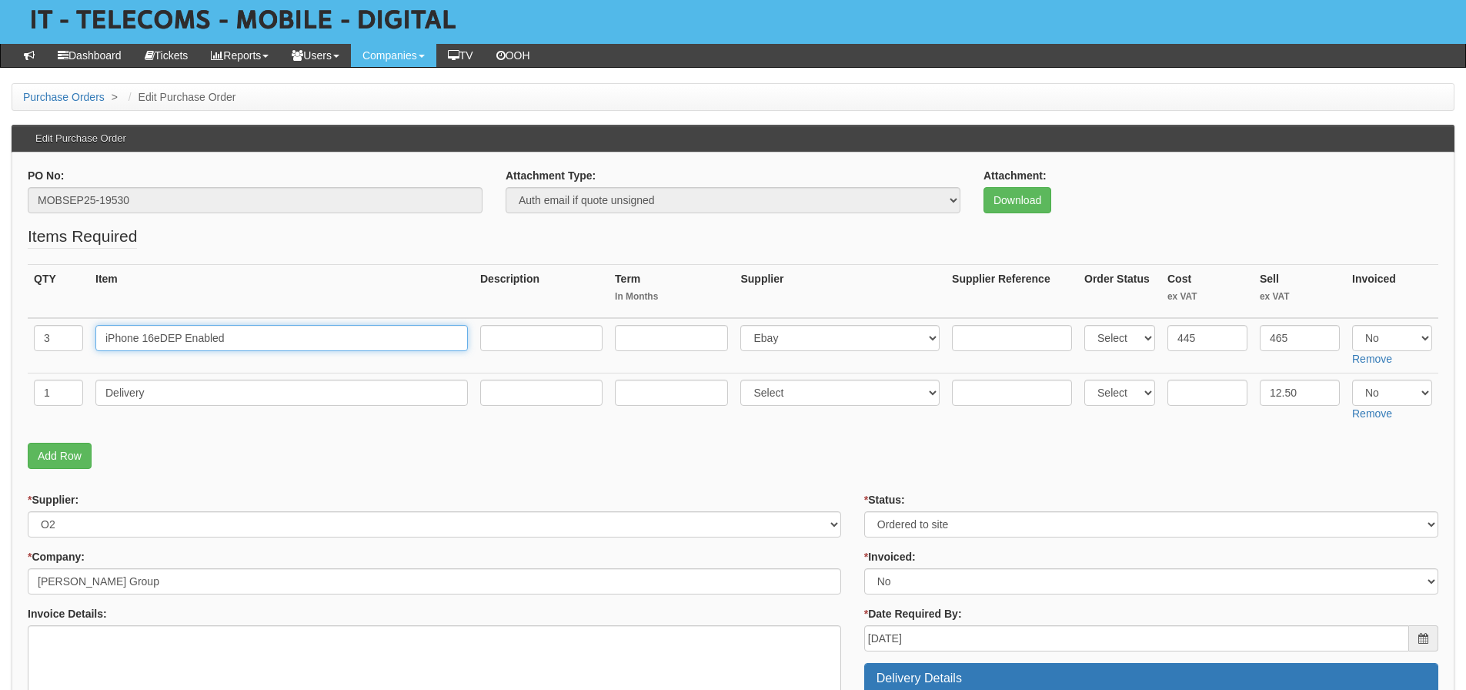
drag, startPoint x: 160, startPoint y: 339, endPoint x: 93, endPoint y: 342, distance: 67.0
click at [93, 342] on td "iPhone 16eDEP Enabled" at bounding box center [281, 345] width 385 height 55
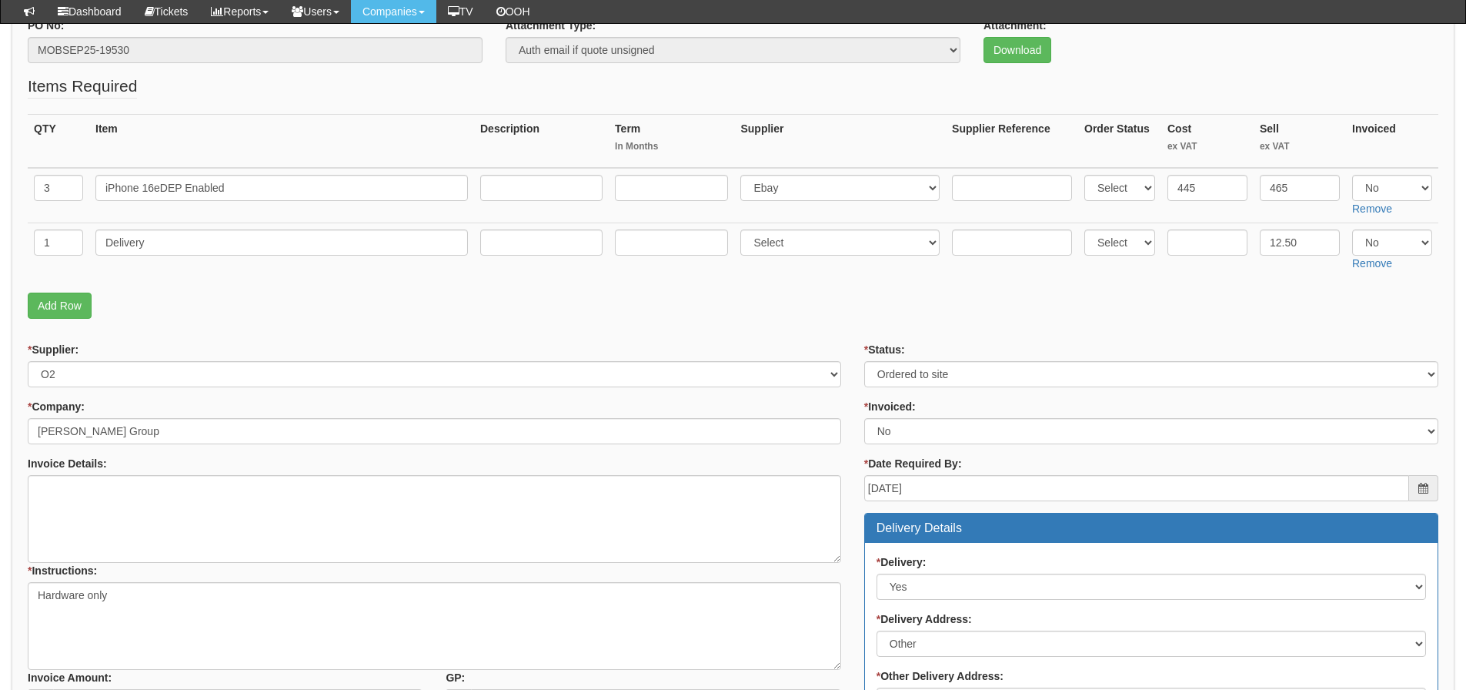
scroll to position [231, 0]
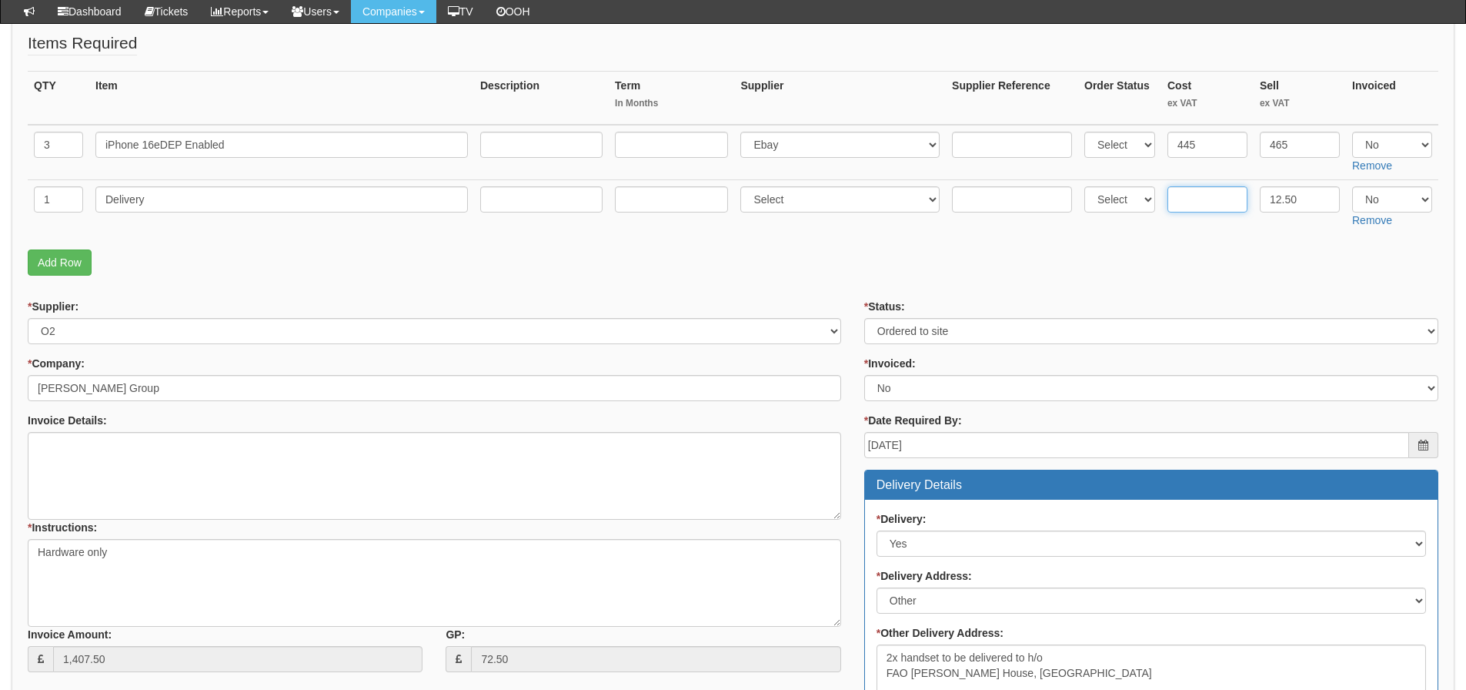
click at [1188, 206] on input "text" at bounding box center [1208, 199] width 80 height 26
type input "4.5"
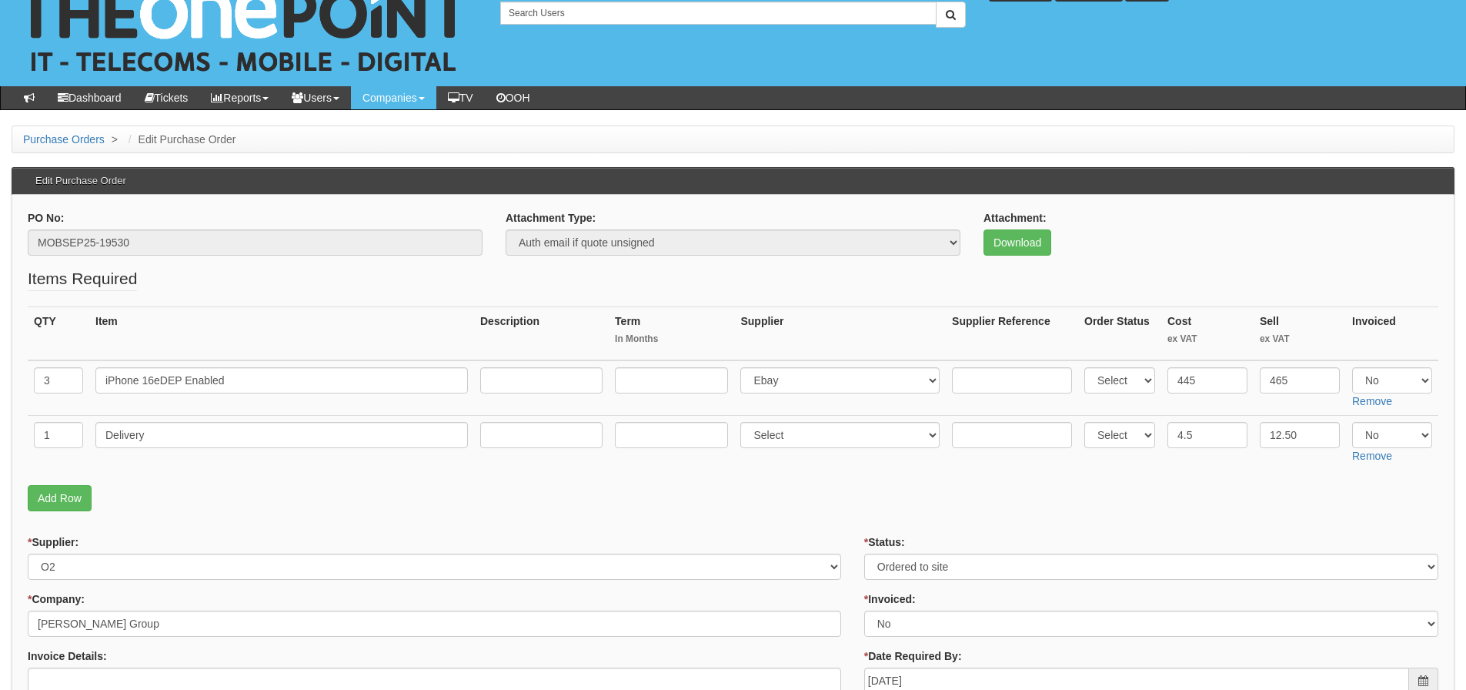
scroll to position [0, 0]
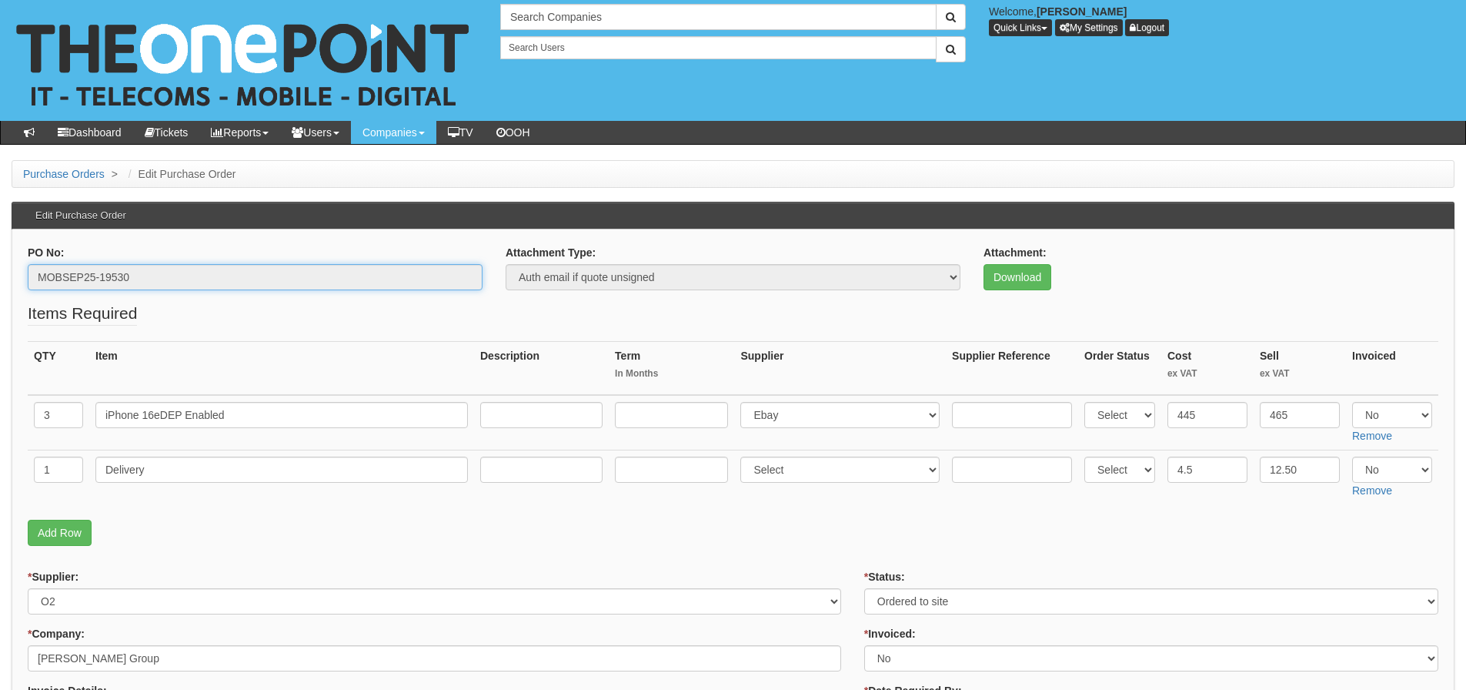
drag, startPoint x: 169, startPoint y: 285, endPoint x: 15, endPoint y: 288, distance: 154.0
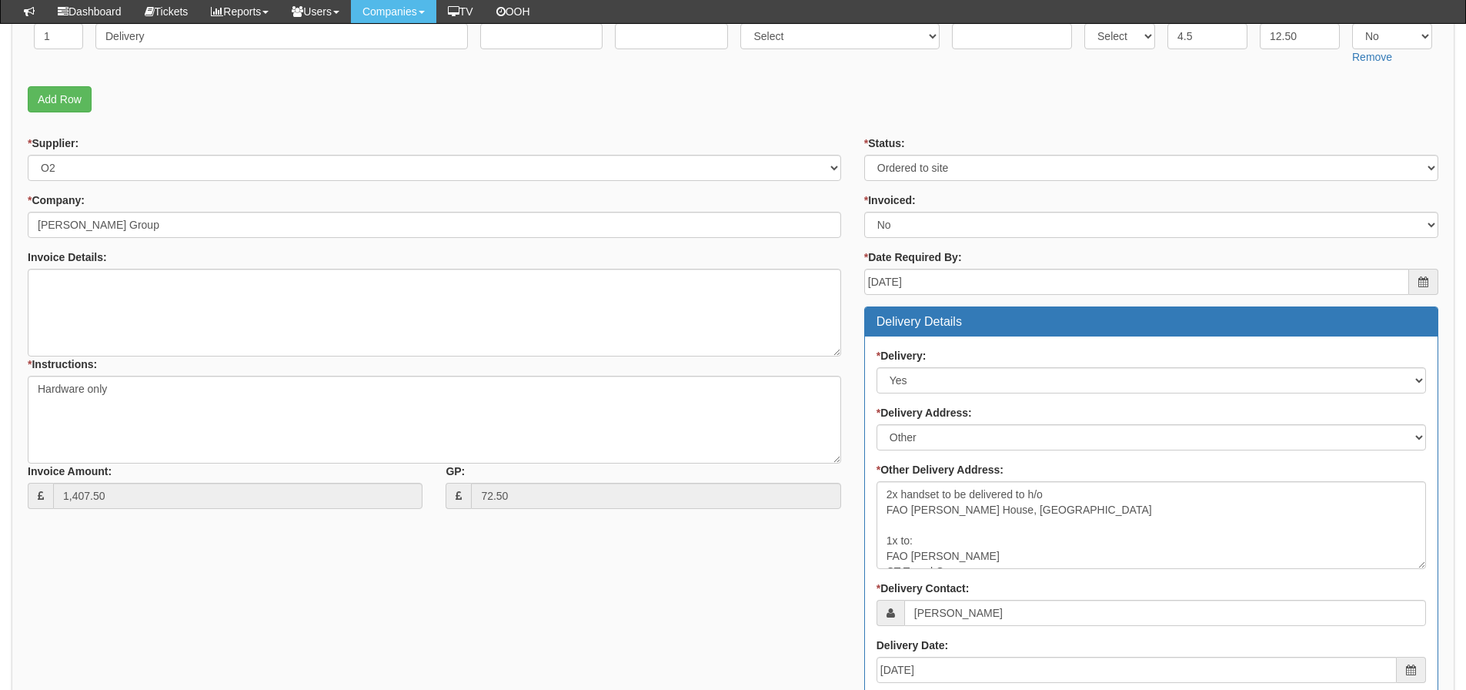
scroll to position [308, 0]
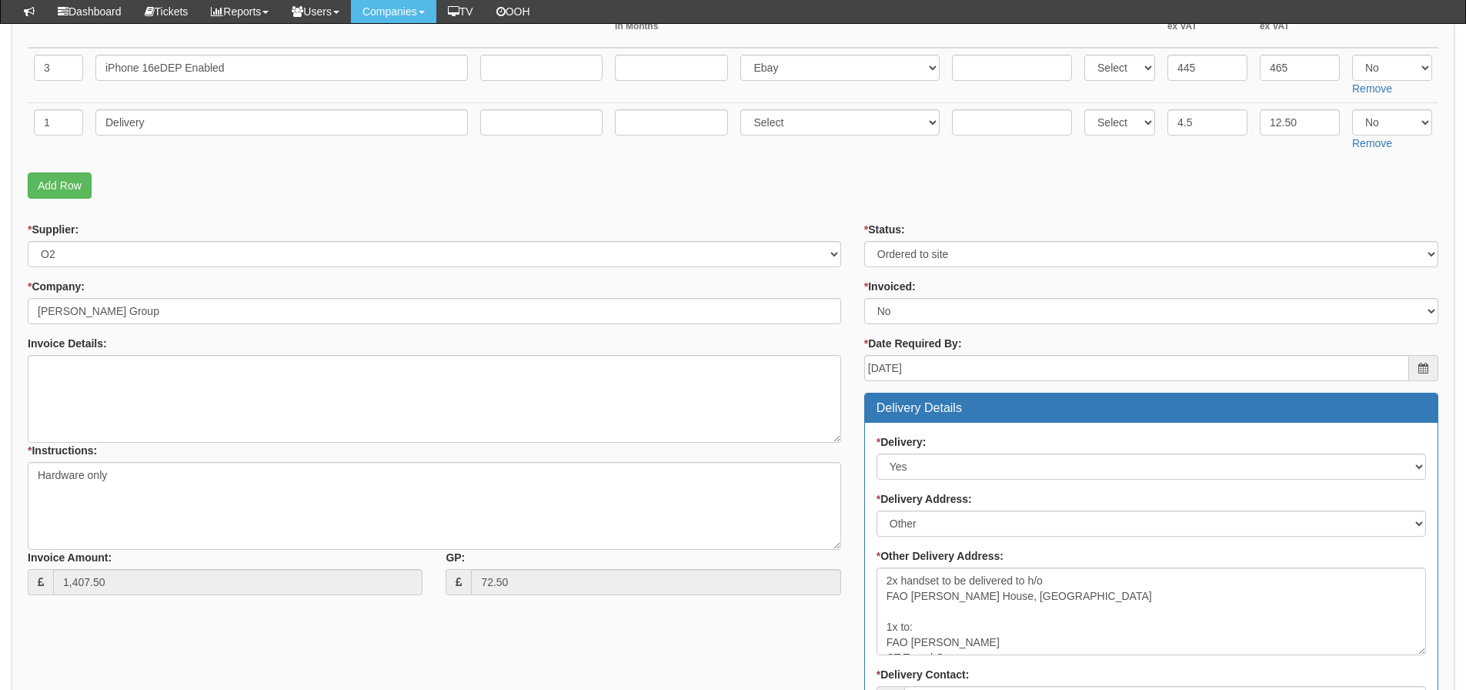
click at [171, 654] on div "* Supplier: Select 123 REG.co.uk 1Password 3 4Gon AA Jones Electric Ltd Abzorb …" at bounding box center [733, 647] width 1434 height 850
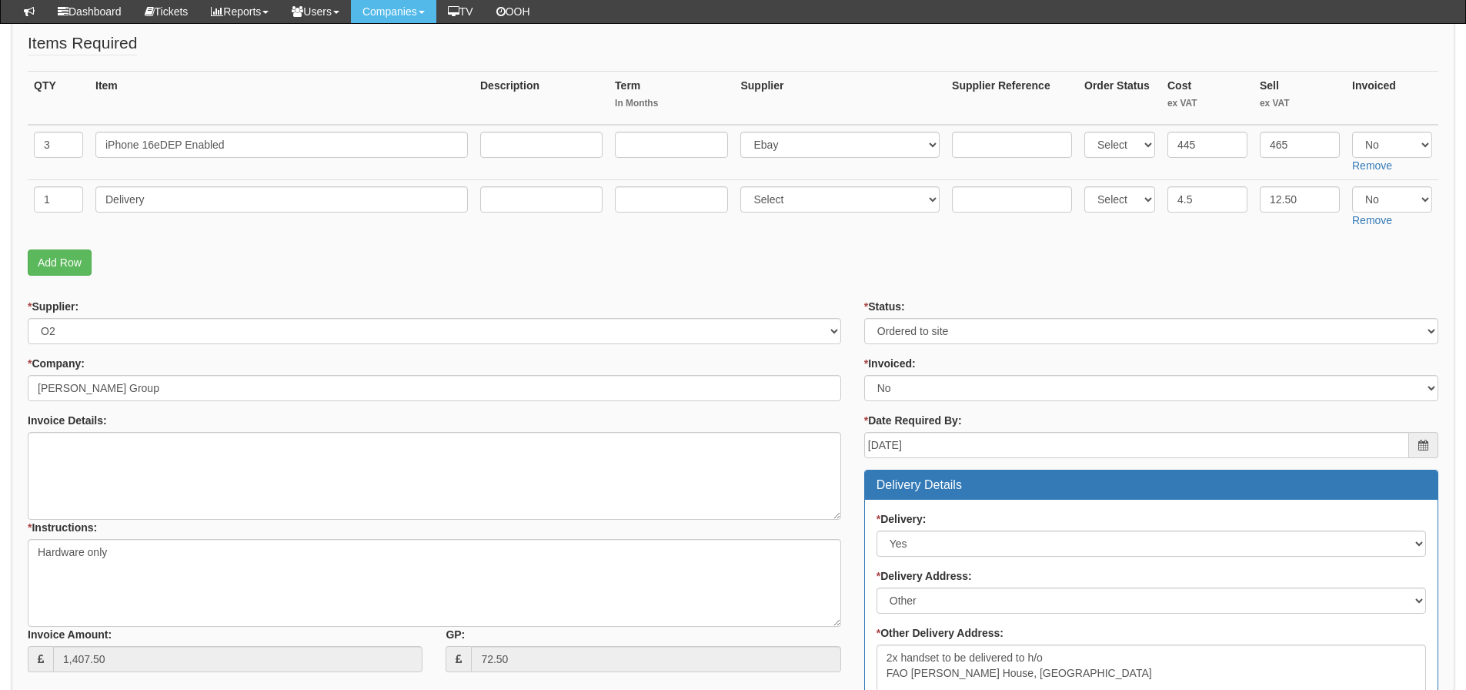
click at [1165, 237] on fieldset "Items Required QTY Item Description Term In Months Supplier Supplier Reference …" at bounding box center [733, 158] width 1411 height 252
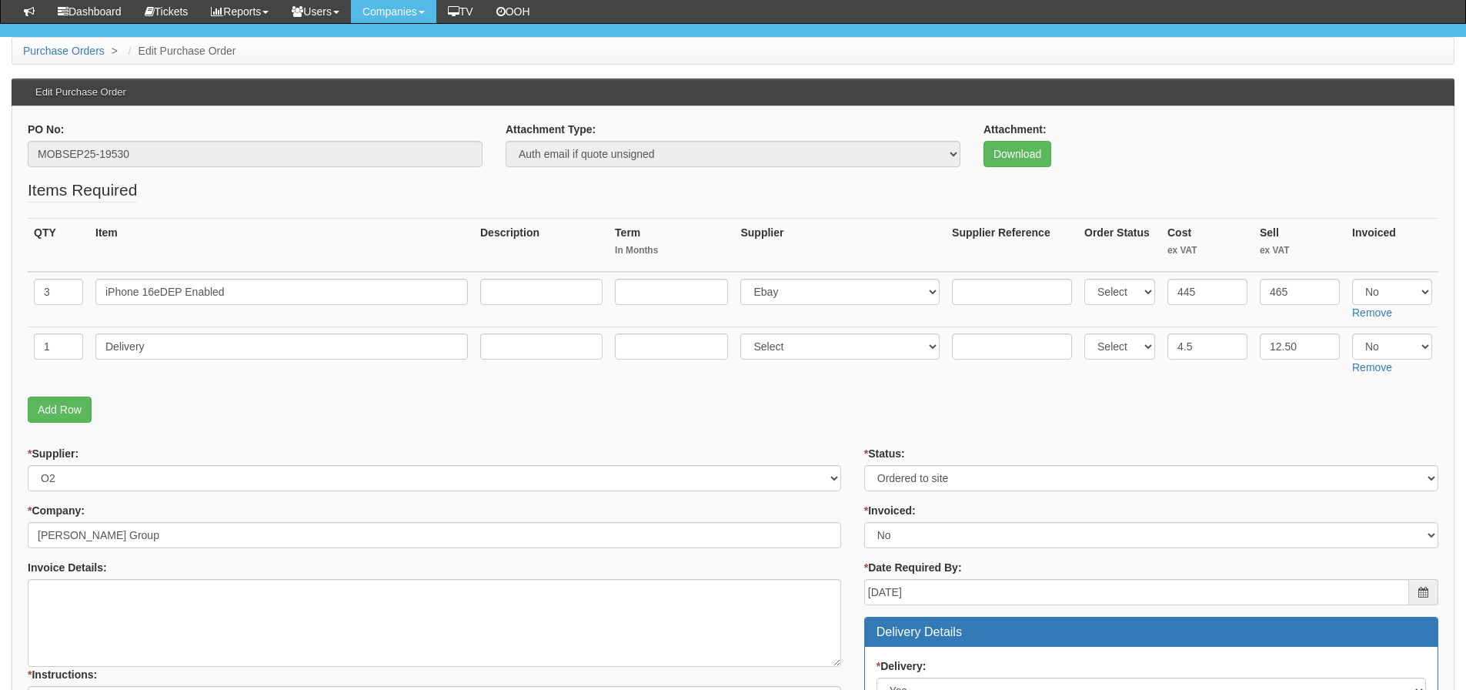
scroll to position [77, 0]
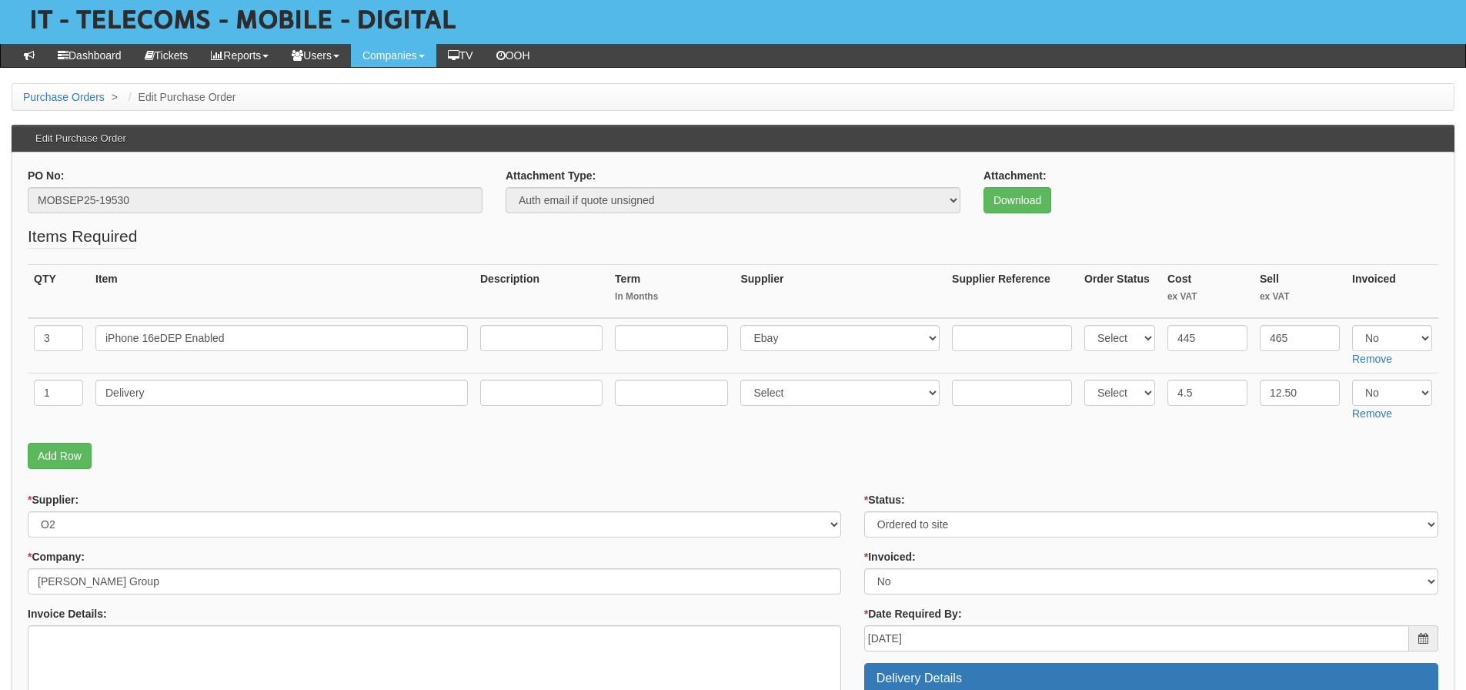
click at [461, 431] on fieldset "Items Required QTY Item Description Term In Months Supplier Supplier Reference …" at bounding box center [733, 351] width 1411 height 252
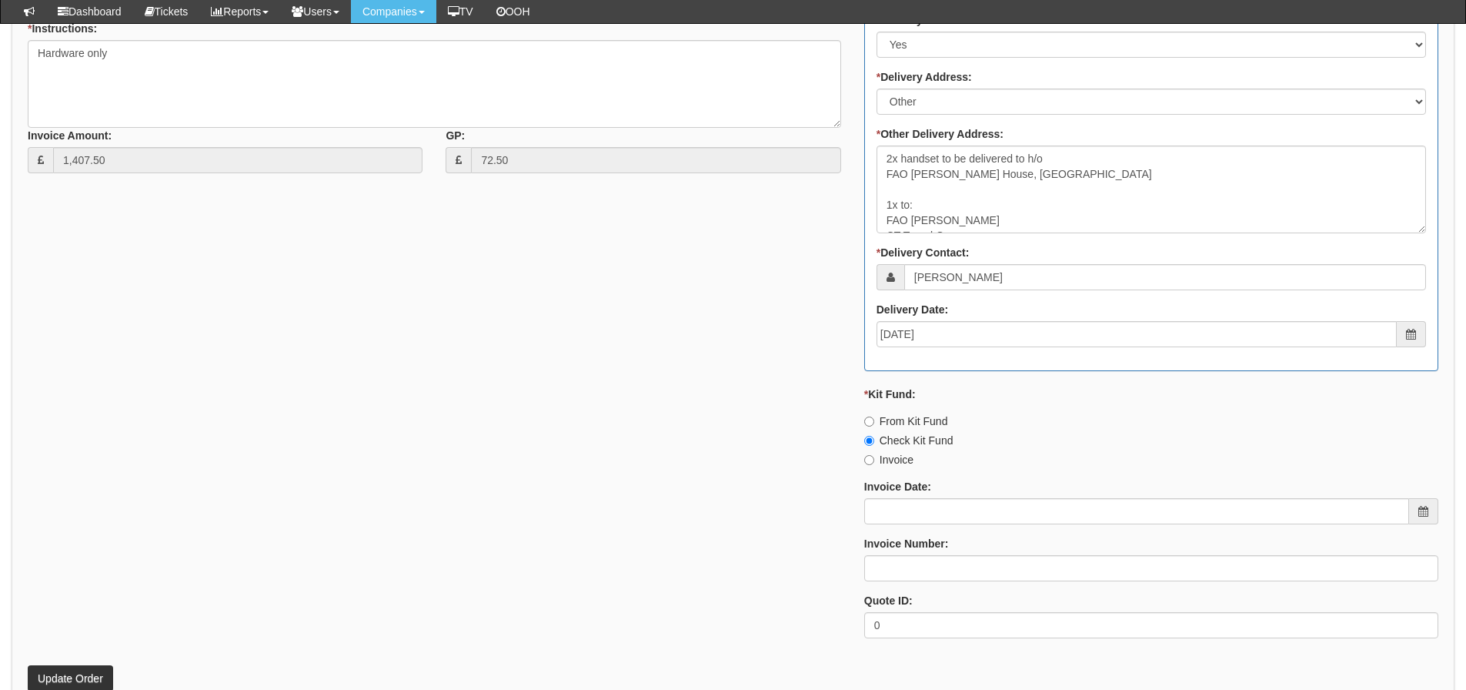
scroll to position [770, 0]
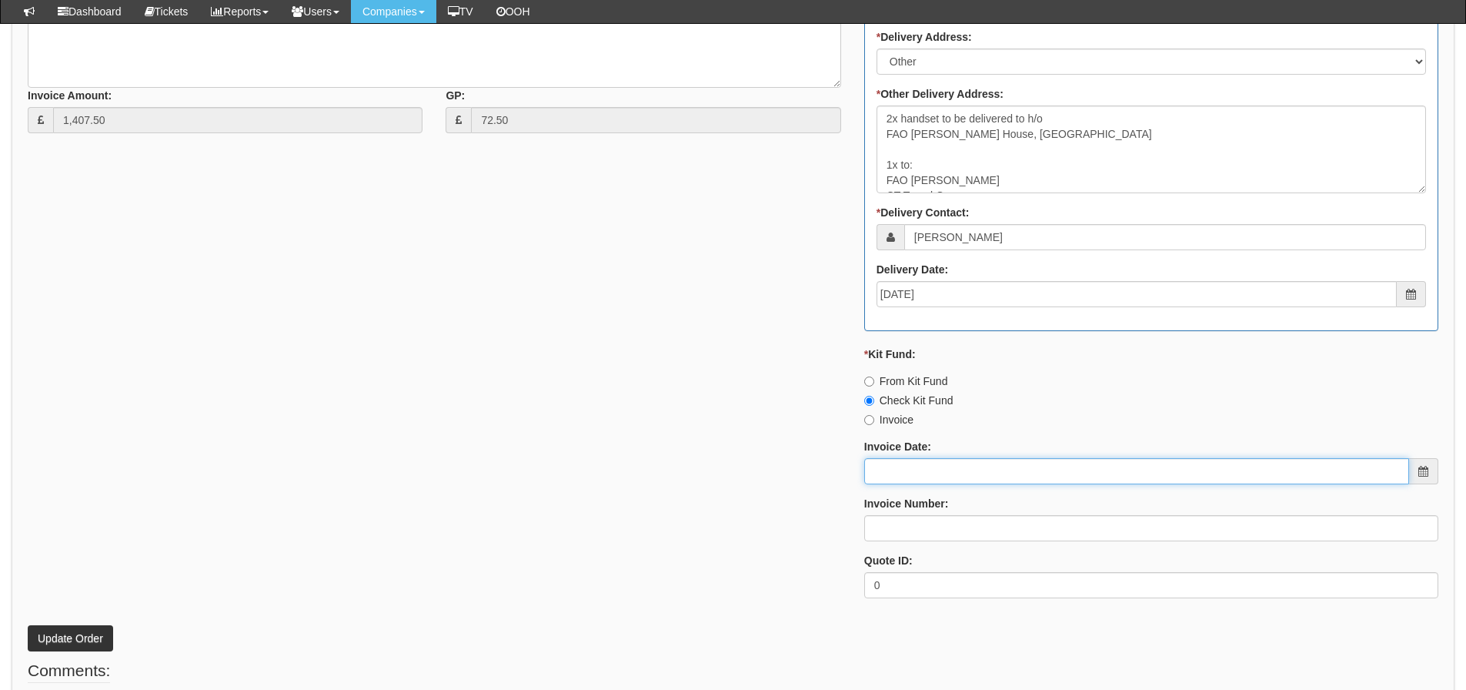
click at [896, 476] on input "Invoice Date:" at bounding box center [1136, 471] width 545 height 26
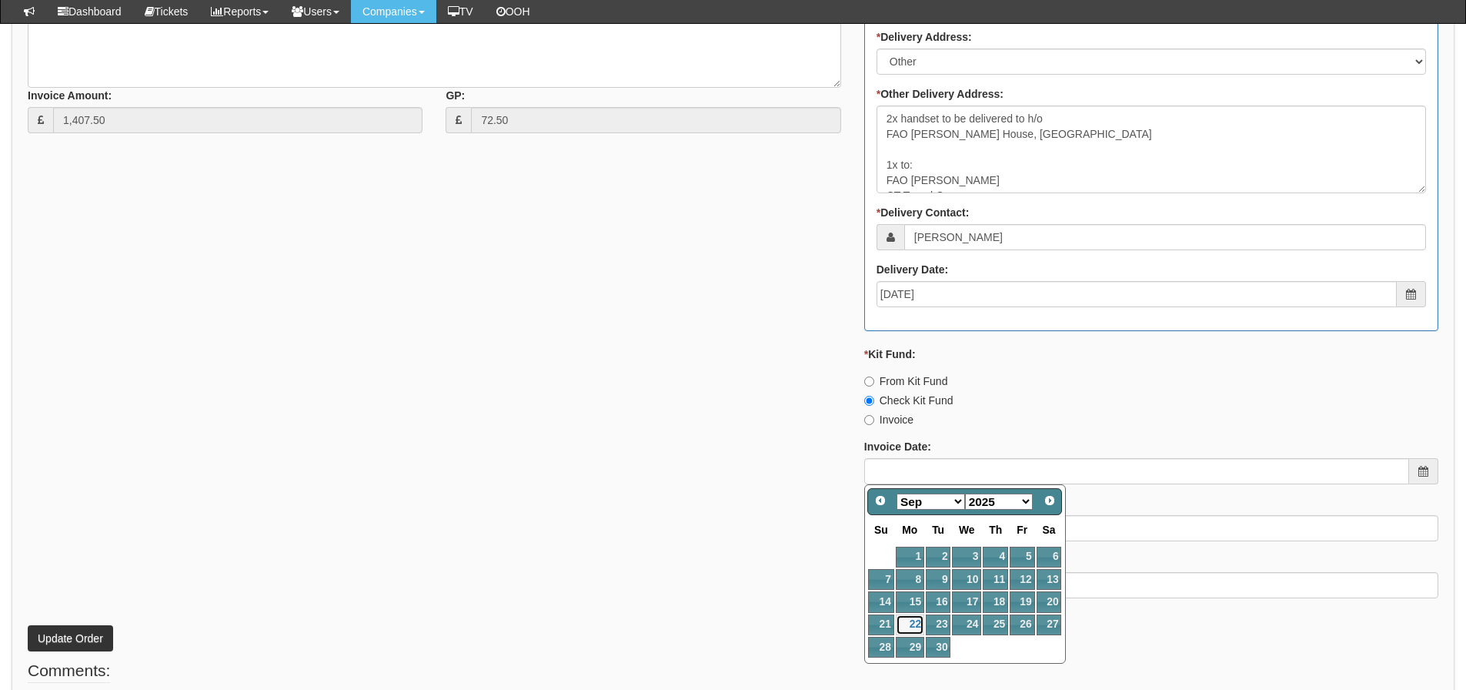
click at [914, 621] on link "22" at bounding box center [910, 624] width 28 height 21
type input "[DATE]"
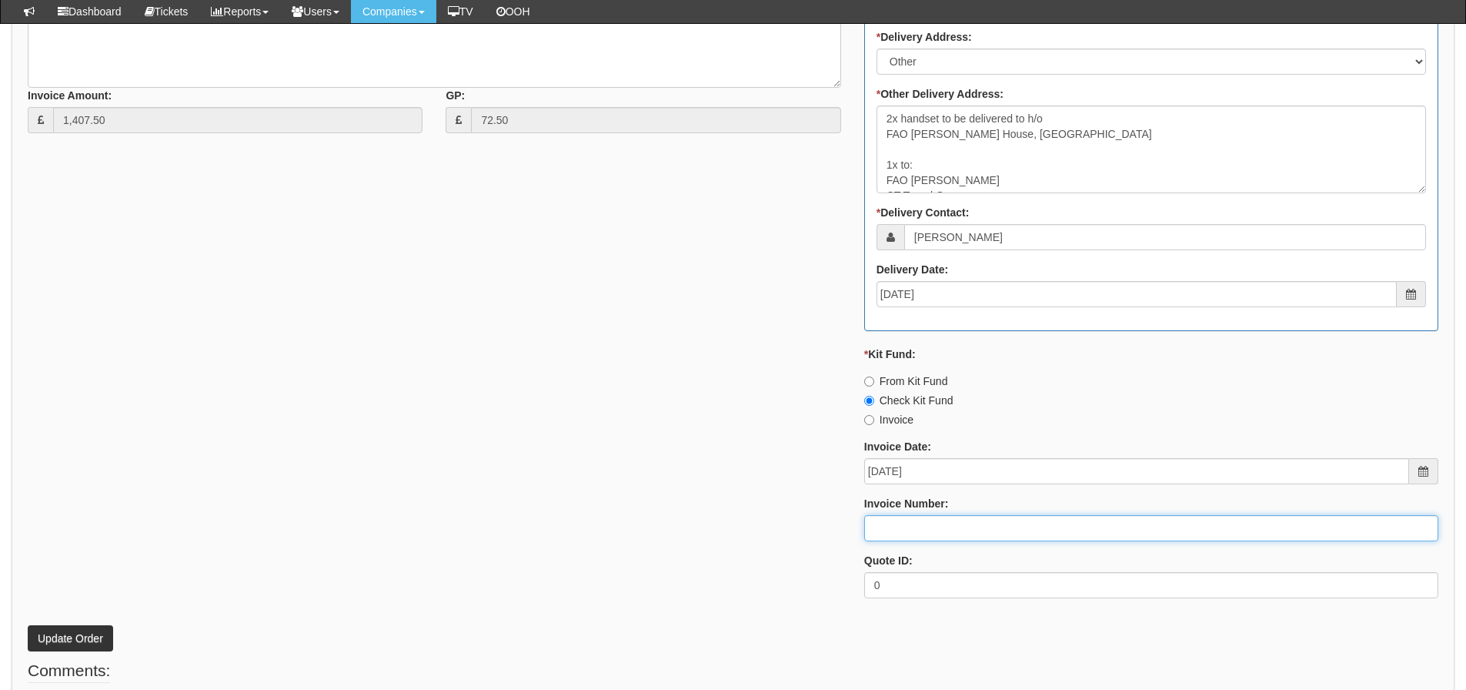
click at [896, 520] on input "Invoice Number:" at bounding box center [1151, 528] width 574 height 26
type input "206486"
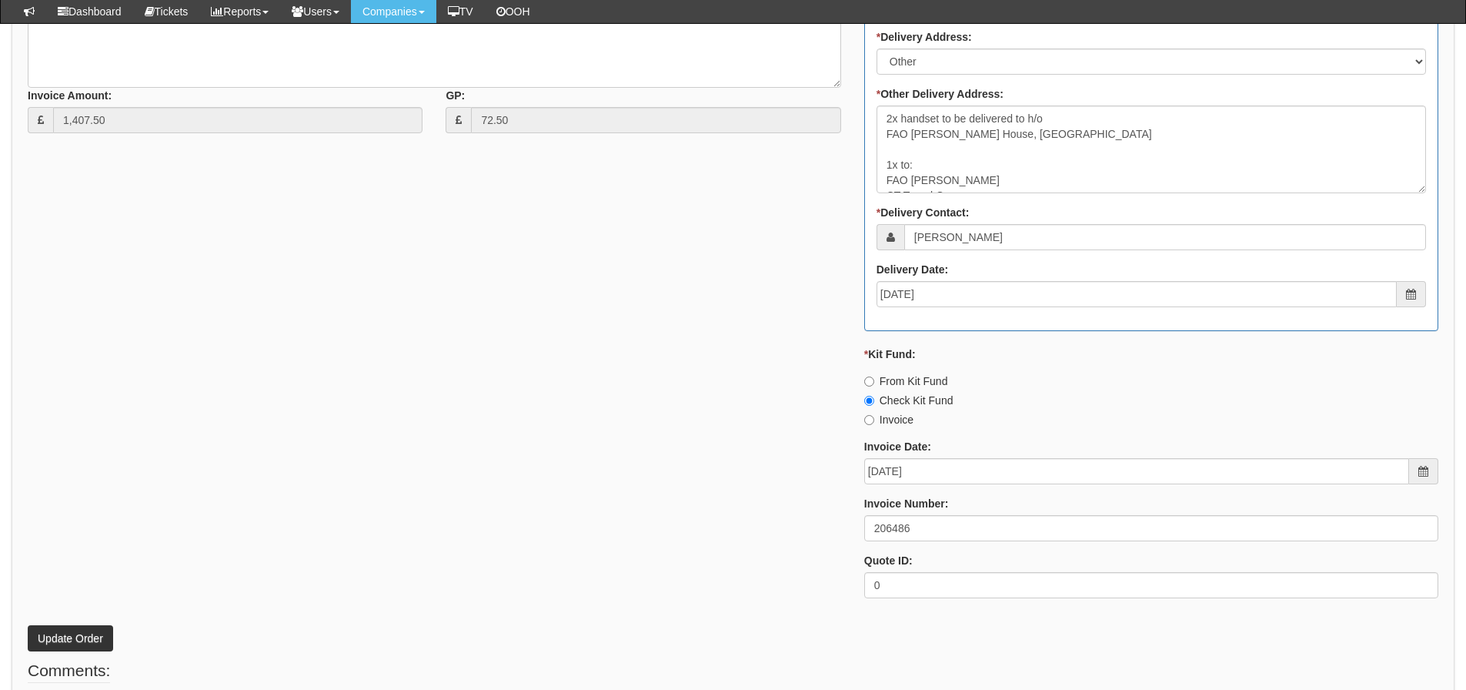
click at [718, 452] on div "* Supplier: Select 123 REG.co.uk 1Password 3 4Gon AA Jones Electric Ltd Abzorb …" at bounding box center [733, 185] width 1434 height 850
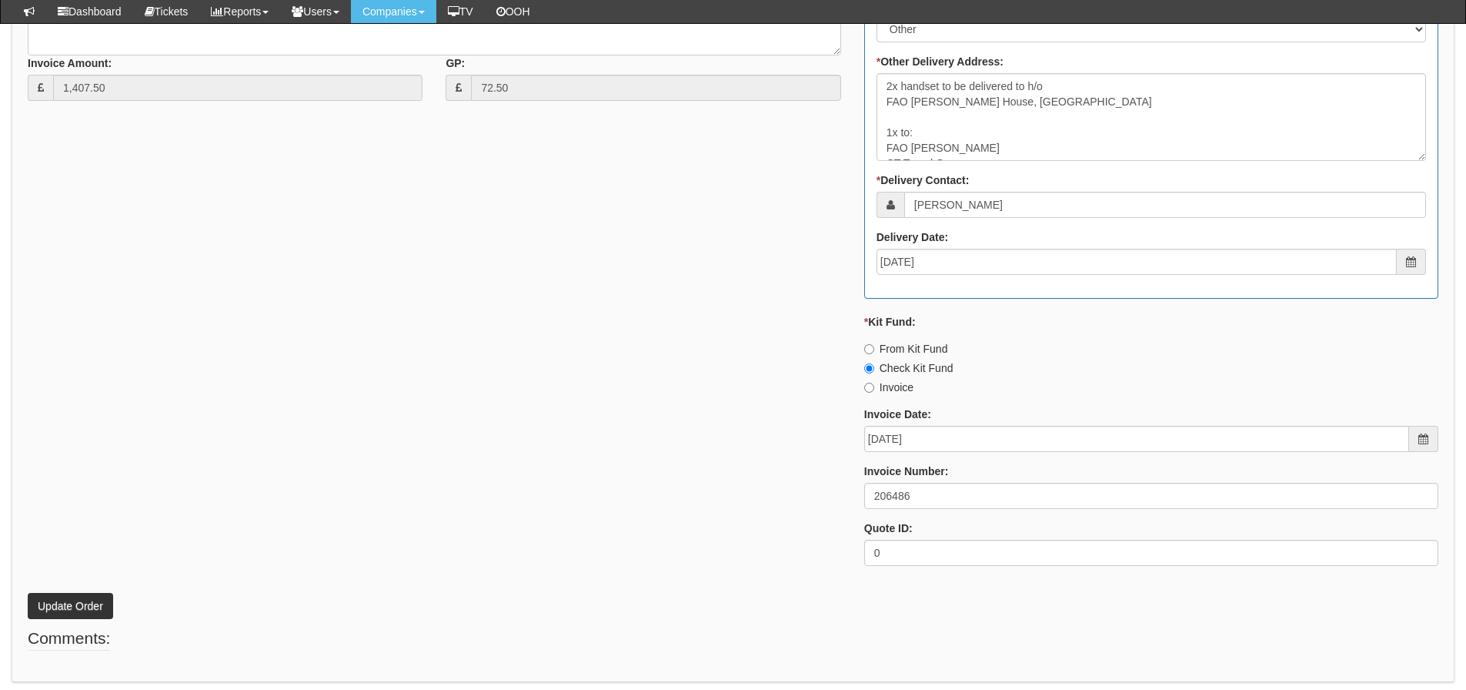
scroll to position [847, 0]
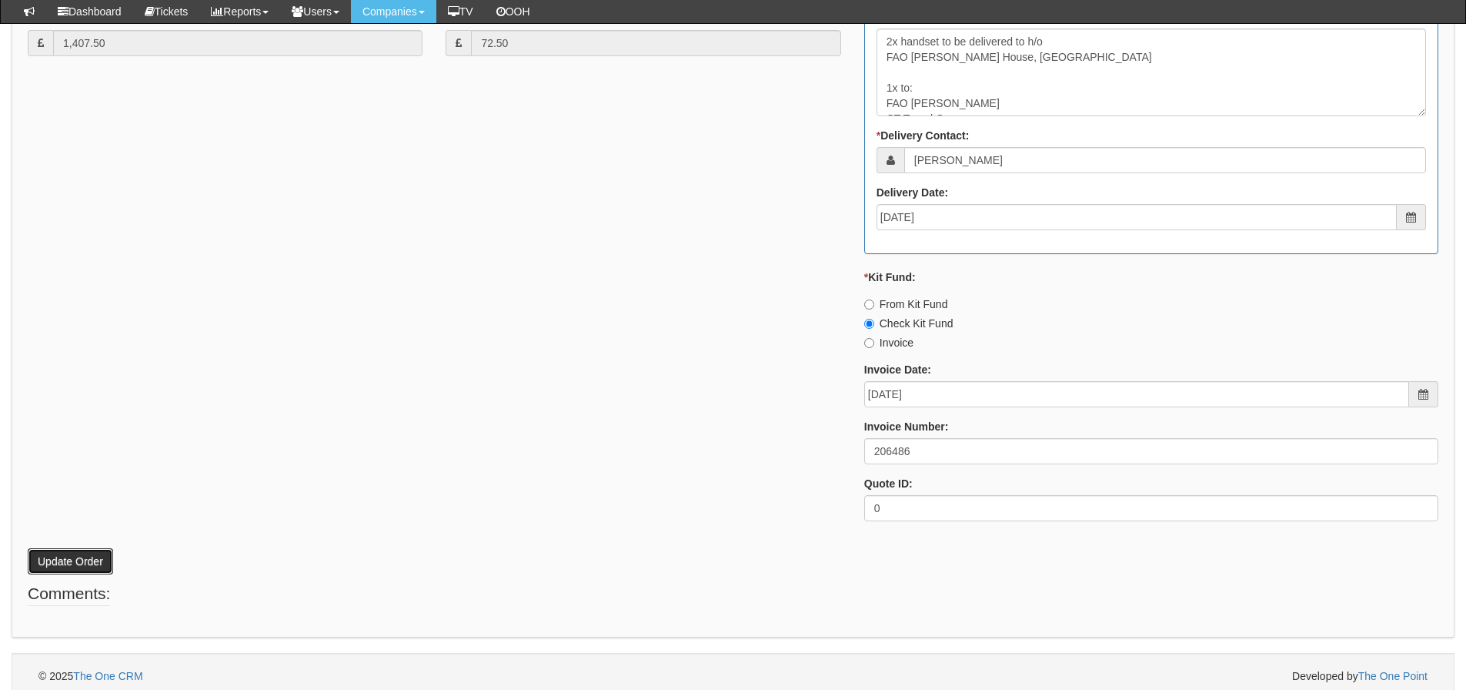
click at [63, 573] on button "Update Order" at bounding box center [70, 561] width 85 height 26
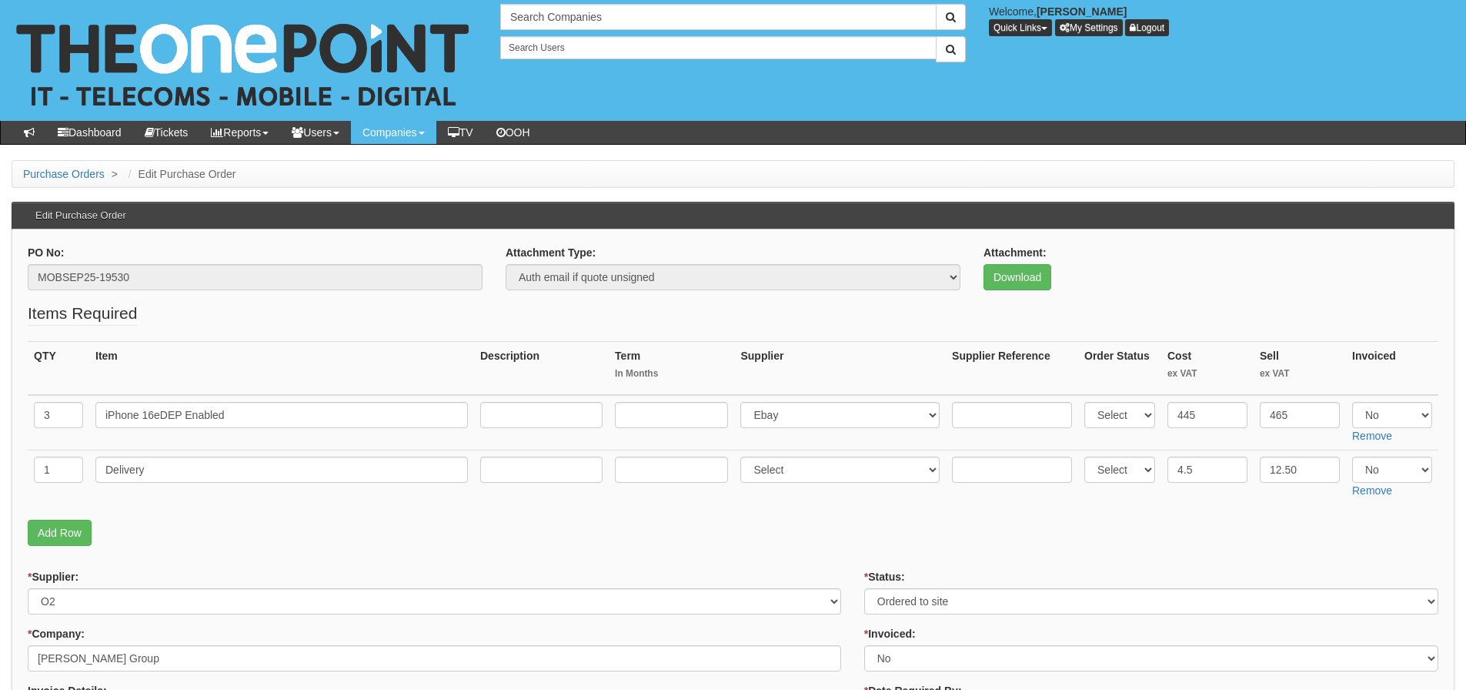
scroll to position [770, 0]
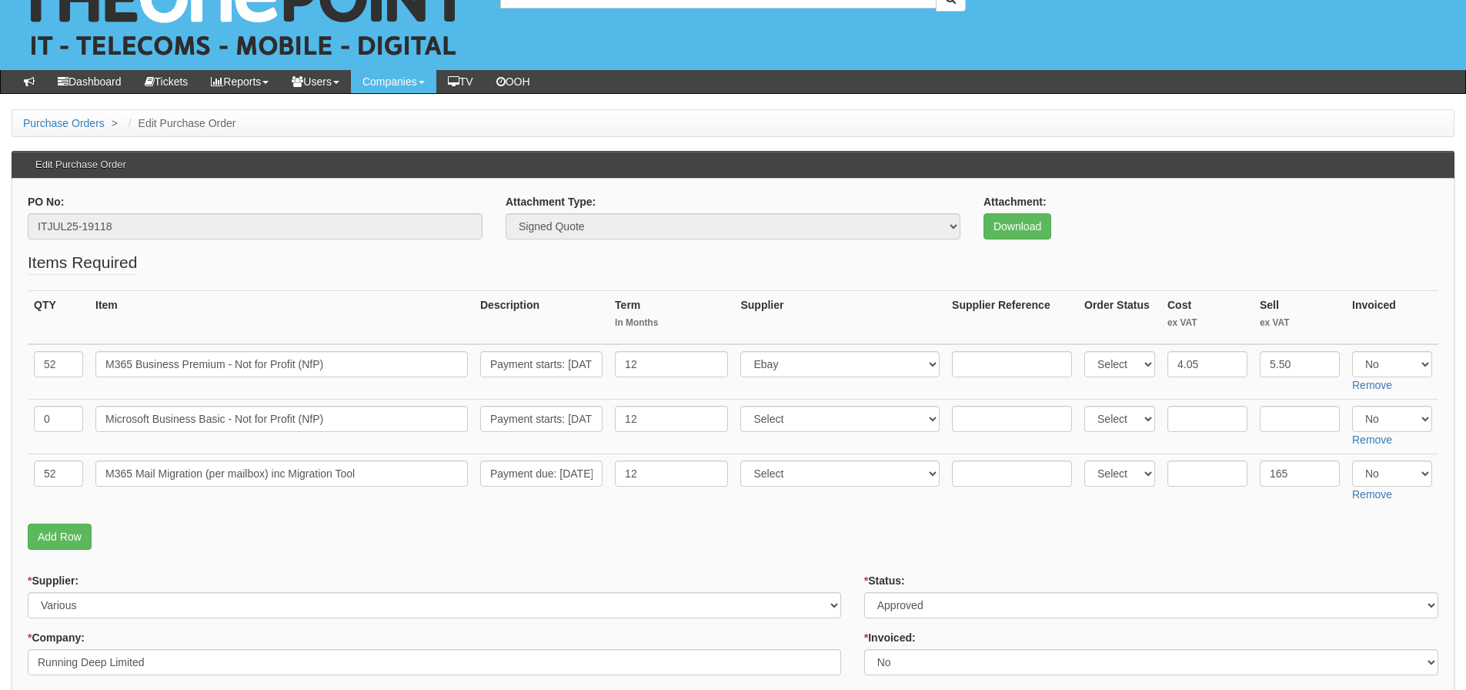
scroll to position [154, 0]
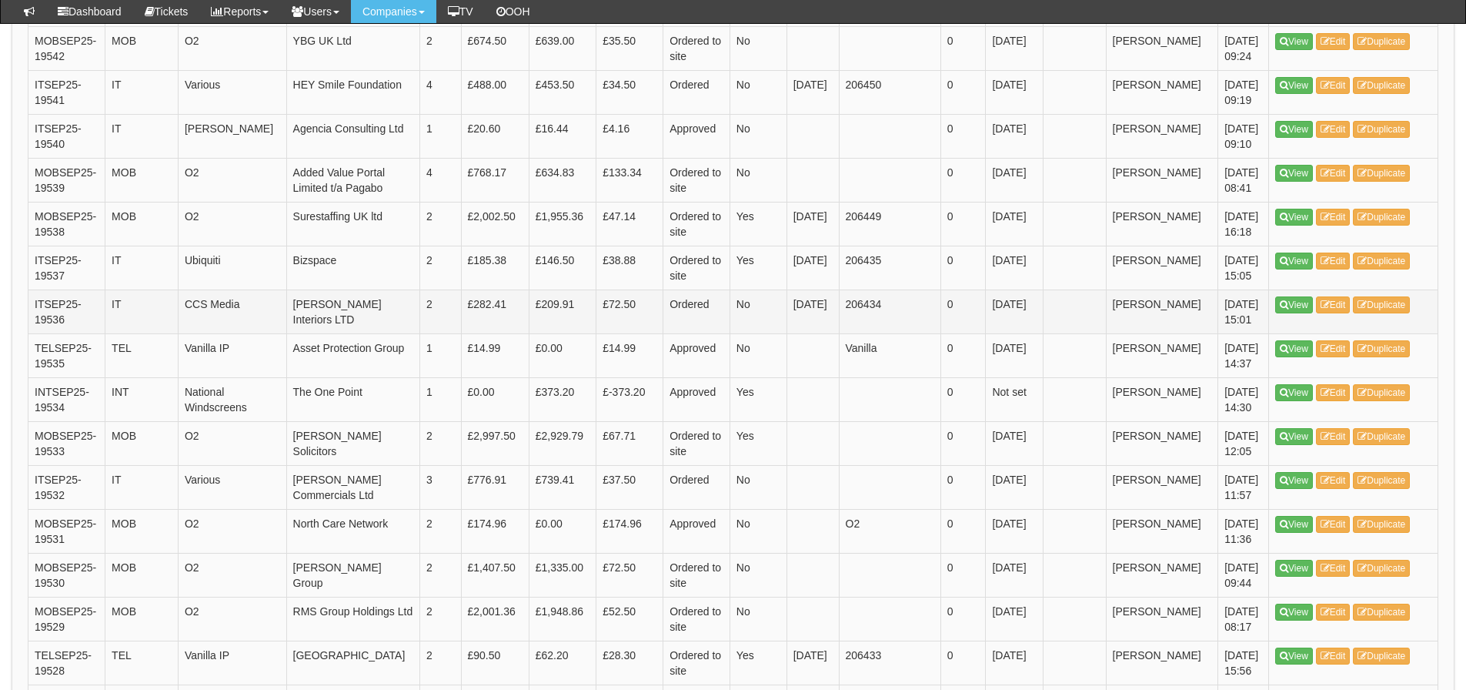
scroll to position [847, 0]
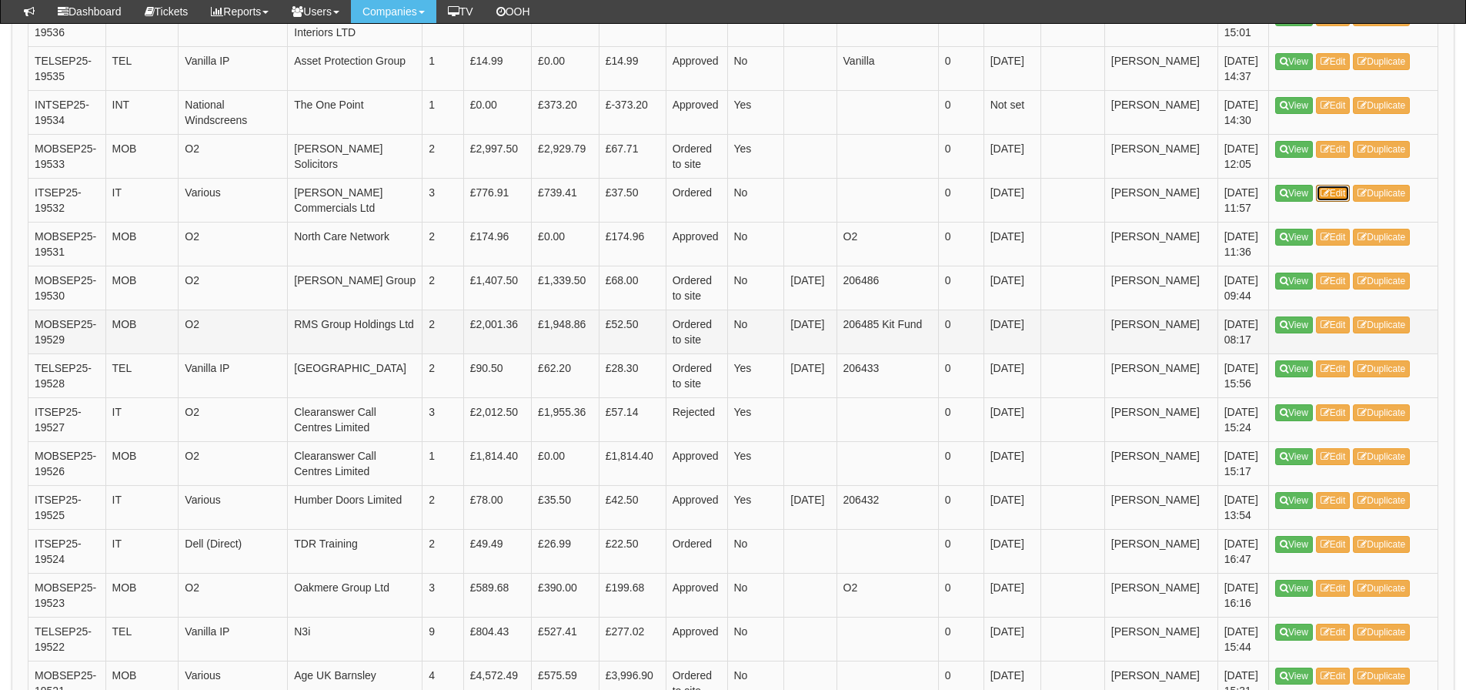
scroll to position [1124, 0]
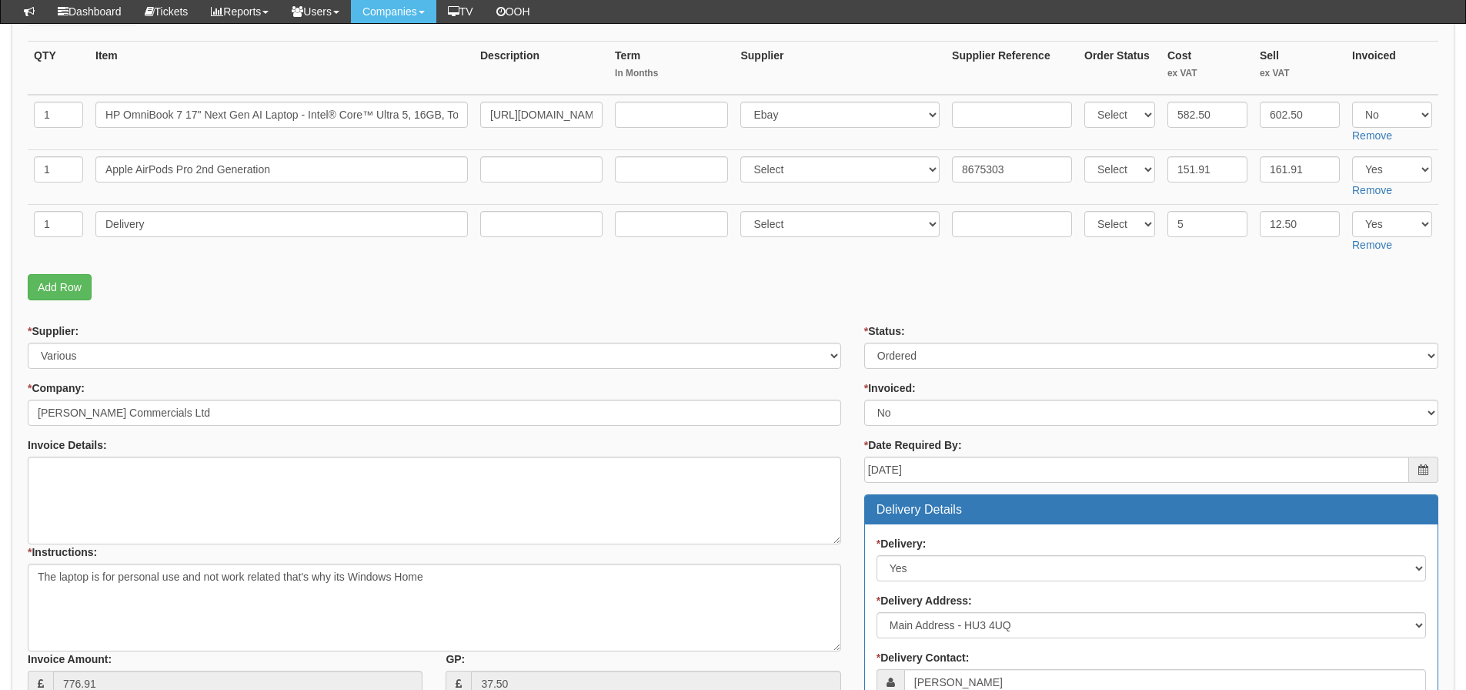
scroll to position [252, 0]
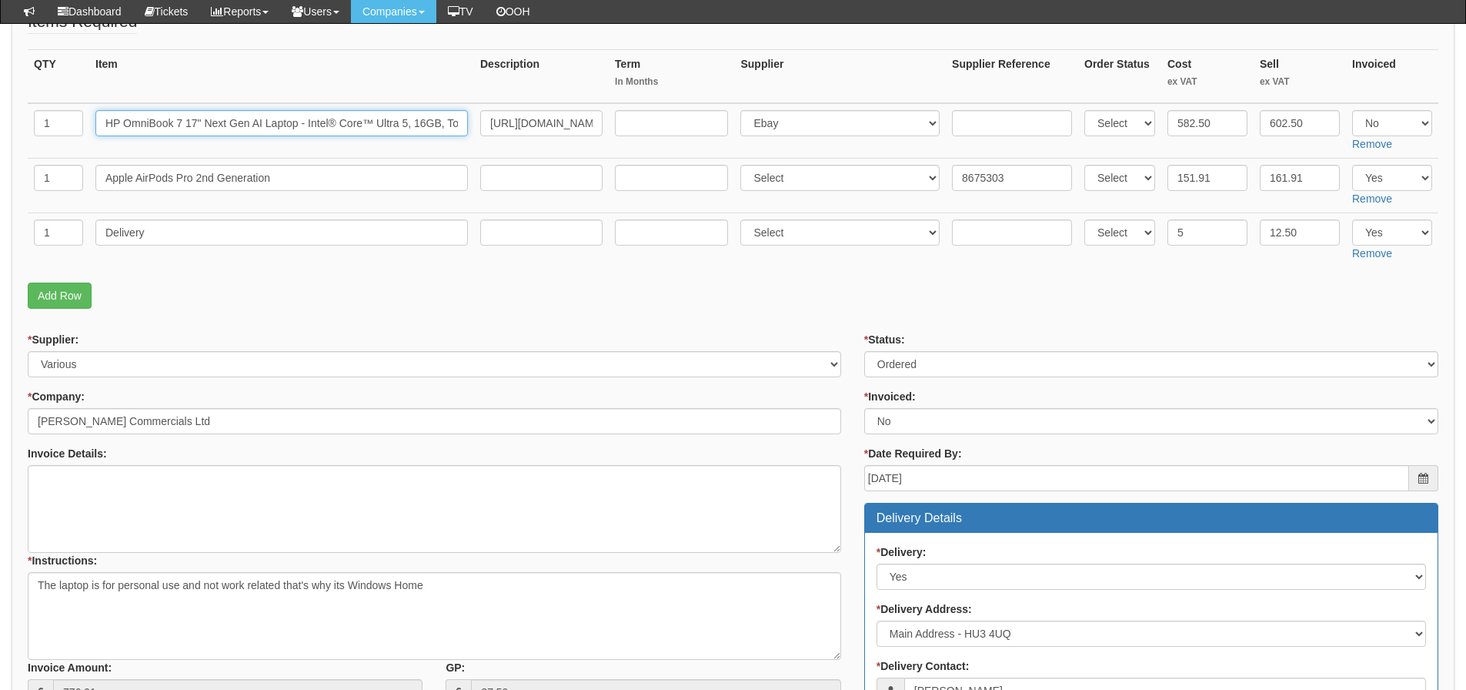
drag, startPoint x: 109, startPoint y: 125, endPoint x: 298, endPoint y: 145, distance: 190.4
click at [298, 145] on td "HP OmniBook 7 17" Next Gen AI Laptop - Intel® Core™ Ultra 5, 16GB, Touchscreen" at bounding box center [281, 130] width 385 height 55
drag, startPoint x: 306, startPoint y: 177, endPoint x: 22, endPoint y: 176, distance: 283.2
click at [40, 175] on tr "1 Apple AirPods Pro 2nd Generation Select 123 REG.co.uk 1Password 3 4Gon AA Jon…" at bounding box center [733, 185] width 1411 height 55
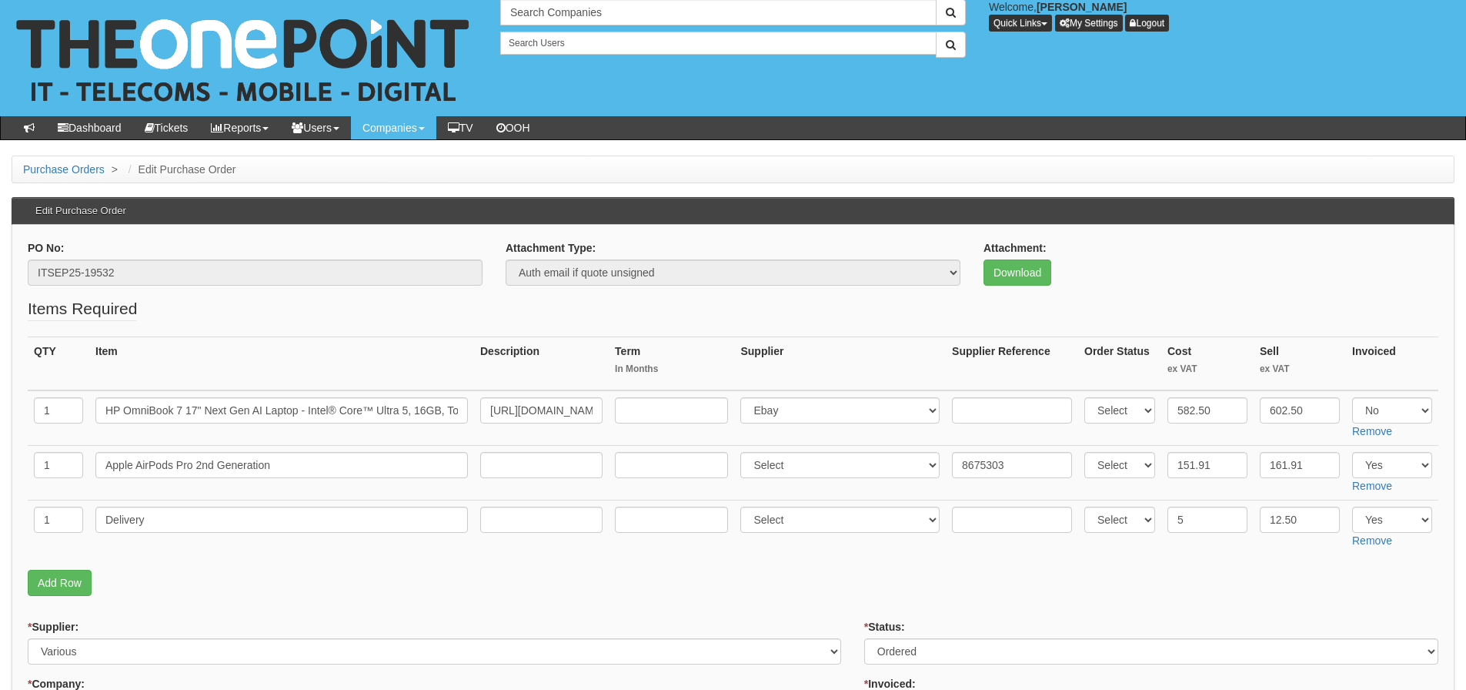
scroll to position [0, 0]
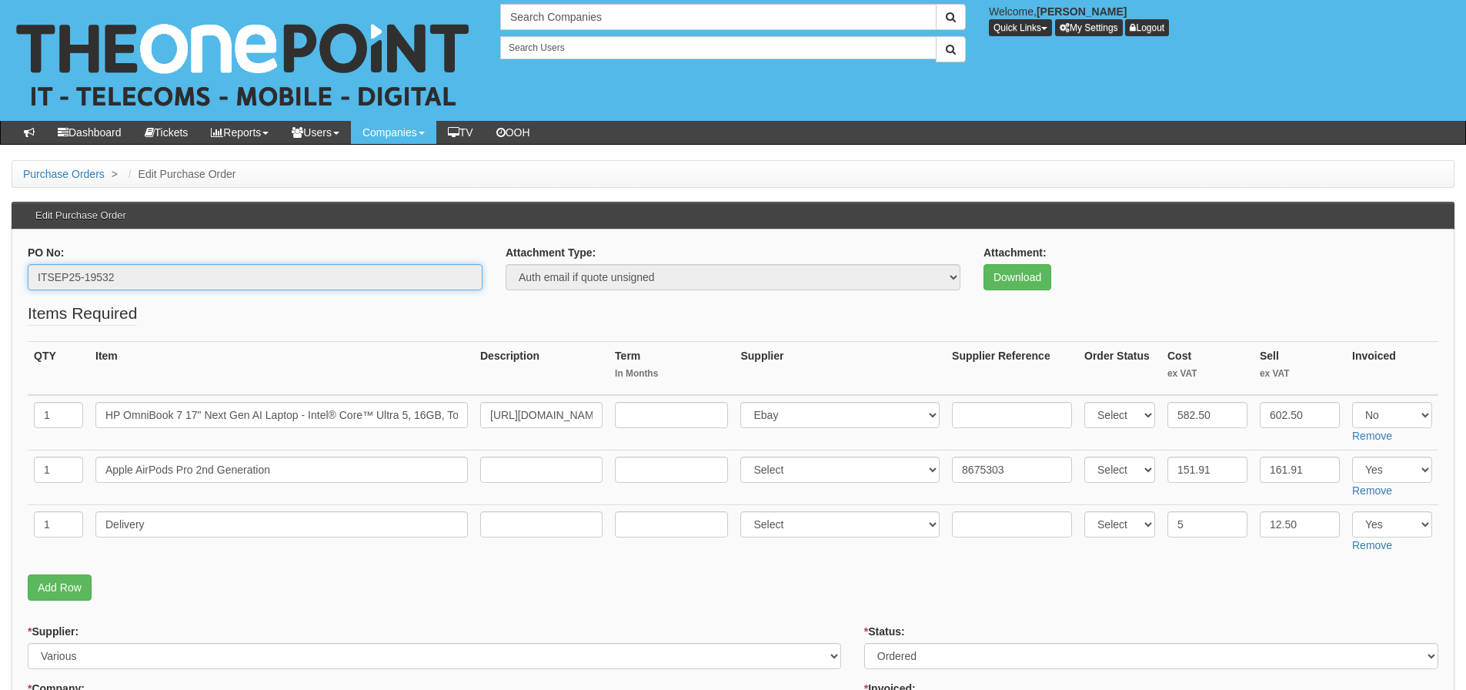
drag, startPoint x: 118, startPoint y: 278, endPoint x: -35, endPoint y: 292, distance: 153.1
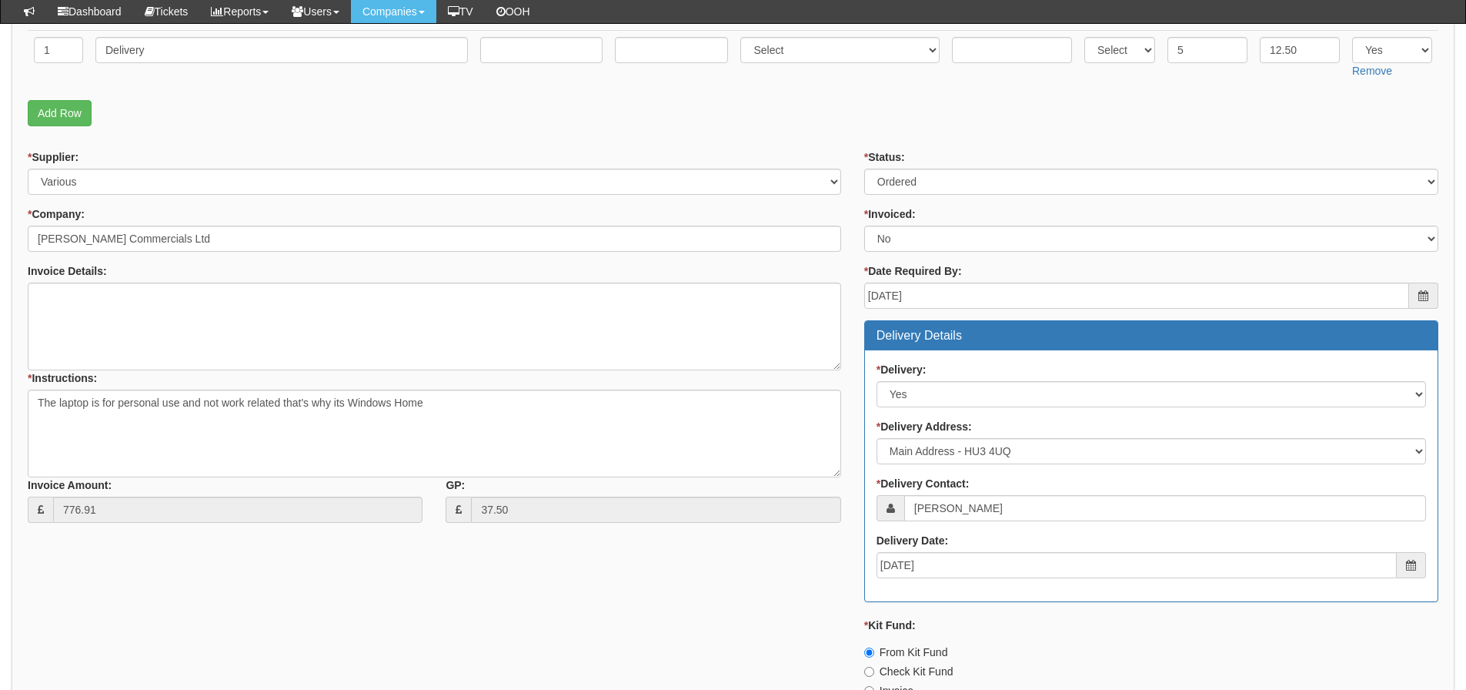
scroll to position [462, 0]
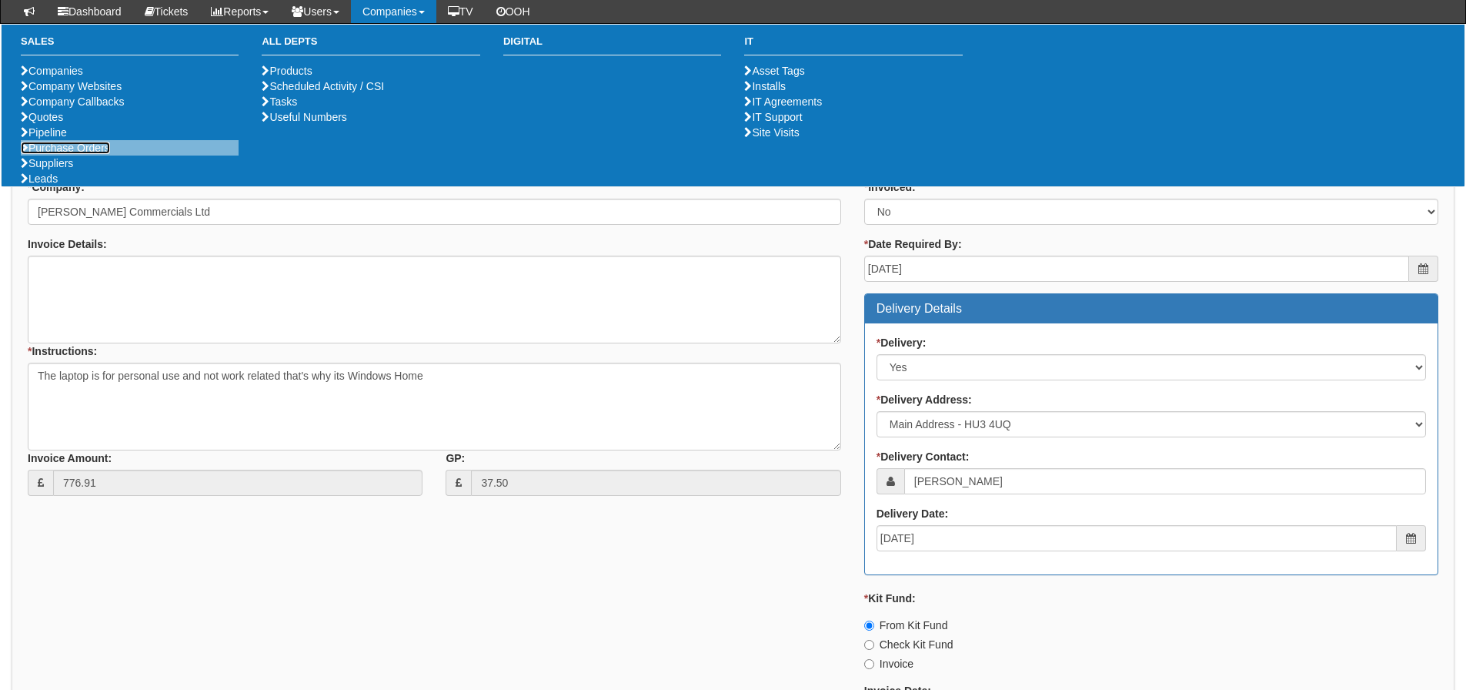
click at [71, 154] on link "Purchase Orders" at bounding box center [65, 148] width 89 height 12
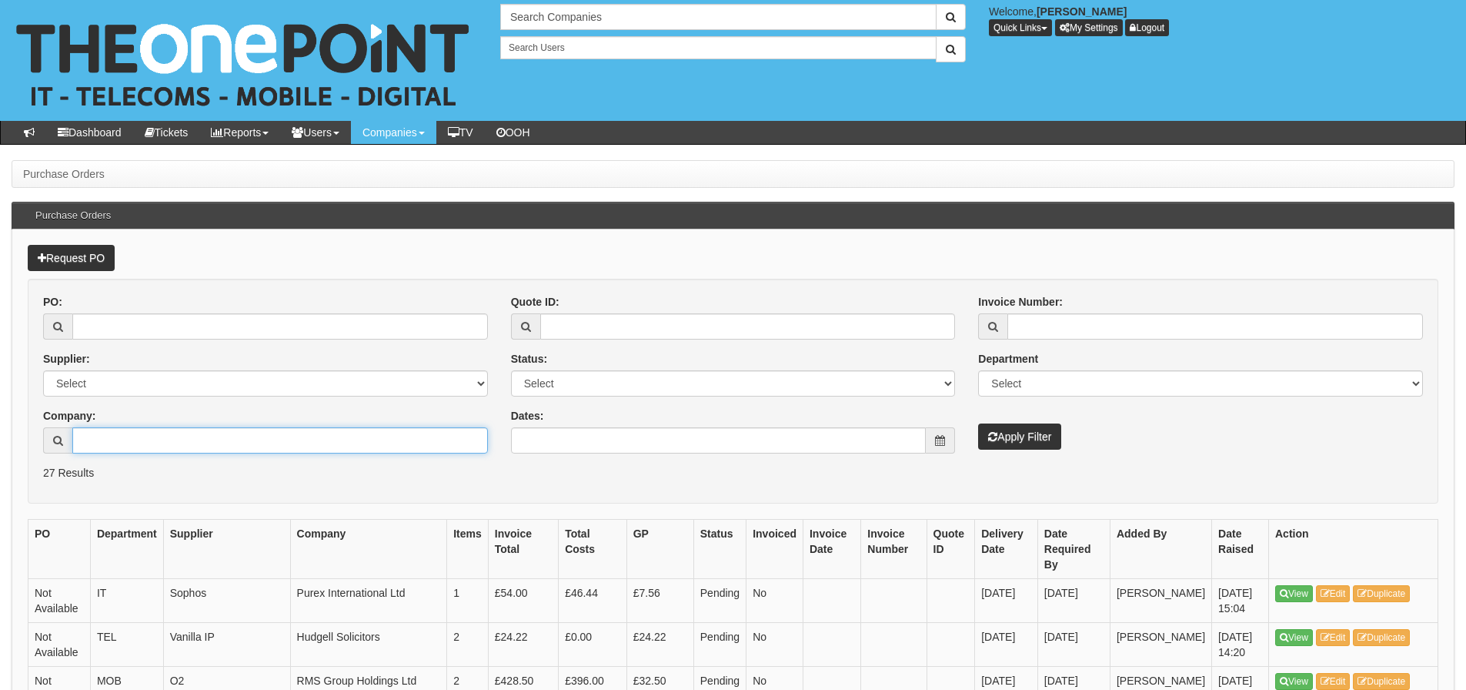
click at [214, 446] on input "Company:" at bounding box center [280, 440] width 416 height 26
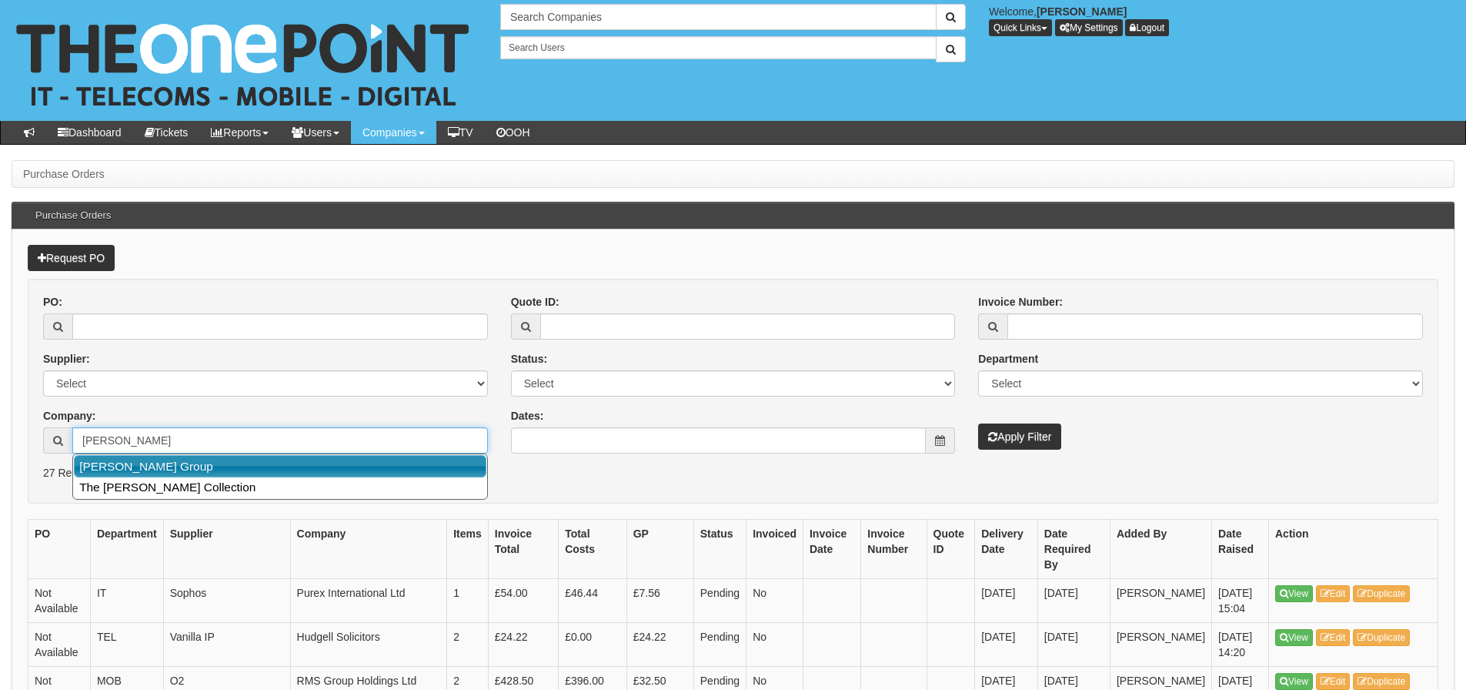
click at [209, 463] on link "[PERSON_NAME] Group" at bounding box center [280, 466] width 413 height 22
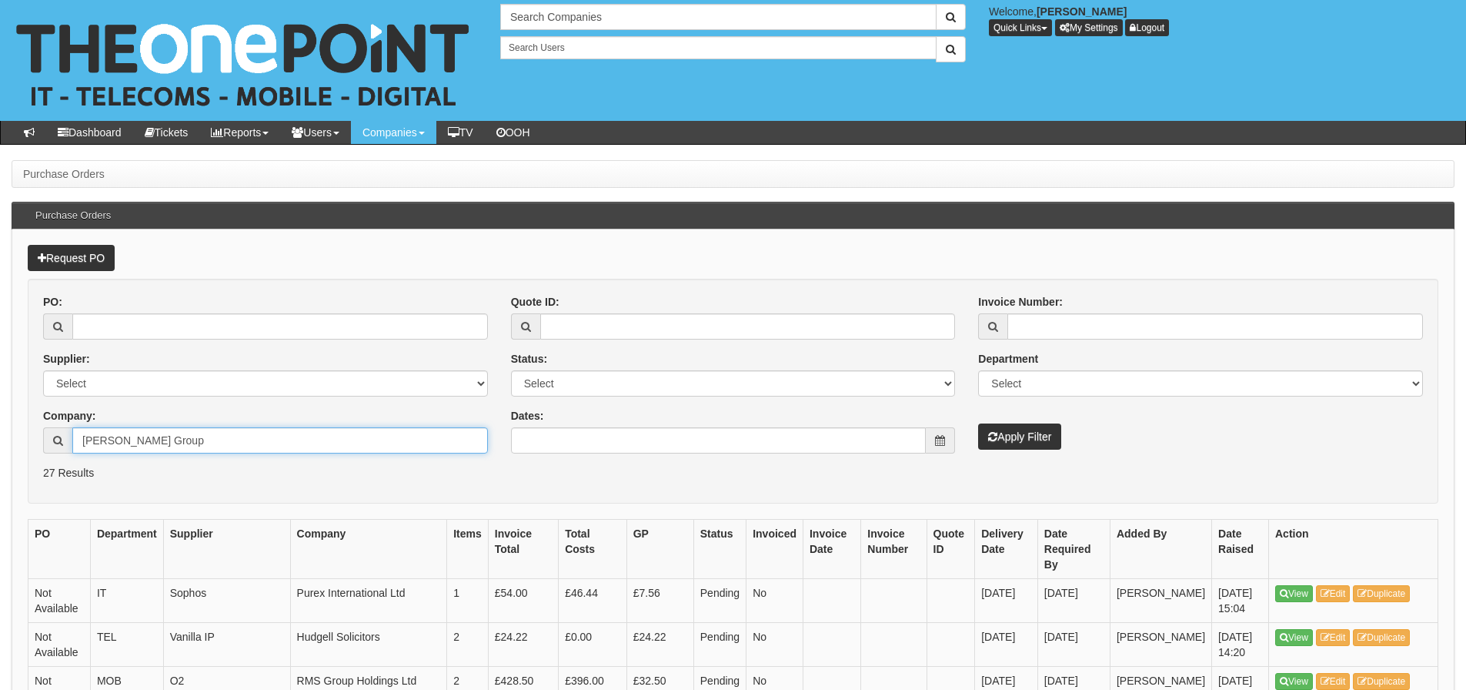
type input "[PERSON_NAME] Group"
click at [978, 423] on button "Apply Filter" at bounding box center [1019, 436] width 83 height 26
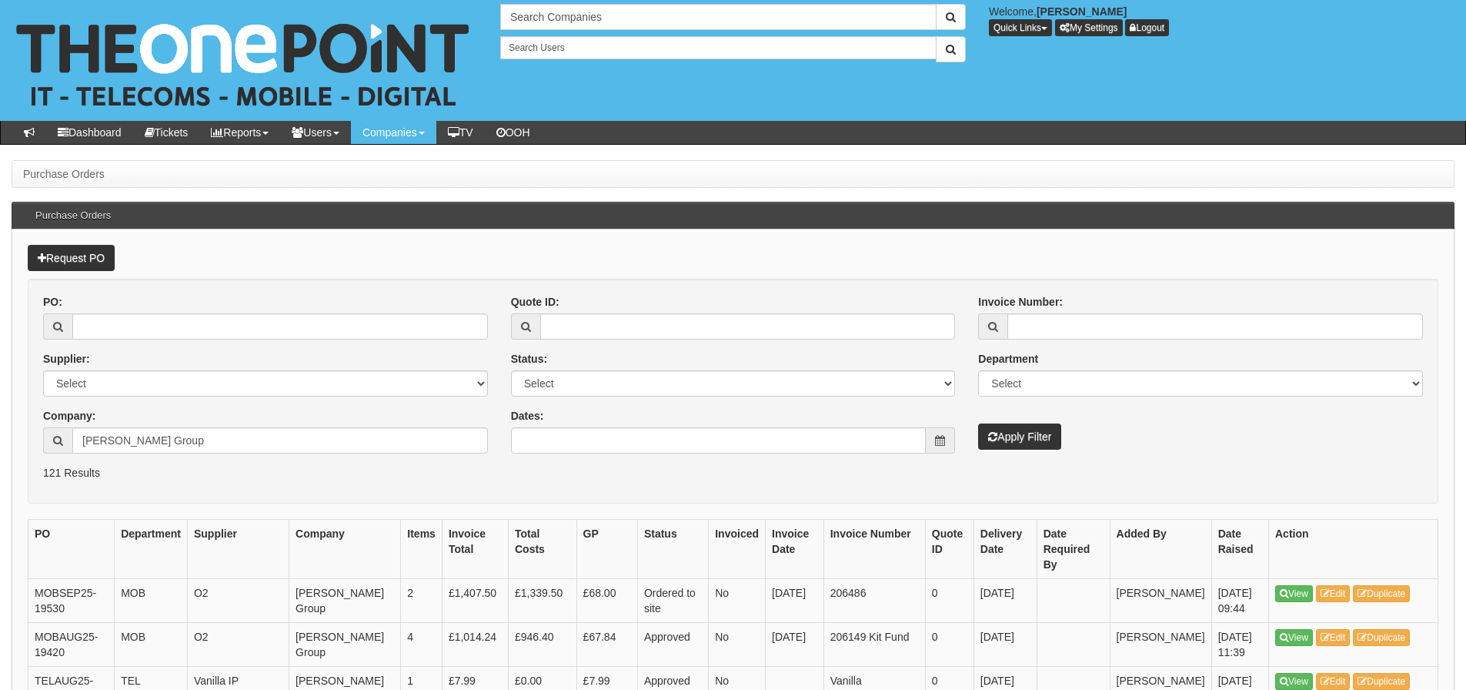
scroll to position [77, 0]
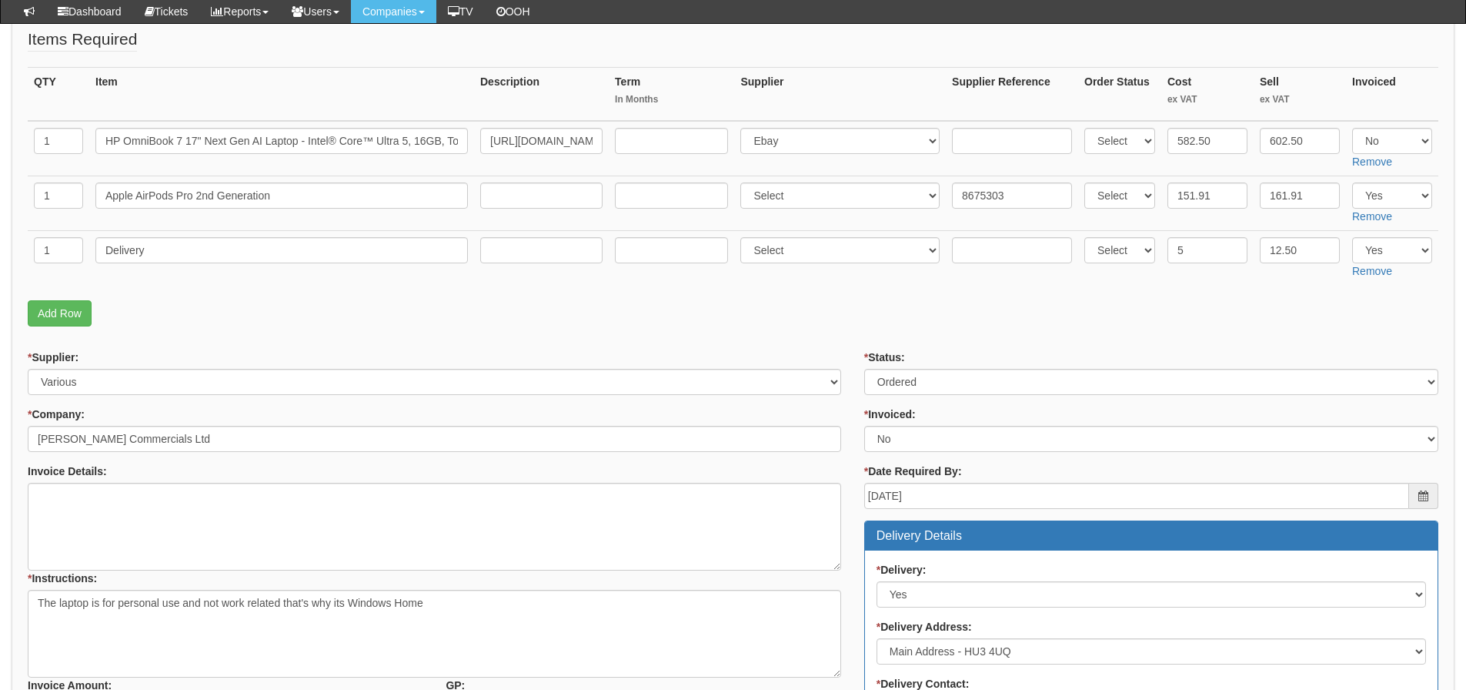
scroll to position [231, 0]
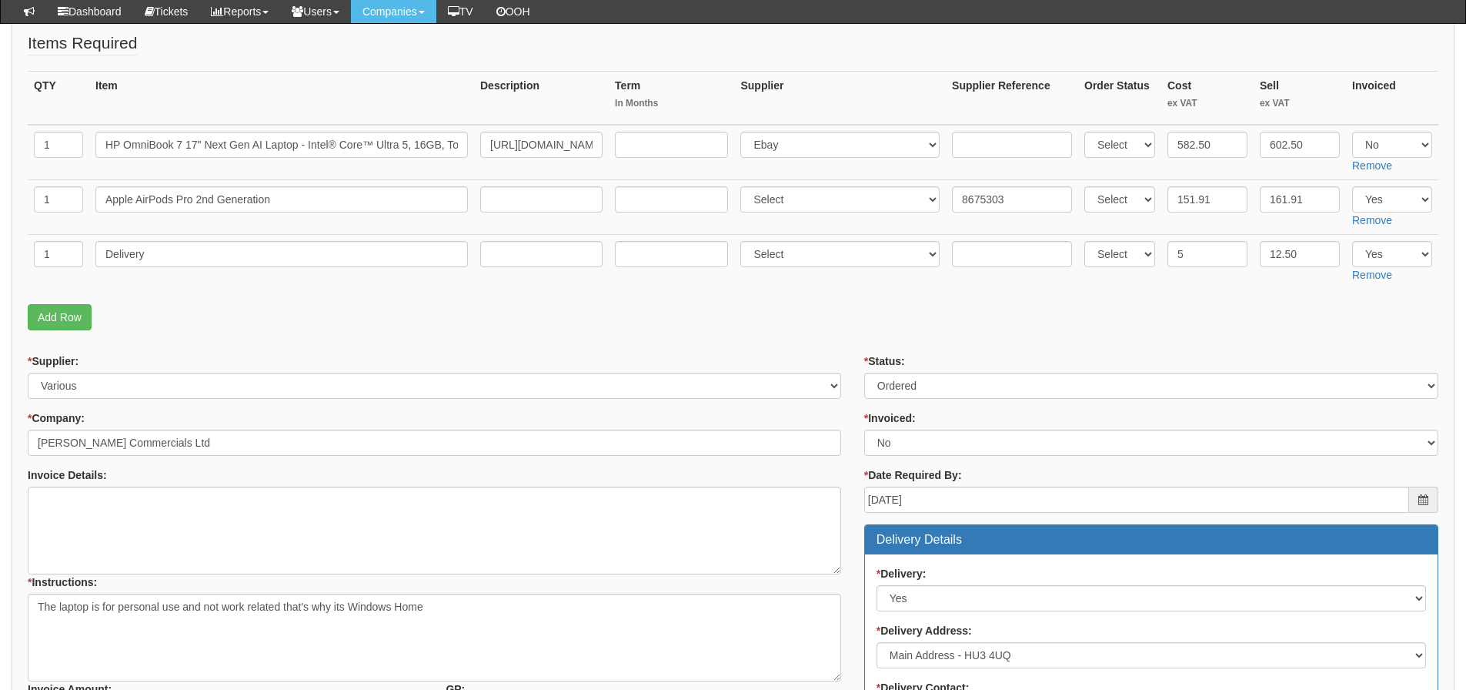
click at [1038, 348] on form "PO No: ITSEP25-19532 Attachment Type: Select Signed Quote Auth email if quote u…" at bounding box center [733, 551] width 1411 height 1152
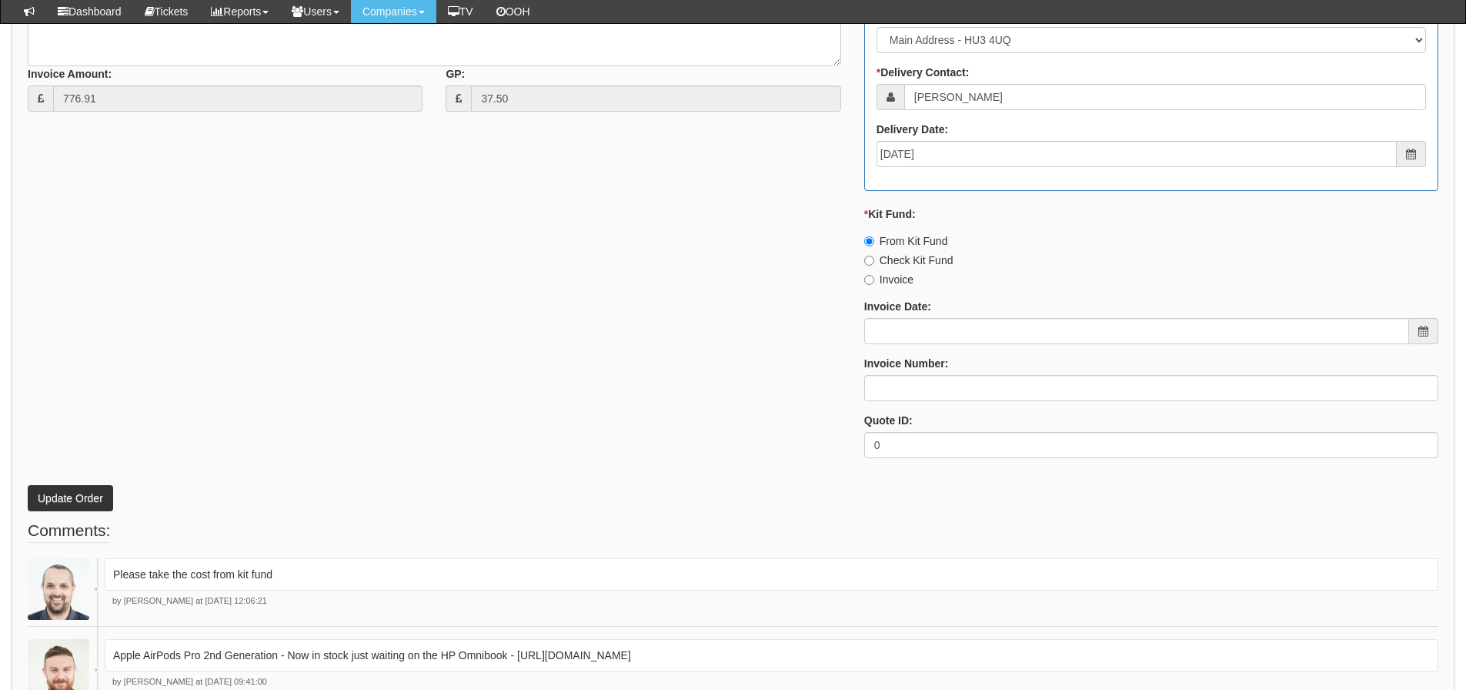
scroll to position [847, 0]
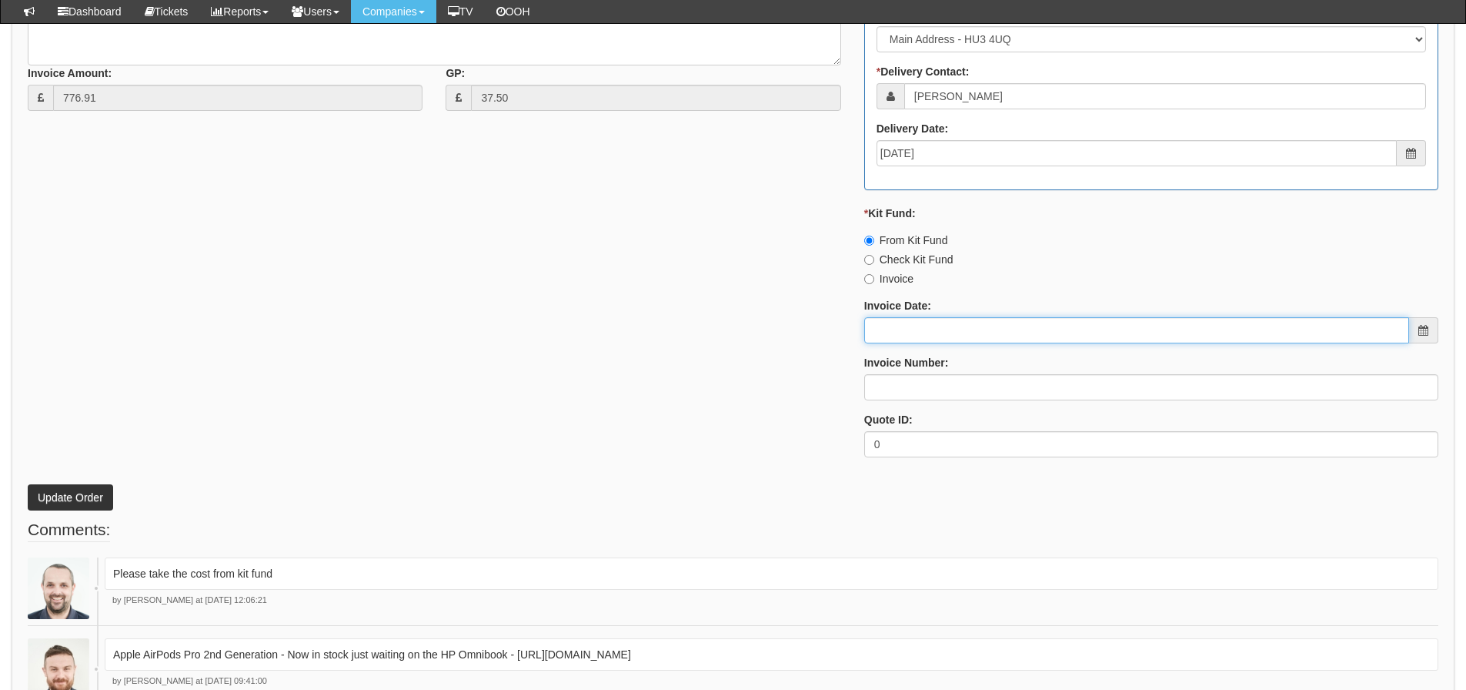
click at [931, 327] on input "Invoice Date:" at bounding box center [1136, 330] width 545 height 26
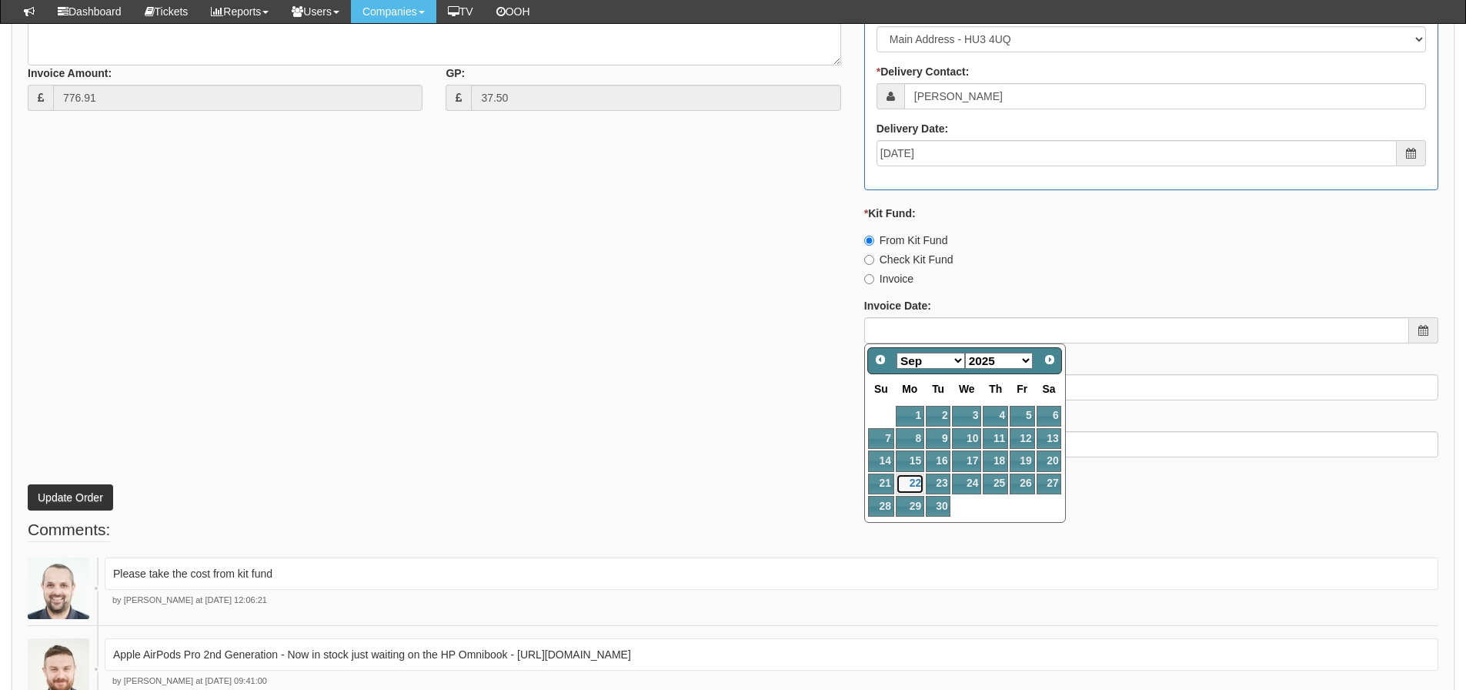
click at [904, 489] on link "22" at bounding box center [910, 483] width 28 height 21
type input "[DATE]"
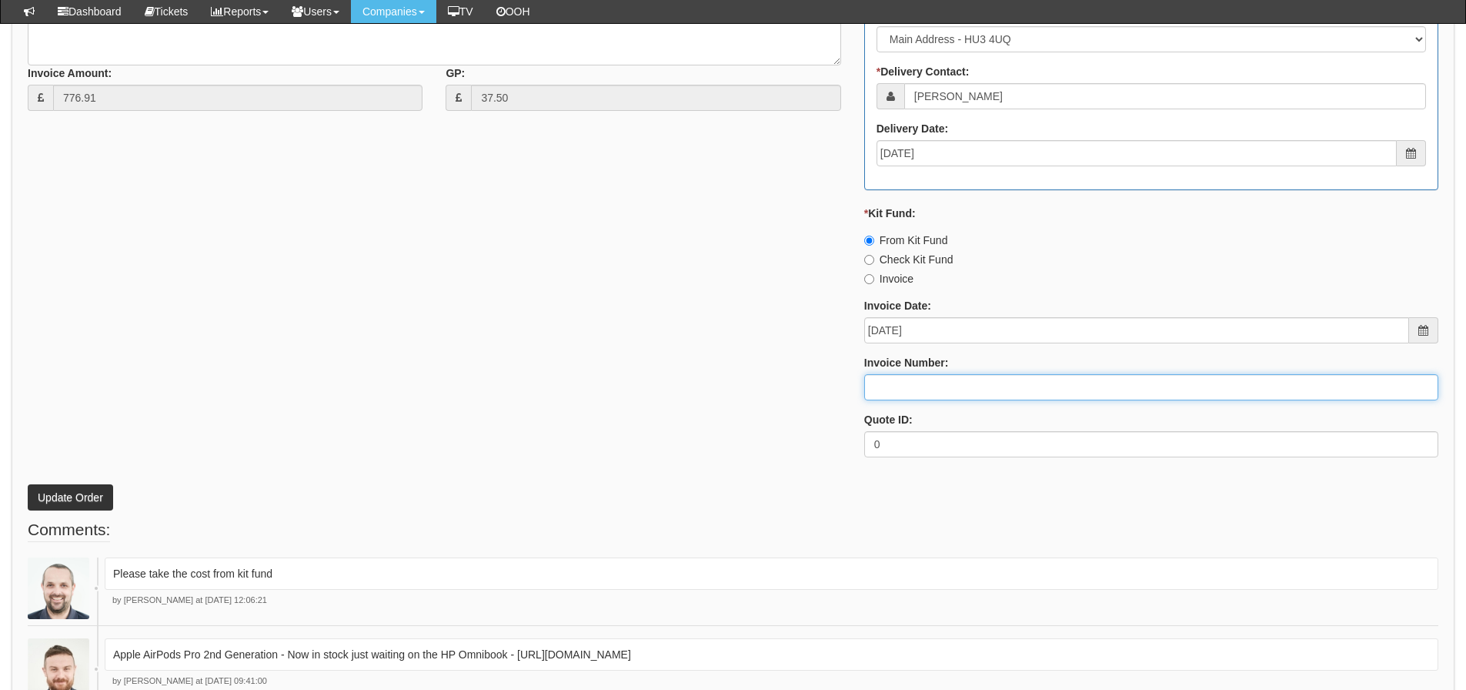
click at [887, 399] on input "Invoice Number:" at bounding box center [1151, 387] width 574 height 26
type input "206487"
click at [580, 254] on div "* Supplier: Select 123 [DOMAIN_NAME] 1Password 3 4Gon [PERSON_NAME] Electric Lt…" at bounding box center [733, 104] width 1434 height 732
click at [104, 496] on button "Update Order" at bounding box center [70, 497] width 85 height 26
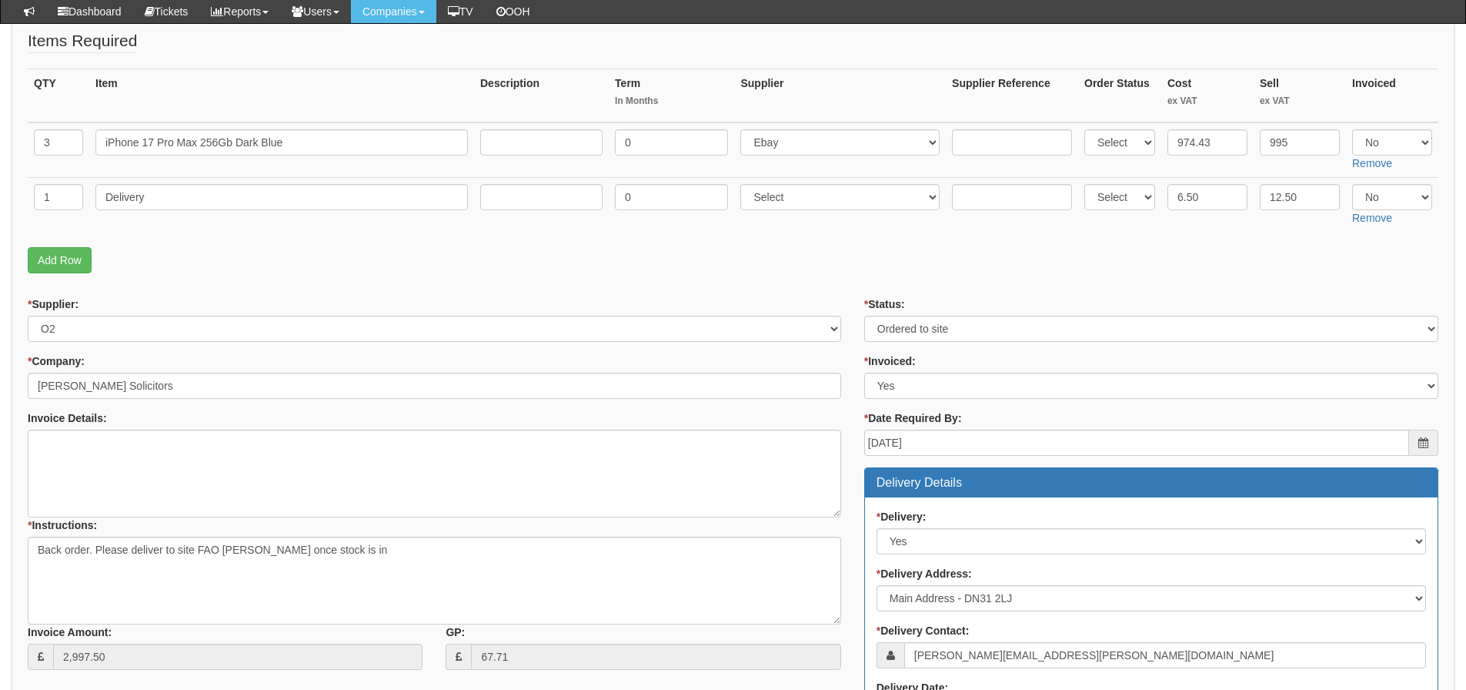
scroll to position [199, 0]
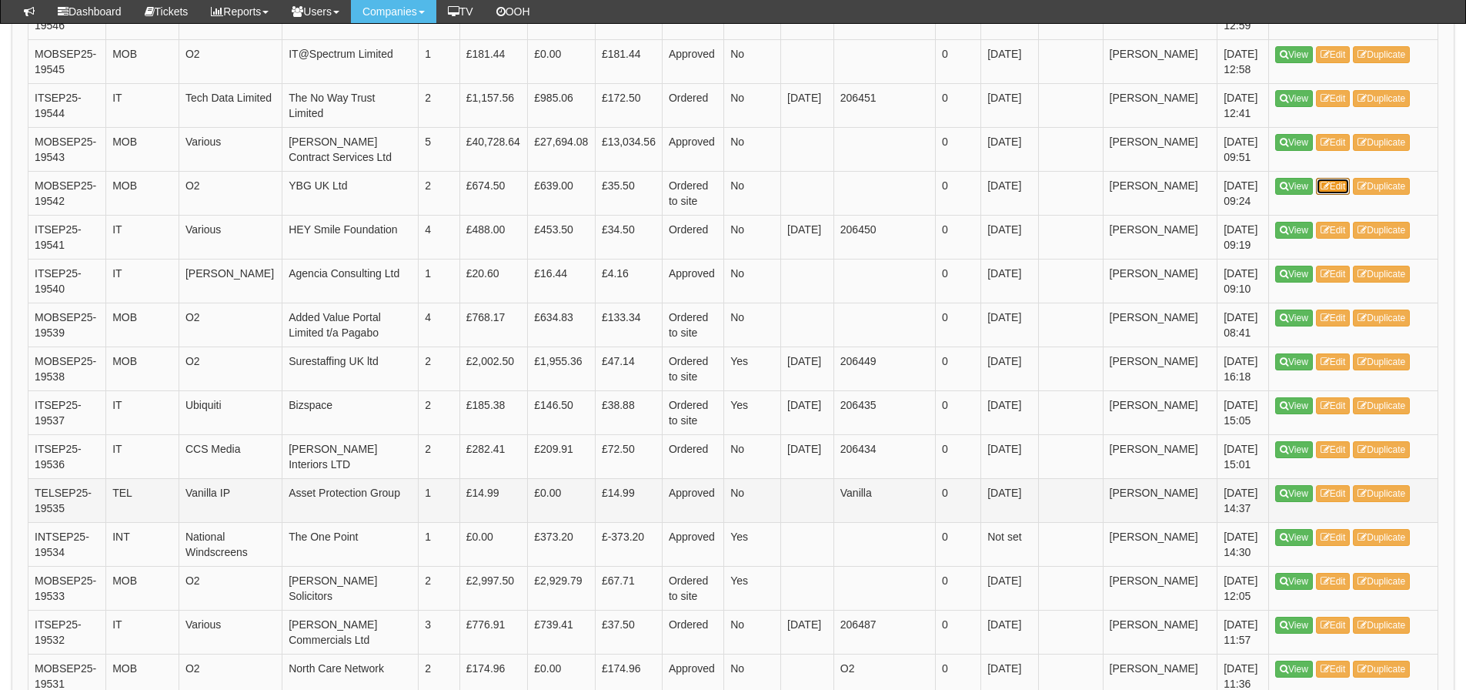
scroll to position [686, 0]
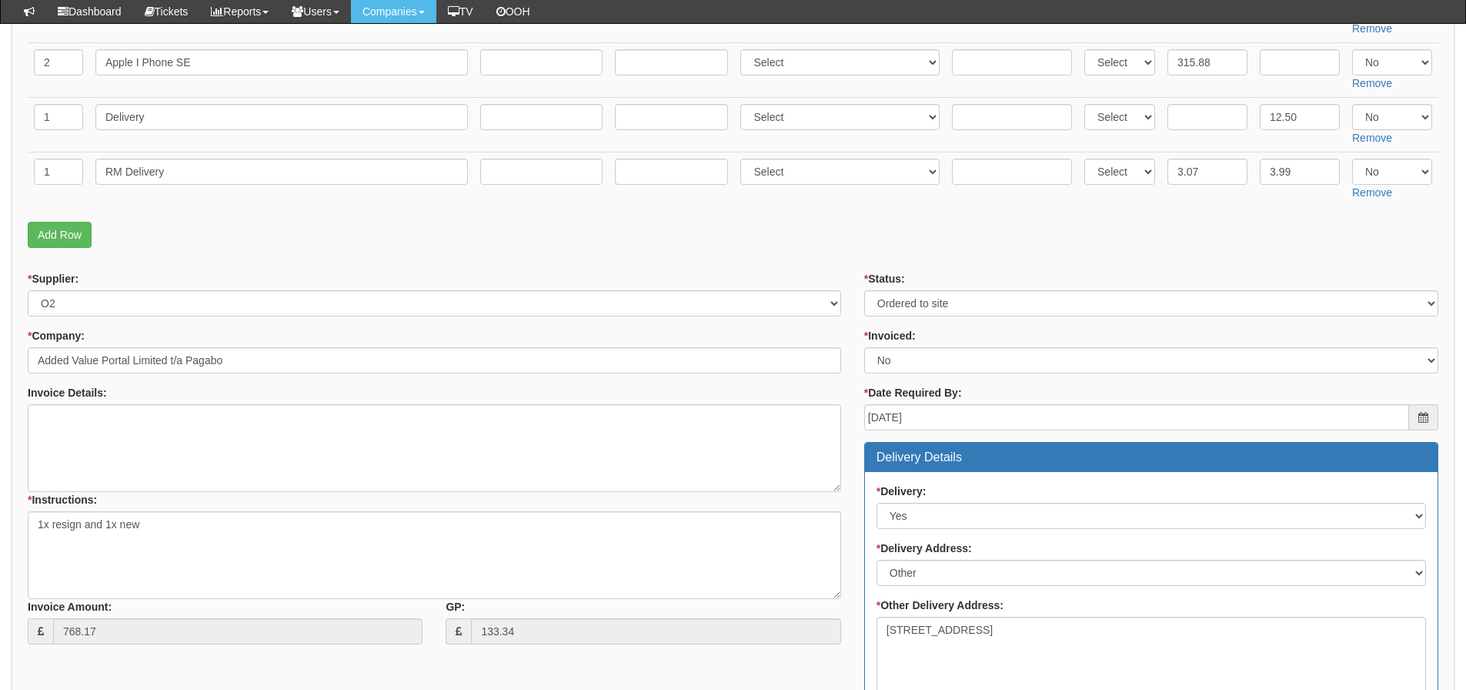
scroll to position [119, 0]
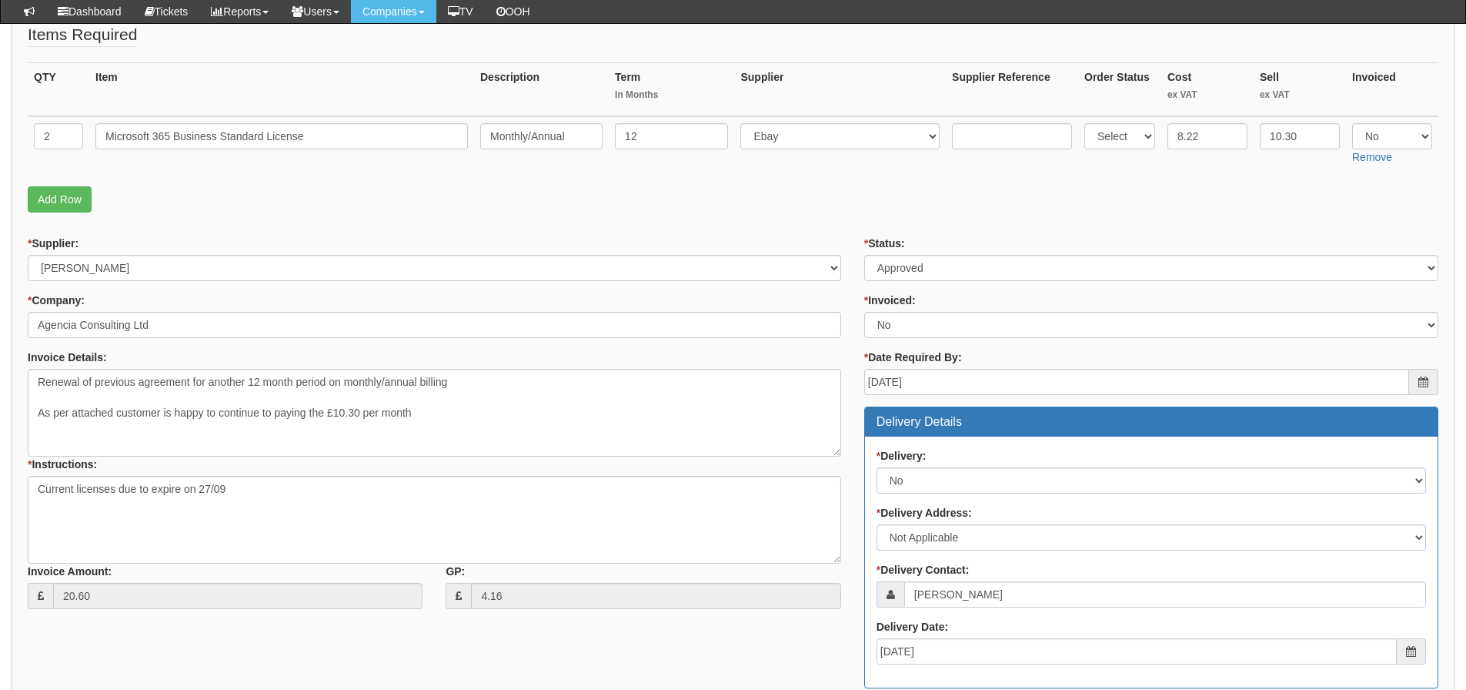
scroll to position [67, 0]
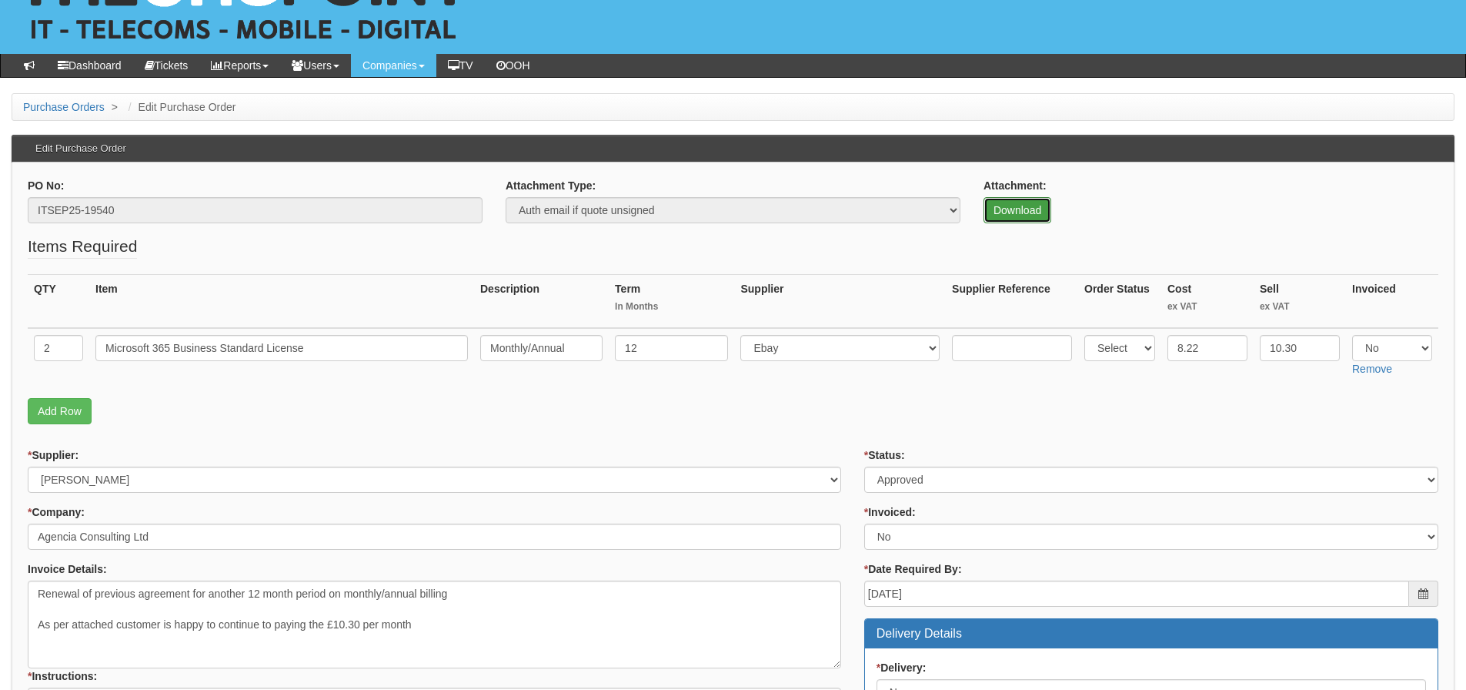
click at [1038, 209] on link "Download" at bounding box center [1018, 210] width 68 height 26
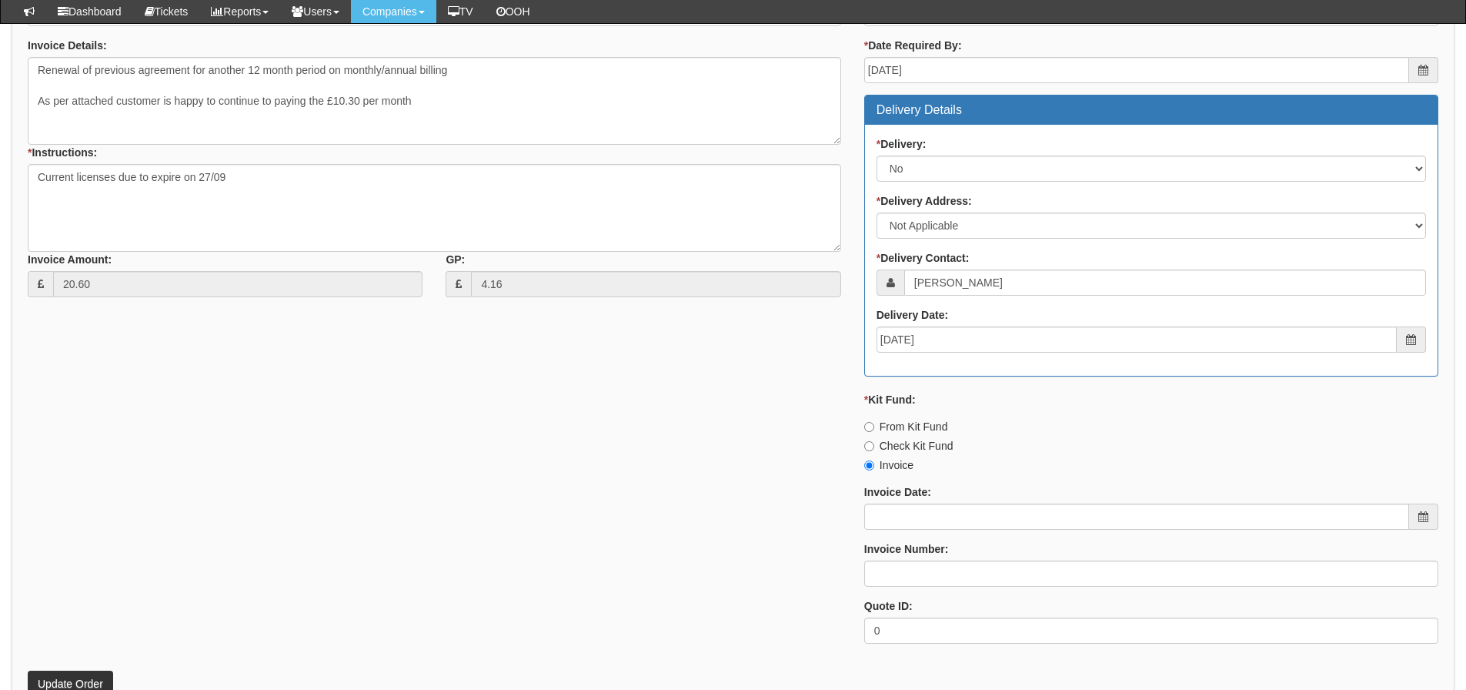
scroll to position [683, 0]
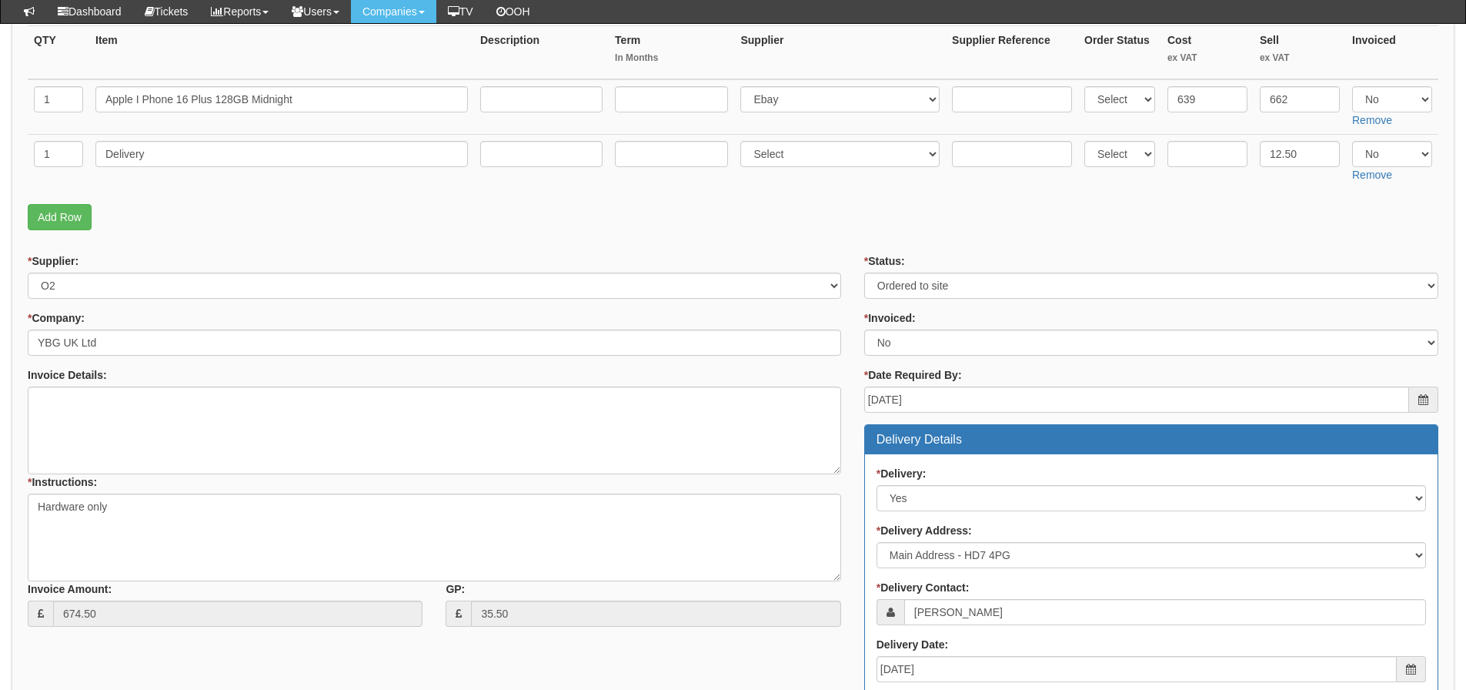
scroll to position [276, 0]
drag, startPoint x: 465, startPoint y: 217, endPoint x: 460, endPoint y: 164, distance: 53.3
click at [461, 216] on p "Add Row" at bounding box center [733, 218] width 1411 height 26
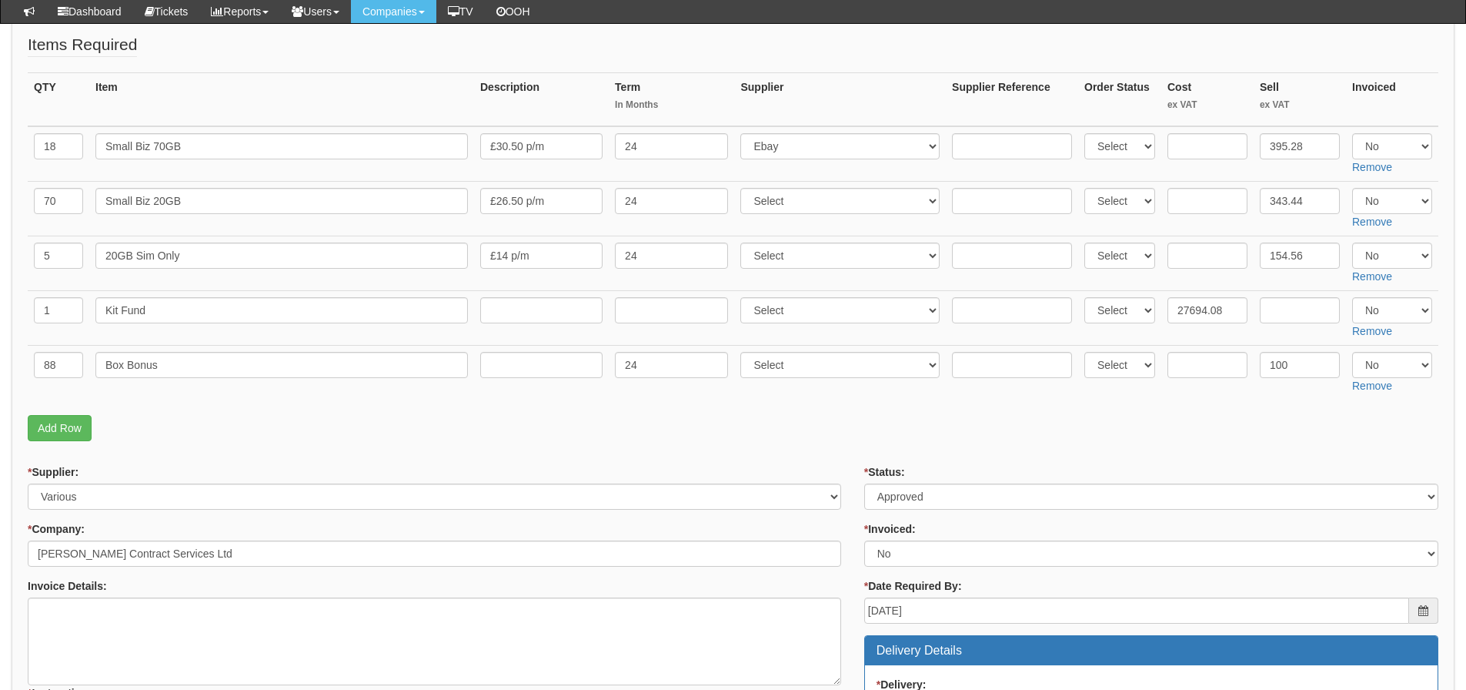
scroll to position [231, 0]
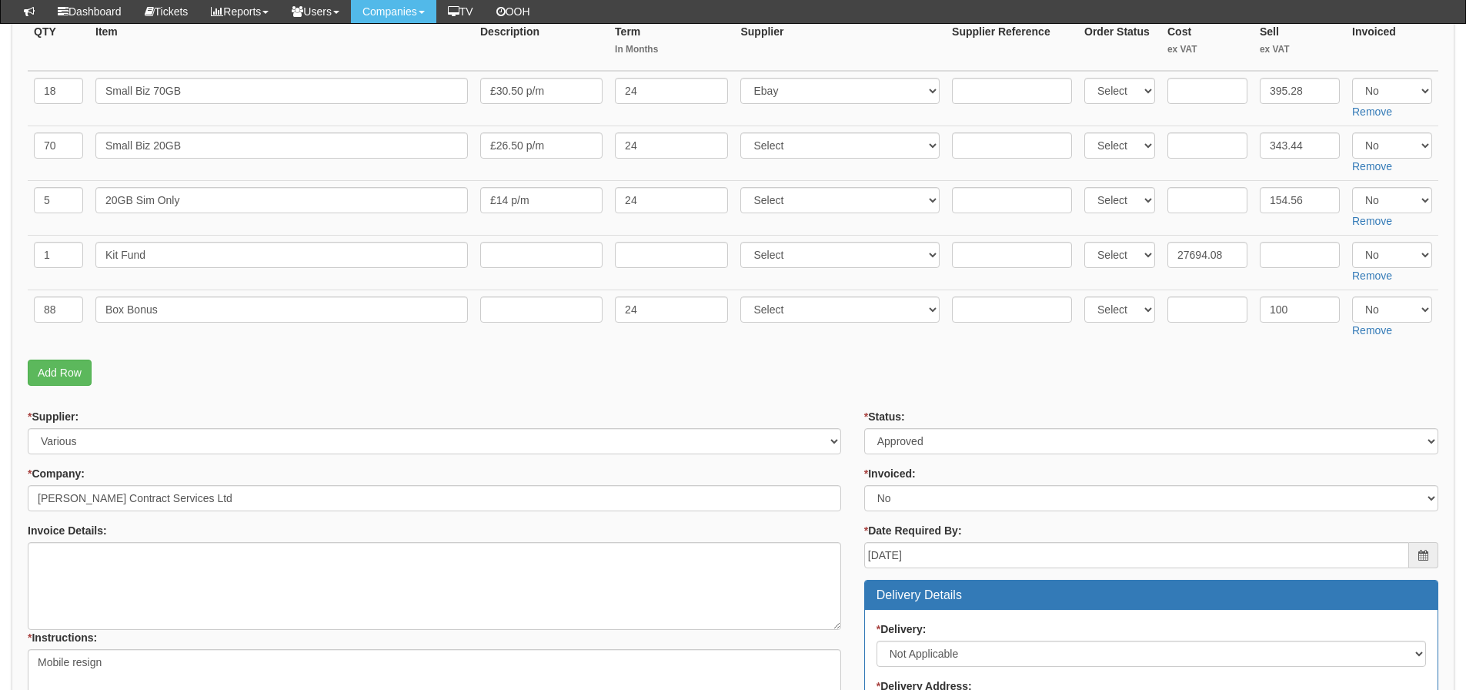
scroll to position [154, 0]
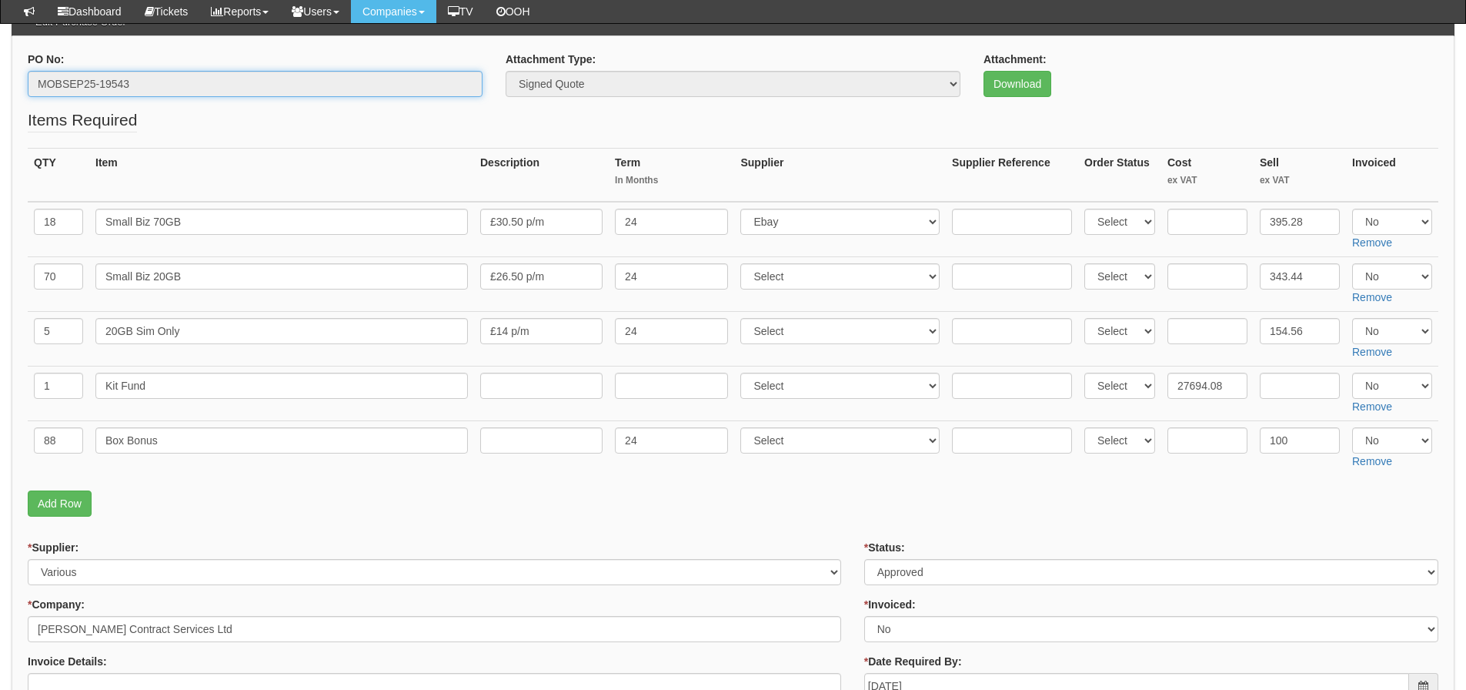
drag, startPoint x: 143, startPoint y: 73, endPoint x: 15, endPoint y: 102, distance: 131.1
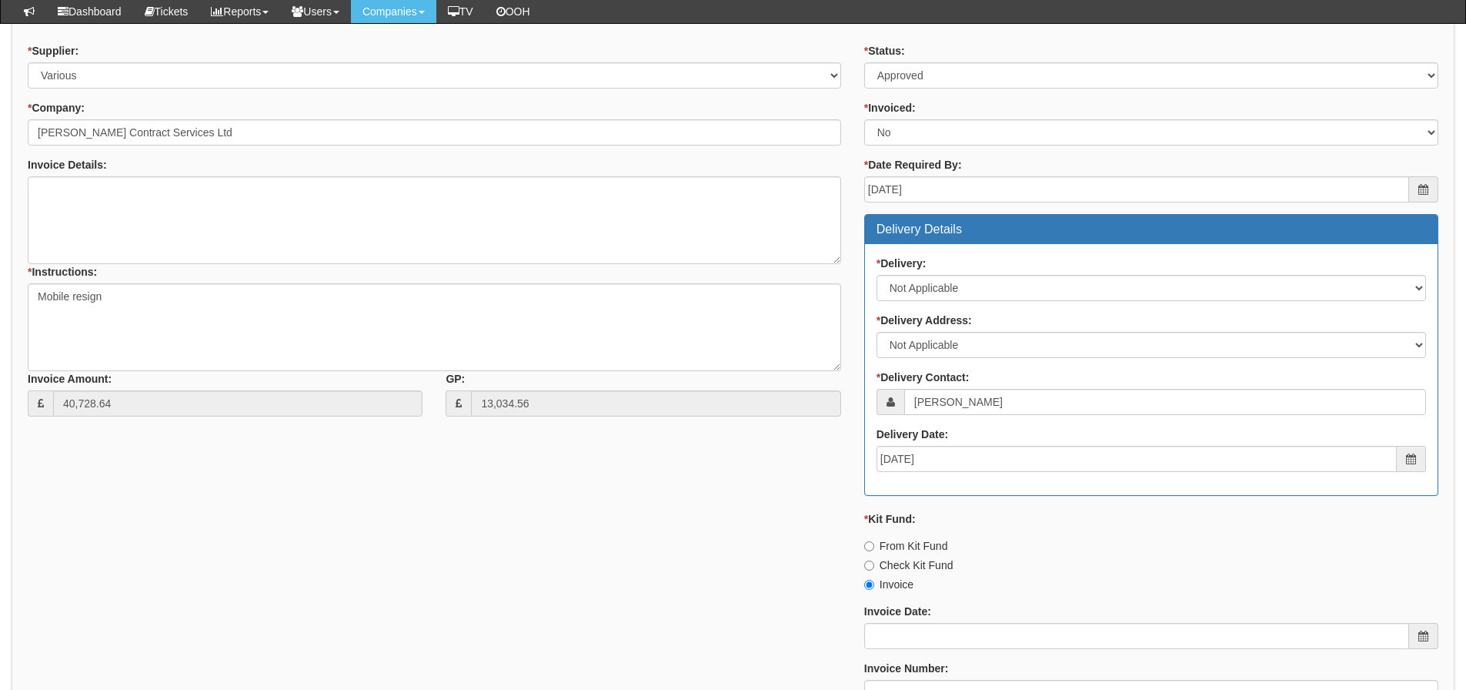
scroll to position [901, 0]
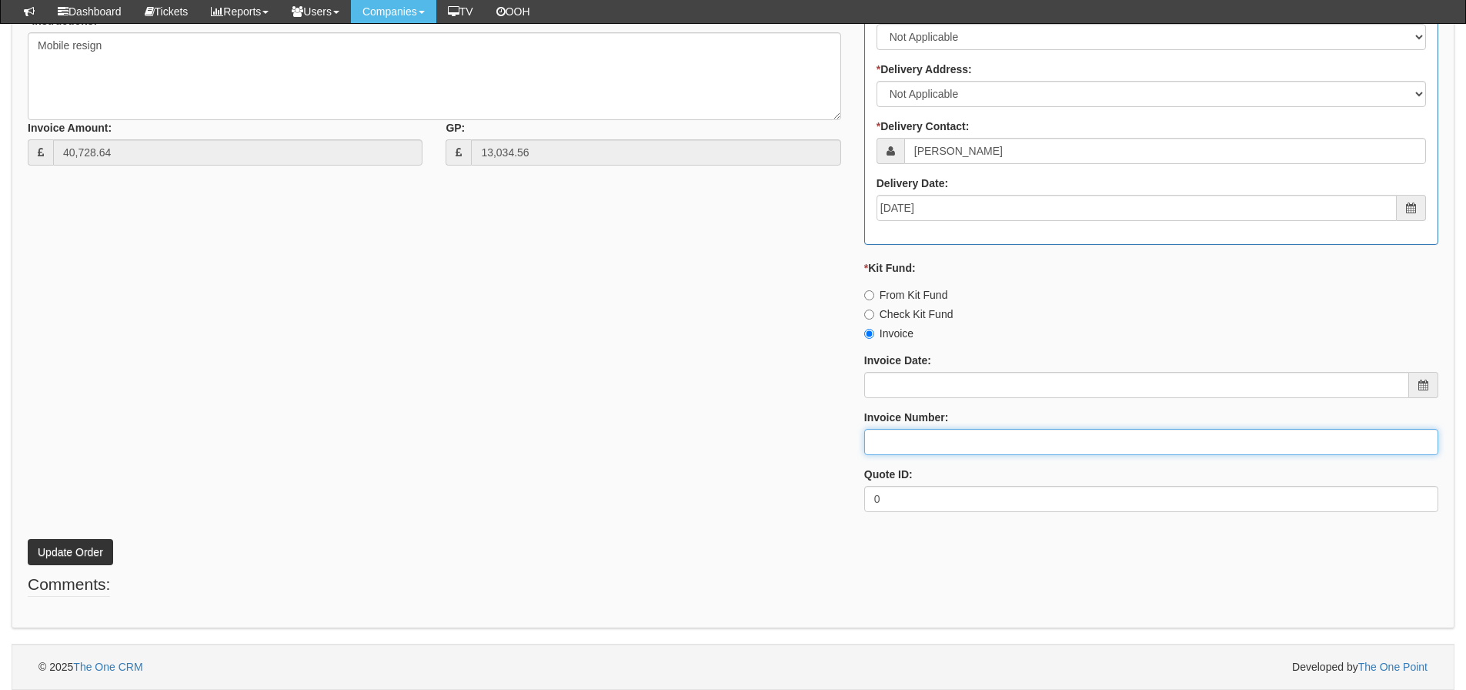
click at [1040, 431] on input "Invoice Number:" at bounding box center [1151, 442] width 574 height 26
type input "O2"
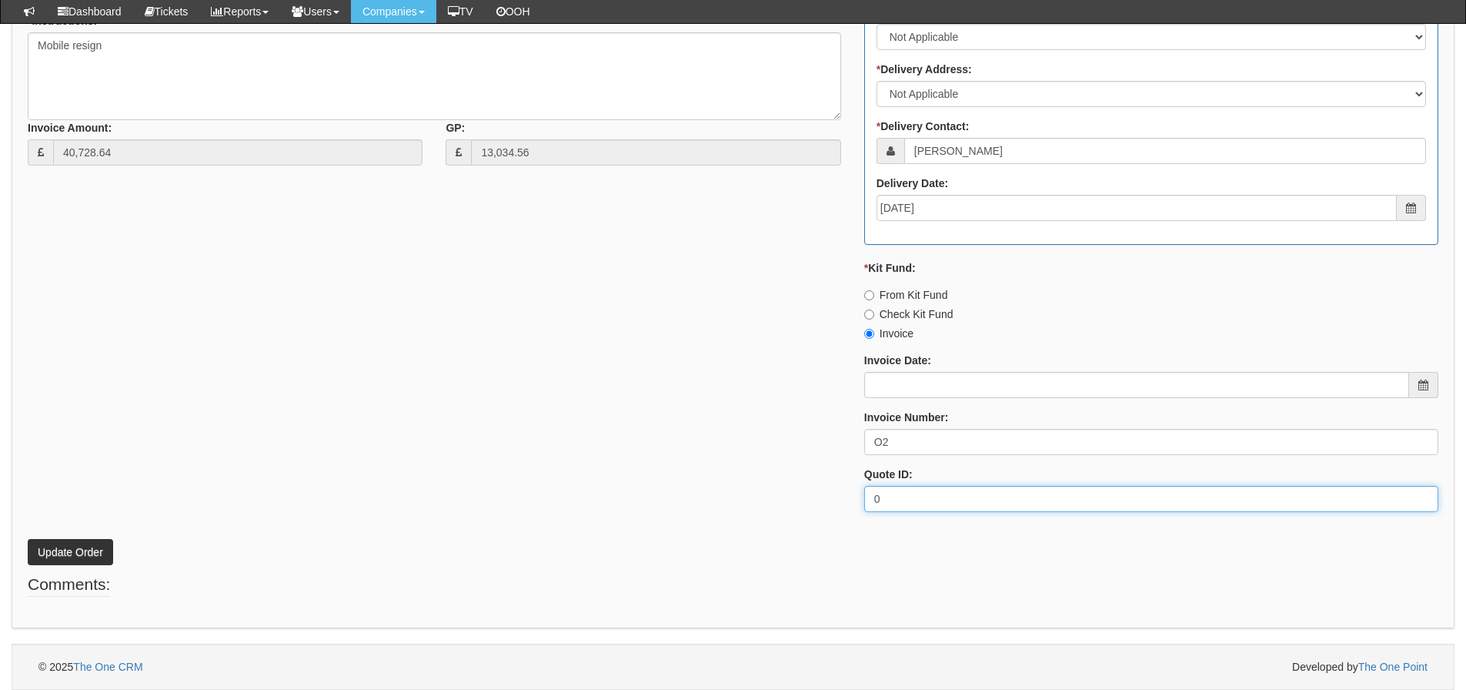
drag, startPoint x: 178, startPoint y: 424, endPoint x: 152, endPoint y: 469, distance: 52.0
click at [177, 424] on div "* Supplier: Select 123 [DOMAIN_NAME] 1Password 3 4Gon [PERSON_NAME] Electric Lt…" at bounding box center [733, 158] width 1434 height 732
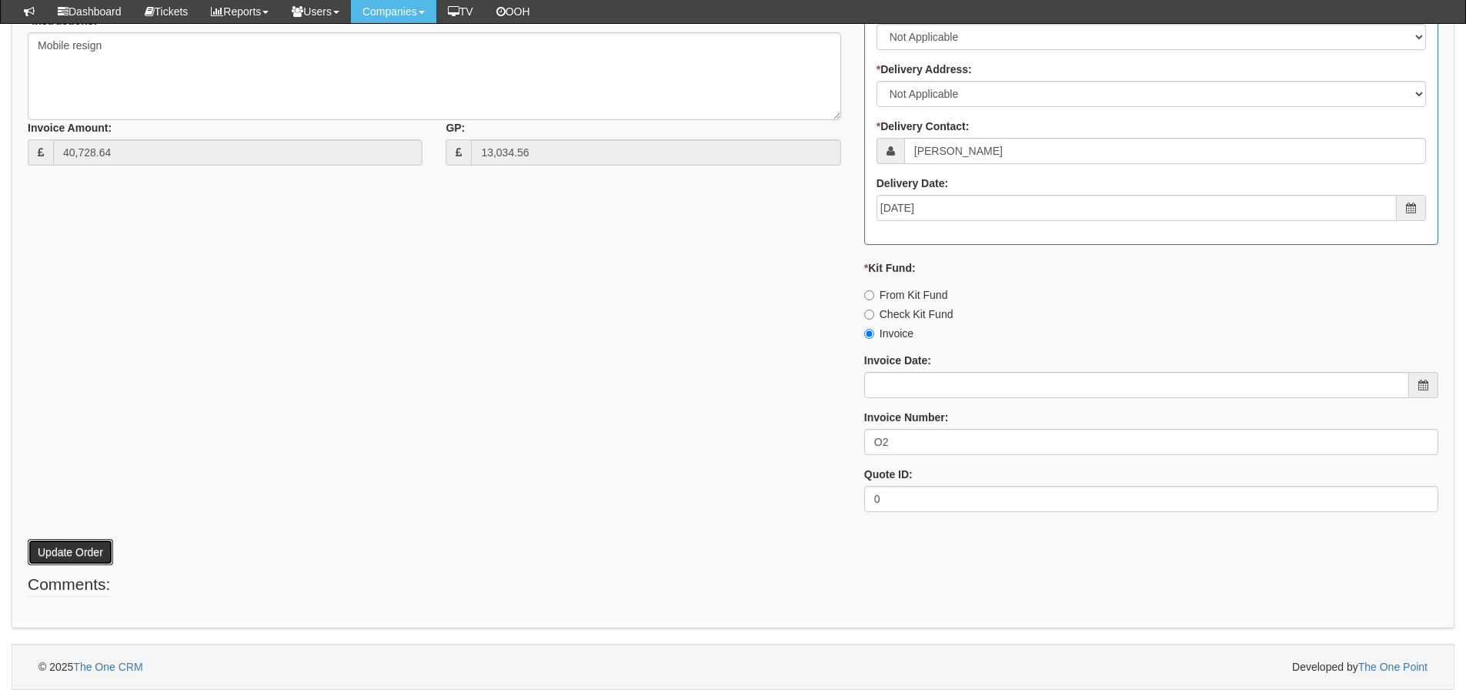
click at [91, 542] on button "Update Order" at bounding box center [70, 552] width 85 height 26
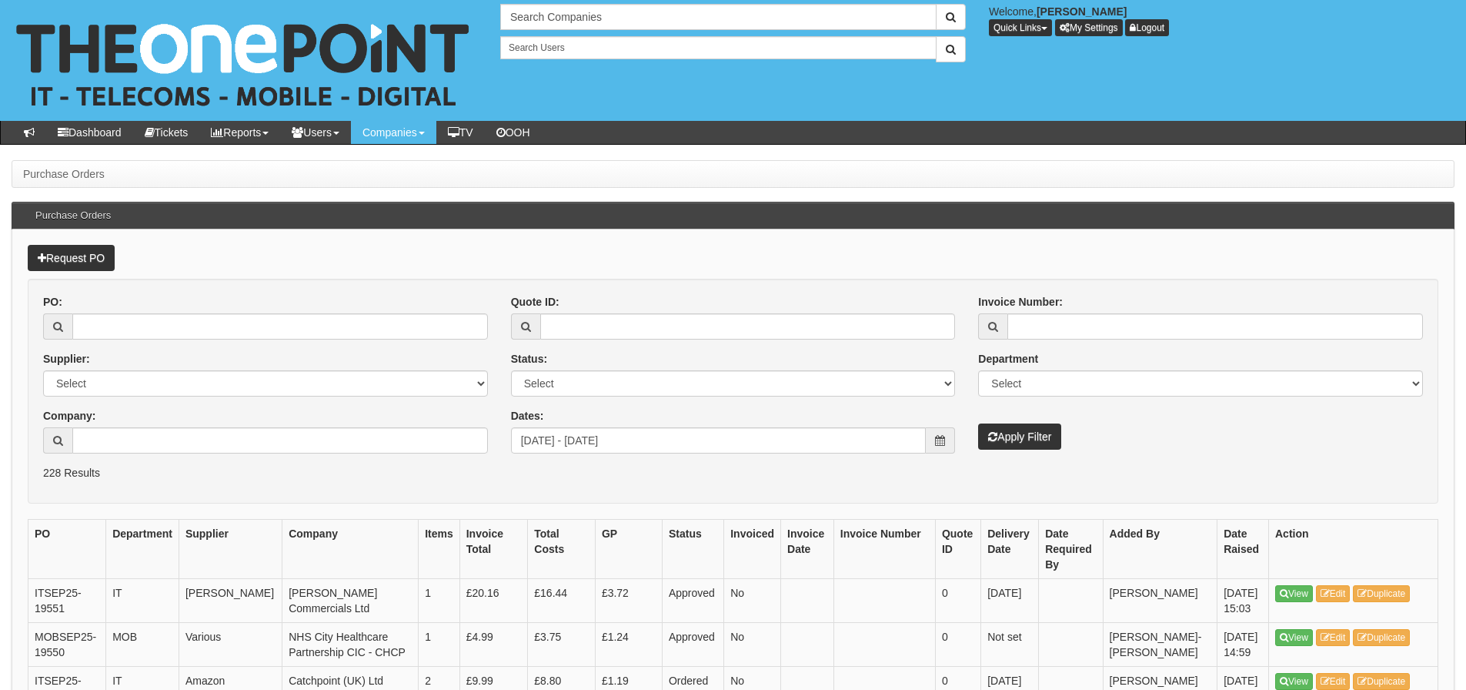
scroll to position [717, 0]
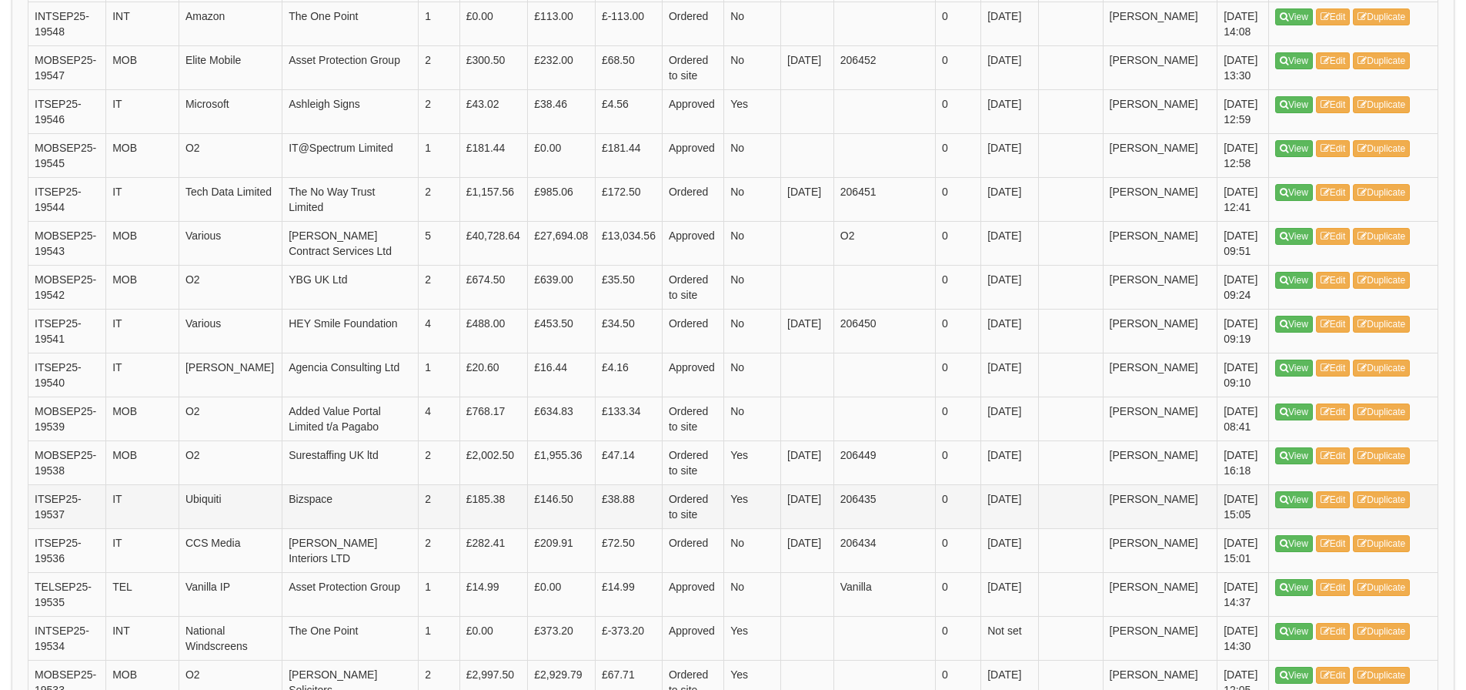
click at [598, 519] on td "£38.88" at bounding box center [628, 506] width 67 height 44
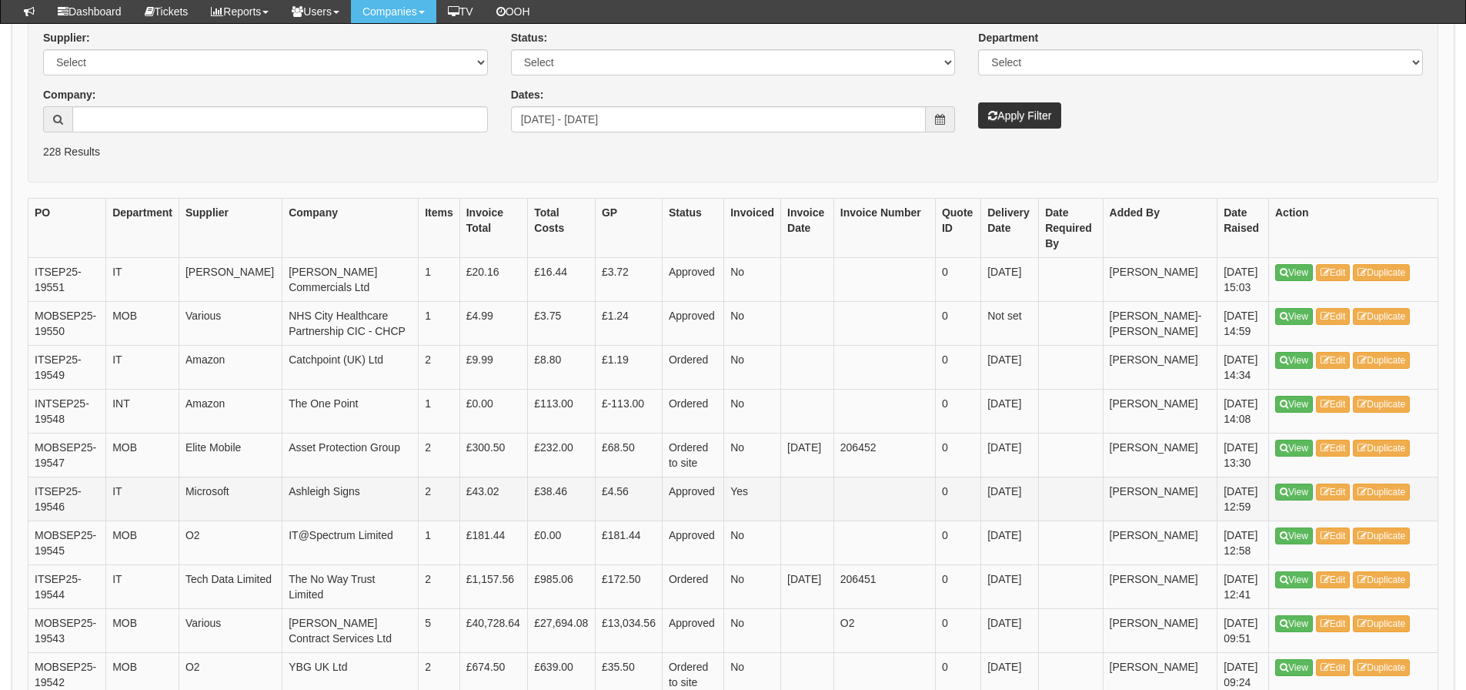
scroll to position [246, 0]
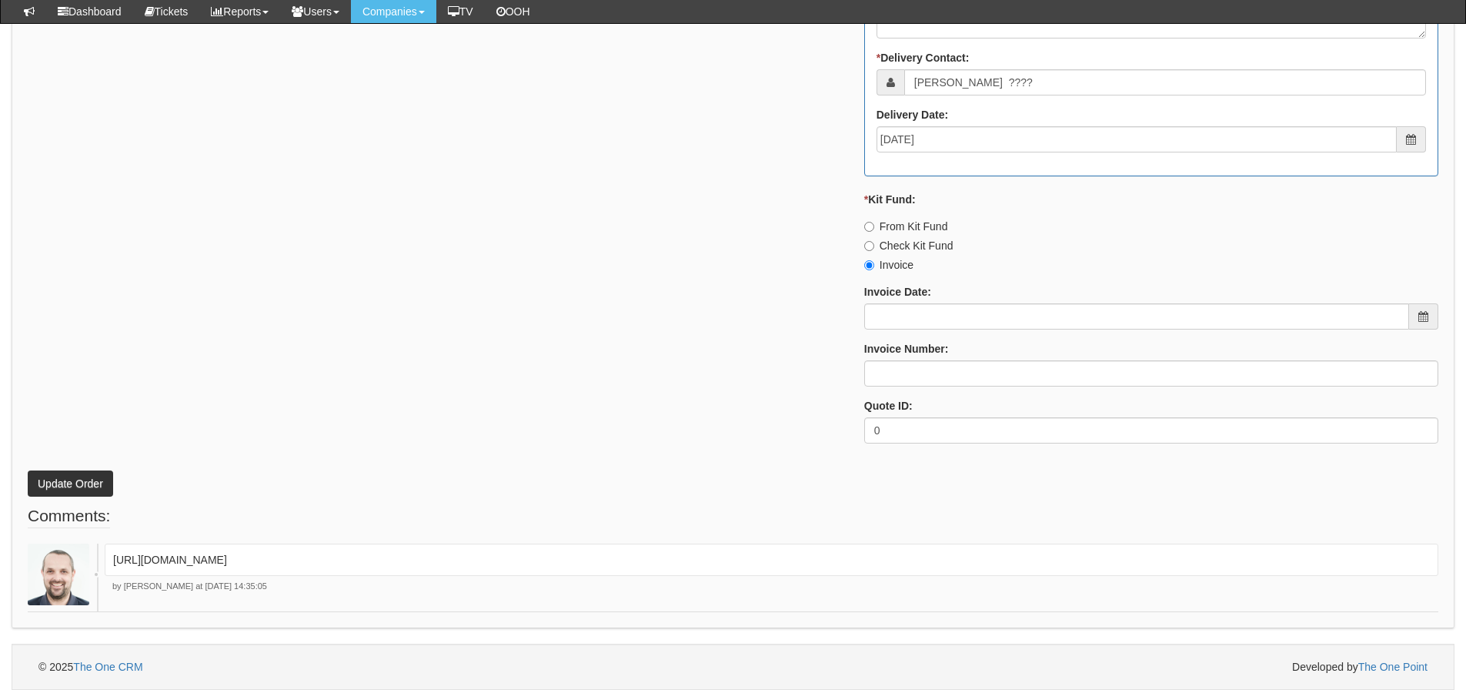
scroll to position [943, 0]
